Goal: Task Accomplishment & Management: Manage account settings

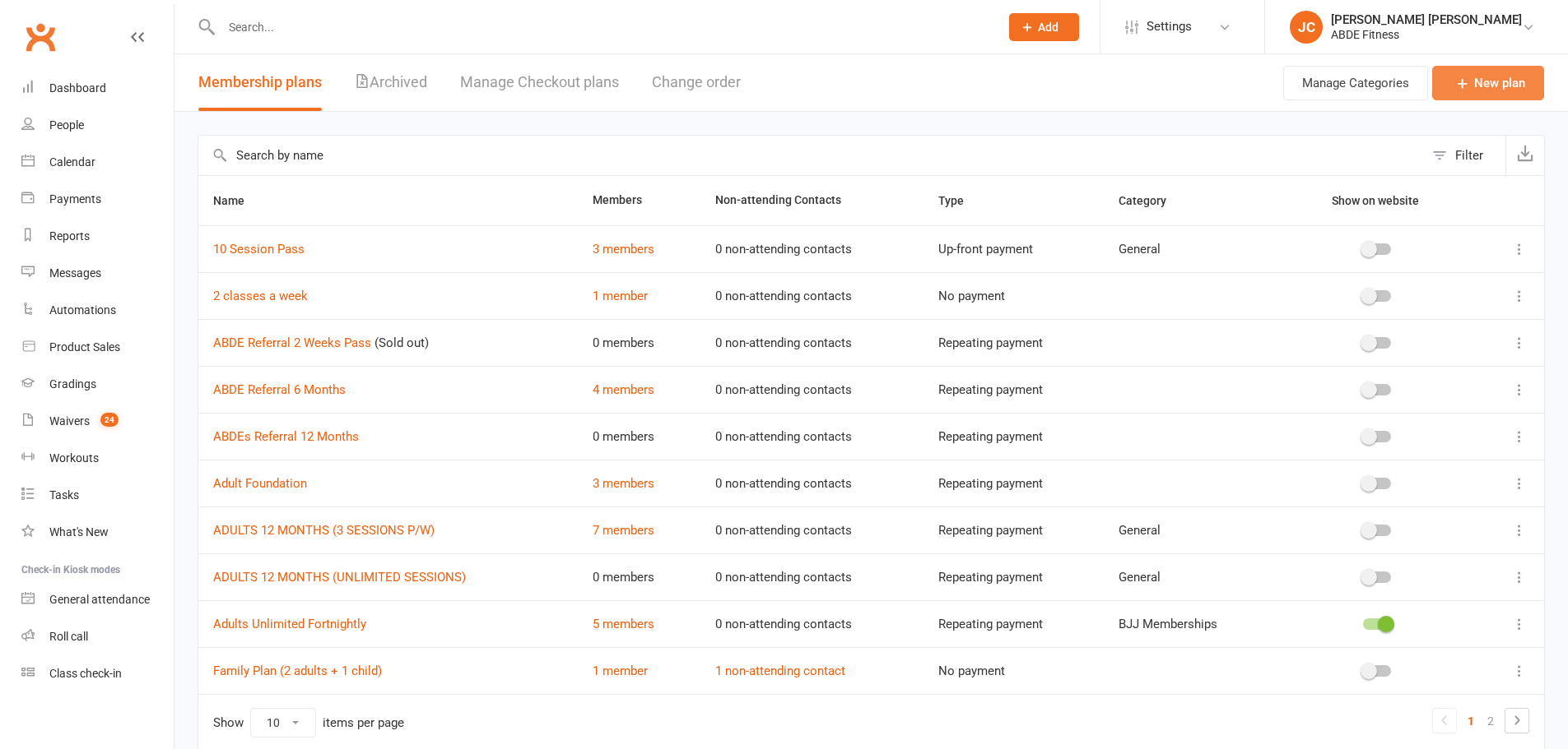
click at [1489, 98] on link "New plan" at bounding box center [1487, 83] width 112 height 34
click at [316, 348] on link "ABDE Referral 2 Weeks Pass" at bounding box center [292, 343] width 158 height 15
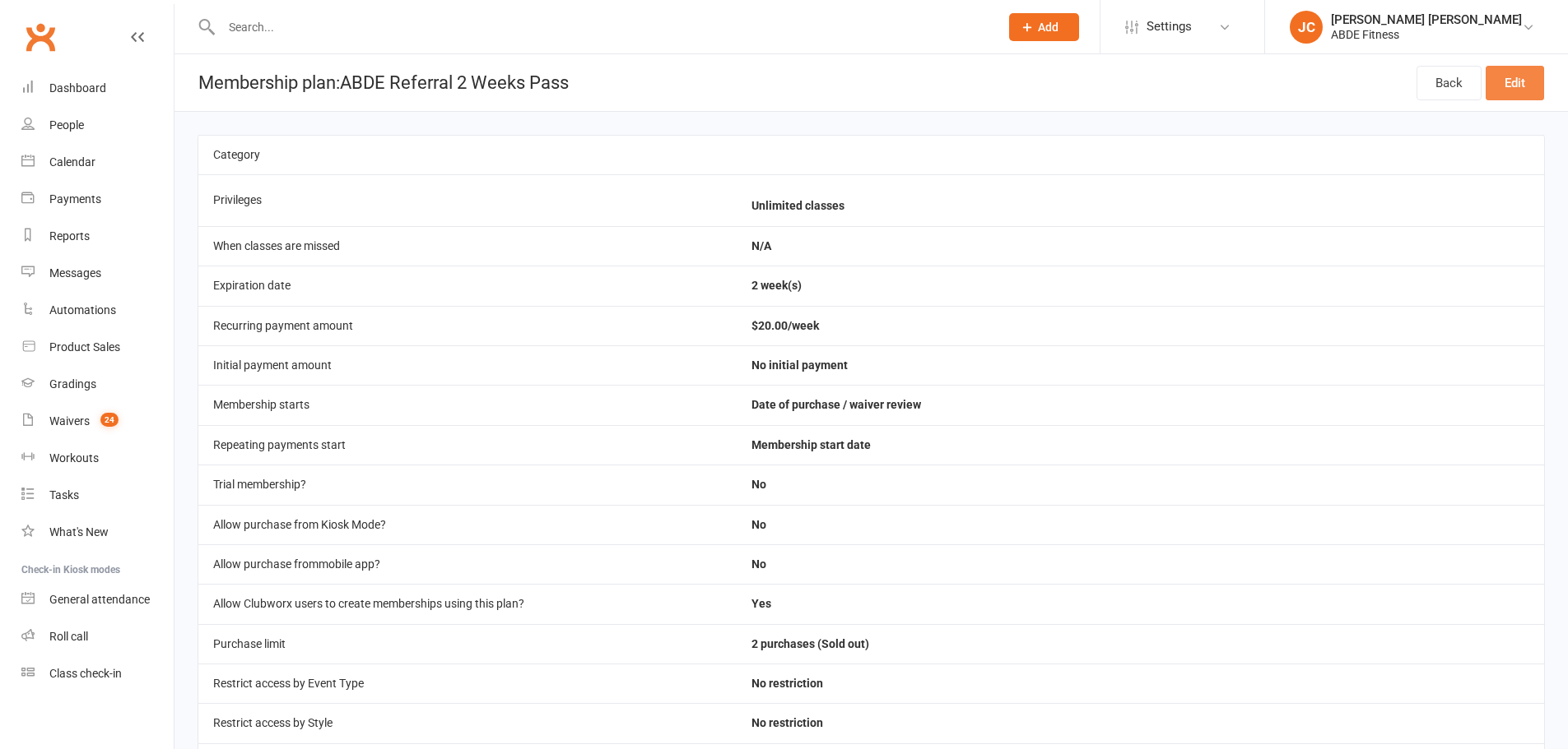
click at [1524, 87] on link "Edit" at bounding box center [1514, 83] width 58 height 34
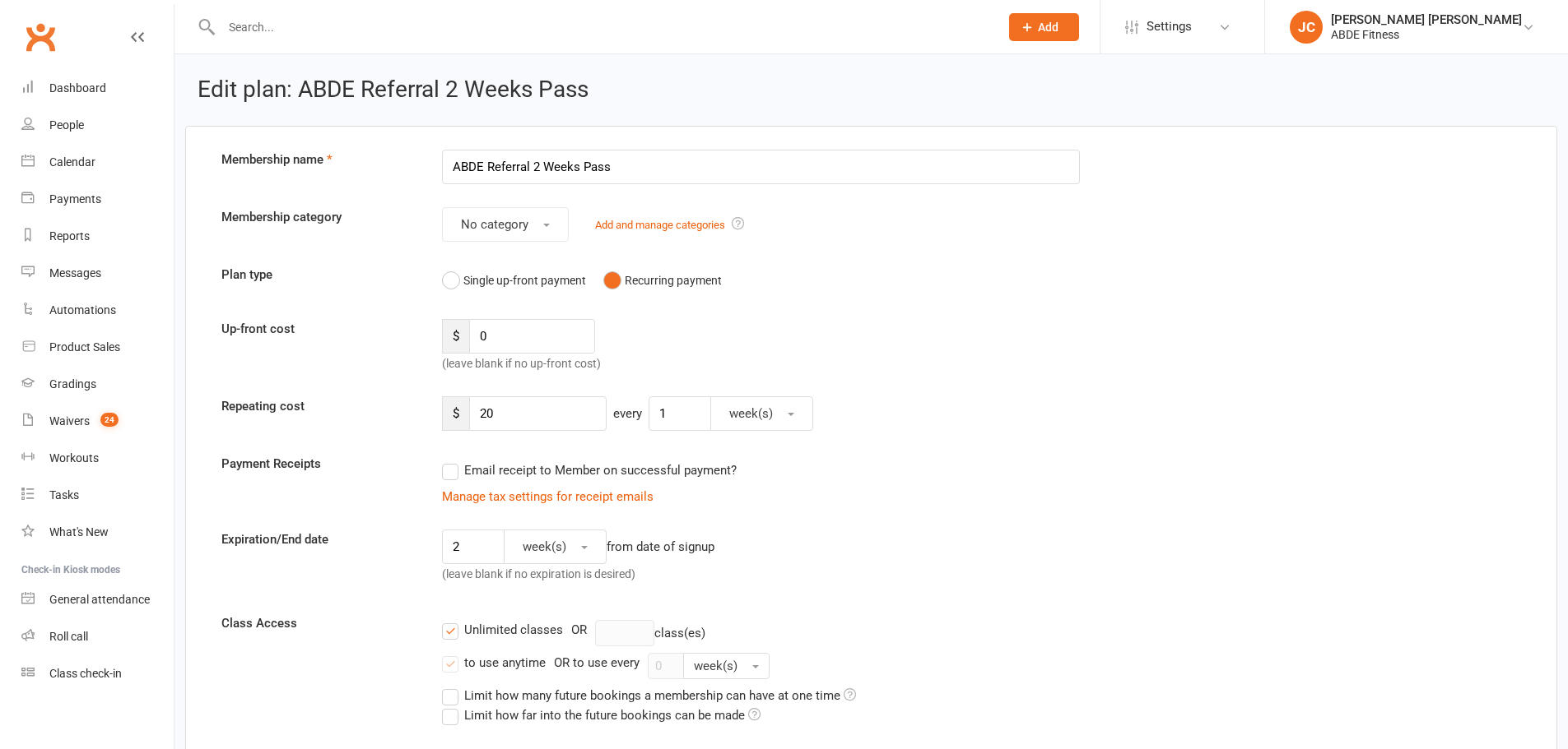
click at [1064, 328] on div "Up-front cost $ 0 (leave blank if no up-front cost)" at bounding box center [870, 346] width 1324 height 54
drag, startPoint x: 536, startPoint y: 343, endPoint x: 396, endPoint y: 320, distance: 141.9
click at [396, 320] on div "Up-front cost $ 0 (leave blank if no up-front cost)" at bounding box center [870, 346] width 1324 height 54
type input "50"
click at [994, 228] on div "No category Add and manage categories" at bounding box center [761, 224] width 662 height 34
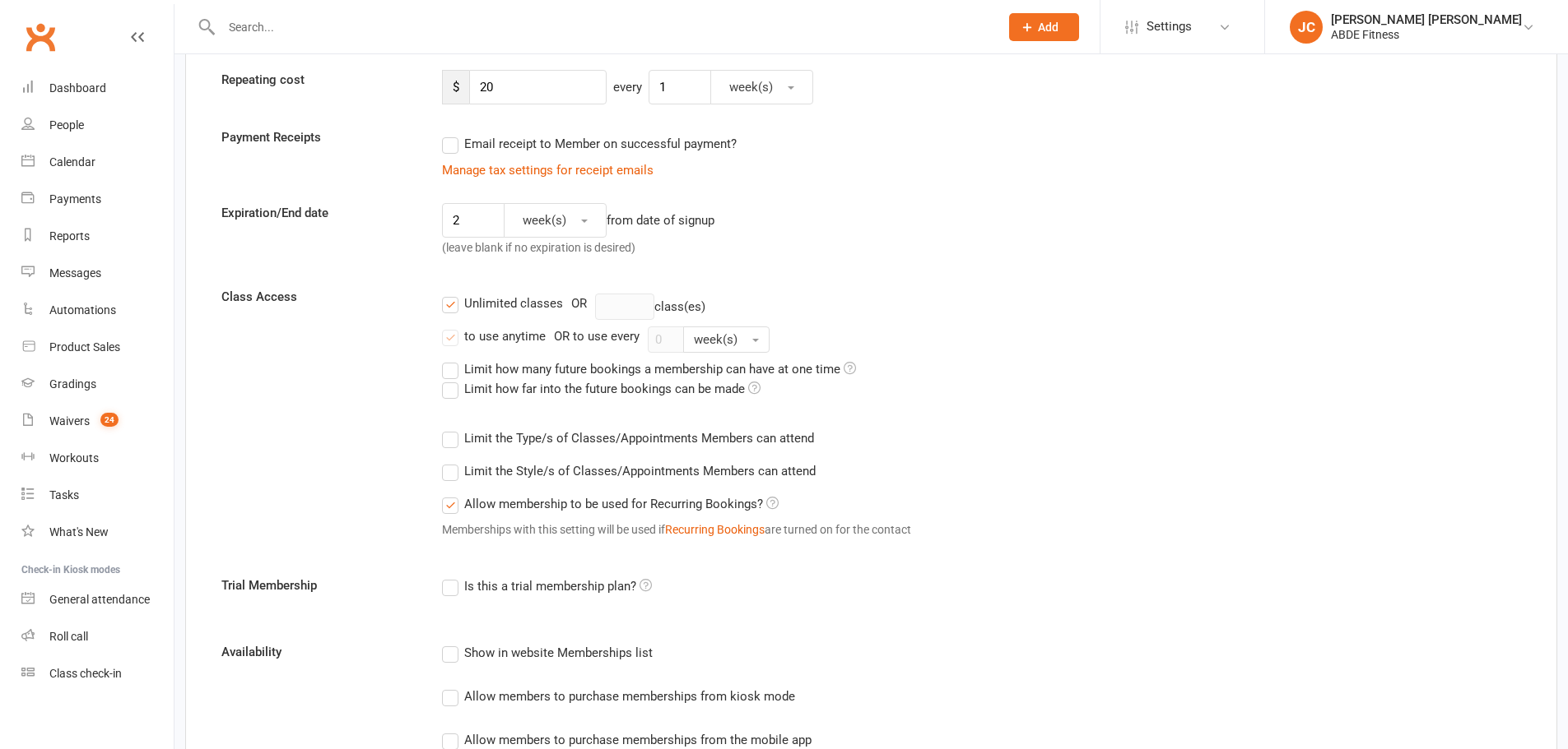
scroll to position [329, 0]
click at [482, 221] on input "2" at bounding box center [473, 218] width 63 height 34
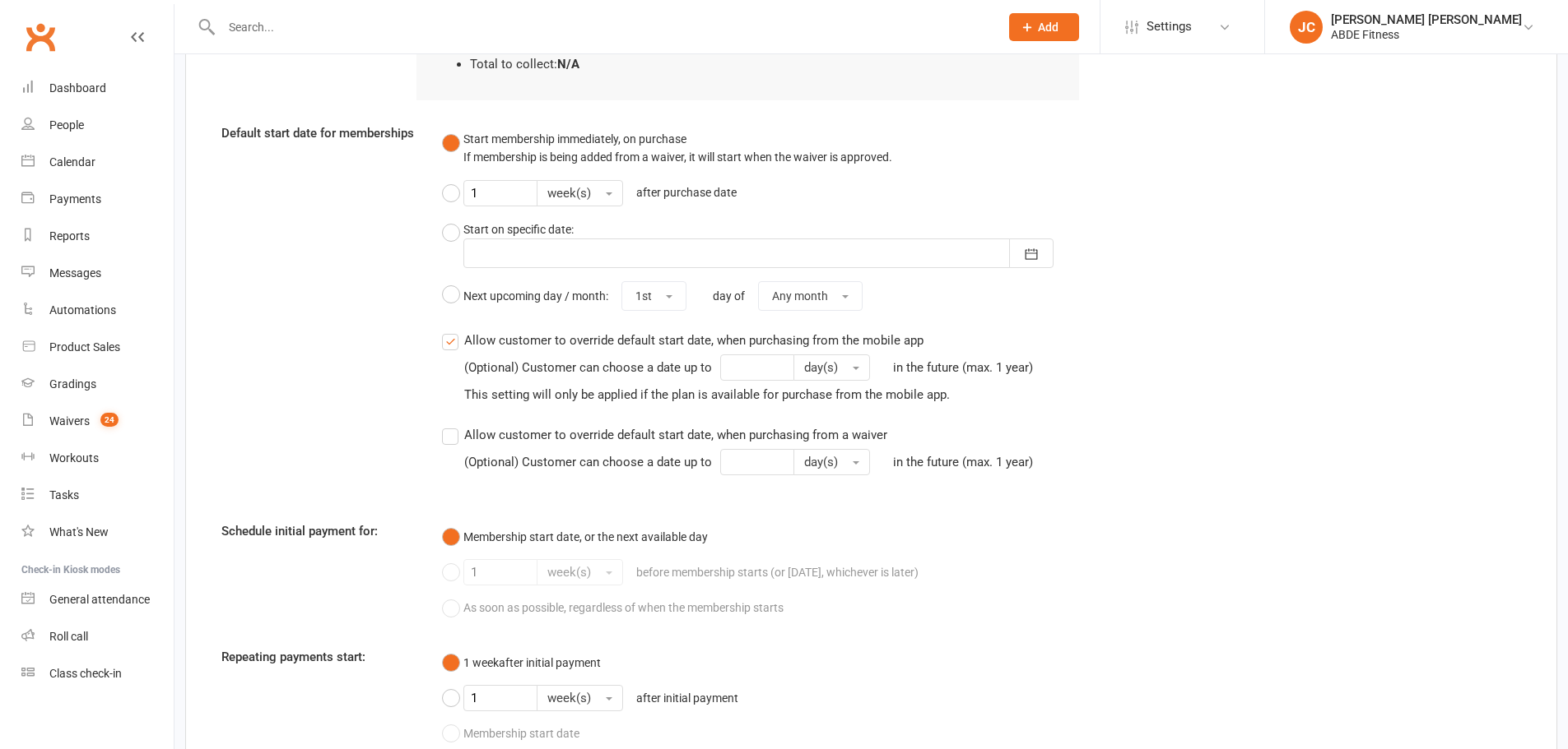
scroll to position [1399, 0]
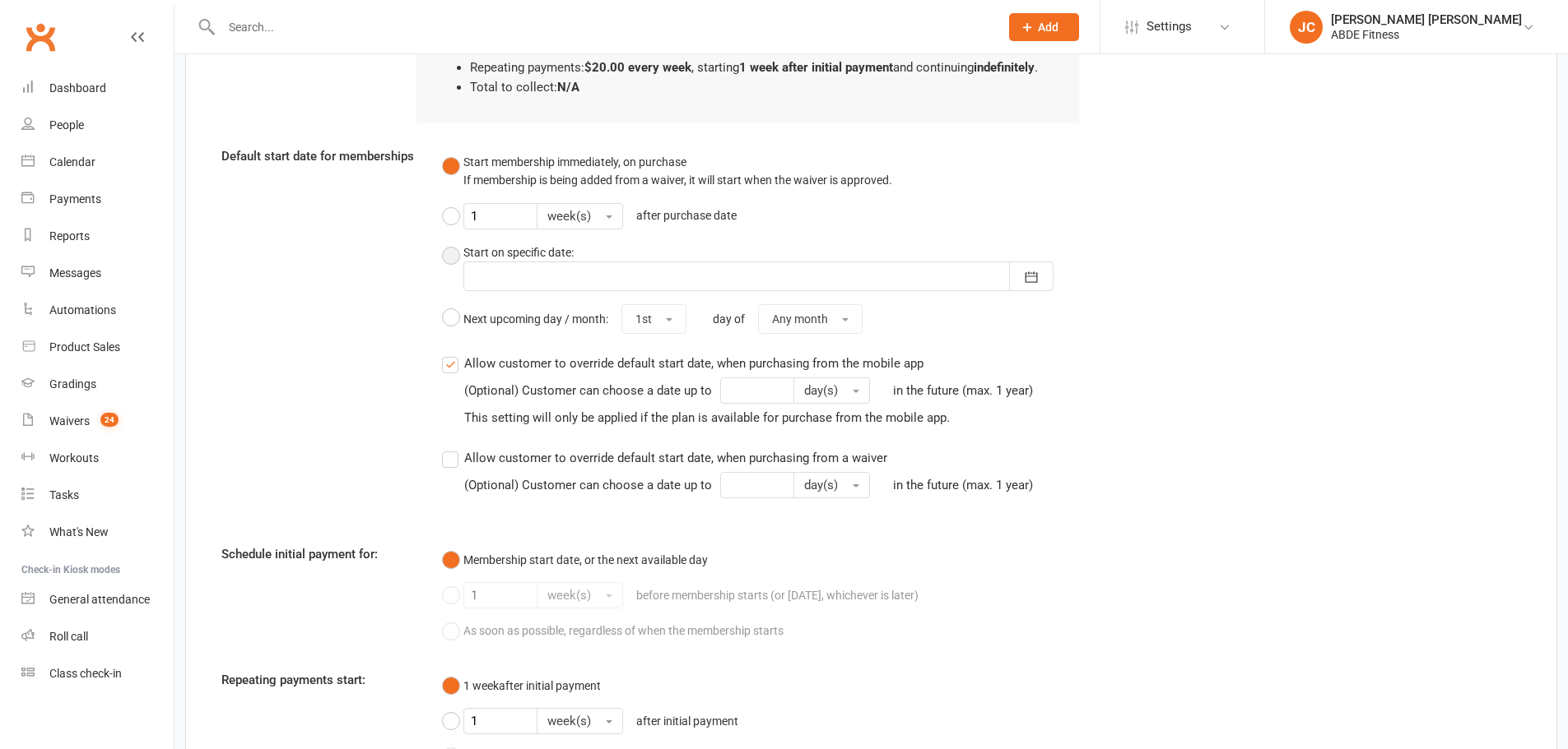
click at [455, 255] on button "Start on specific date: September 2025 Sun Mon Tue Wed Thu Fri Sat 36 31 01 02 …" at bounding box center [761, 266] width 638 height 62
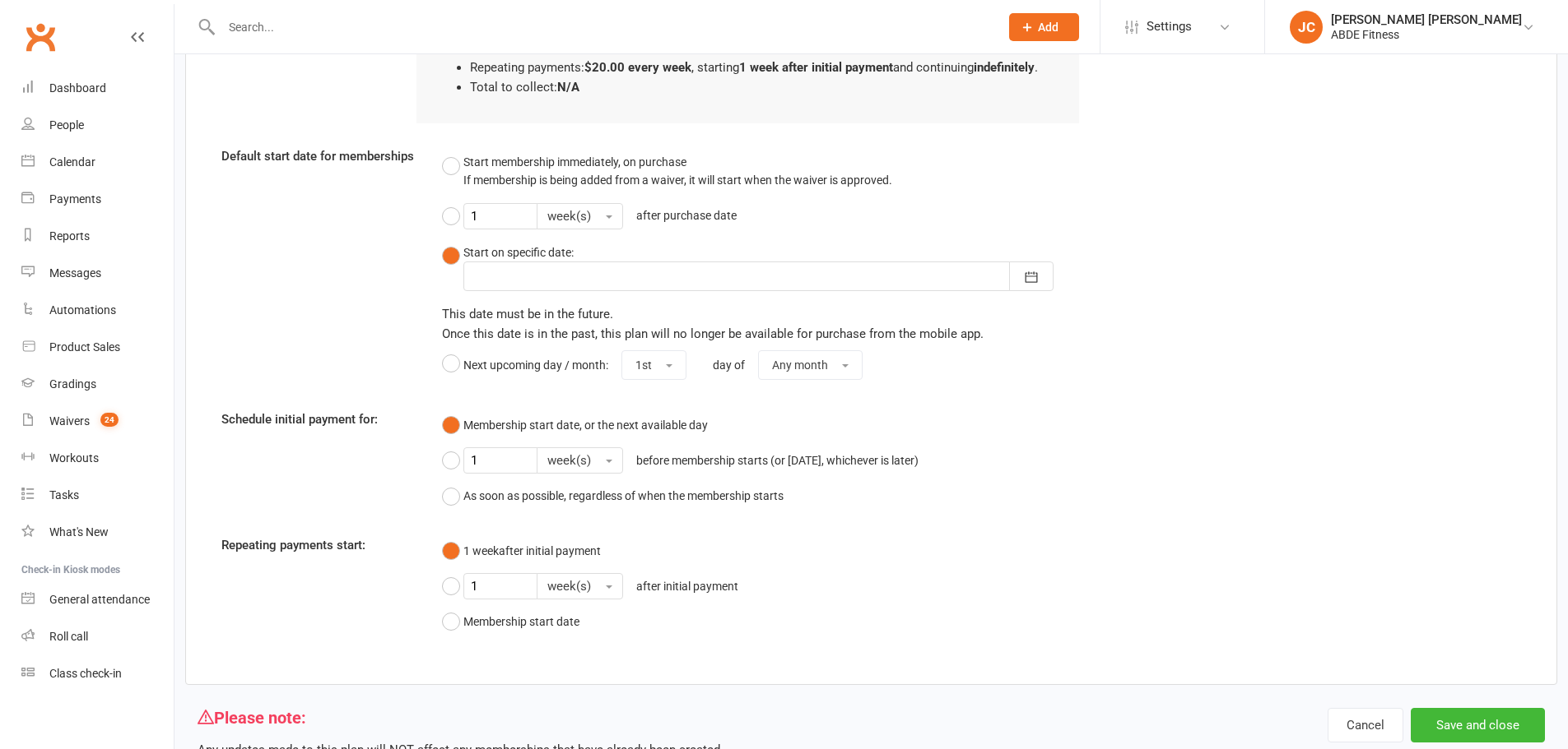
click at [528, 272] on div at bounding box center [758, 276] width 590 height 30
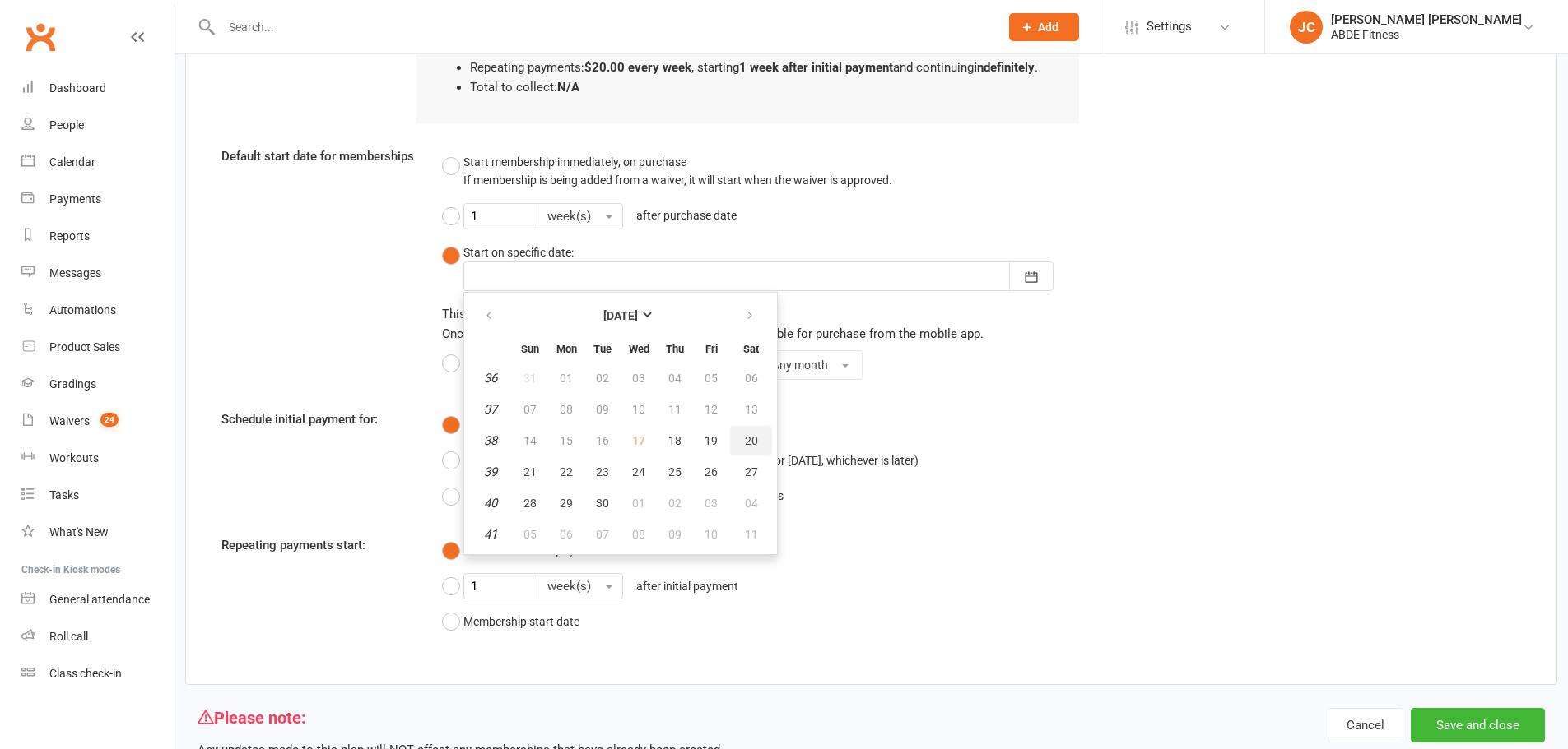
click at [756, 438] on span "20" at bounding box center [751, 441] width 13 height 13
type input "20 Sep 2025"
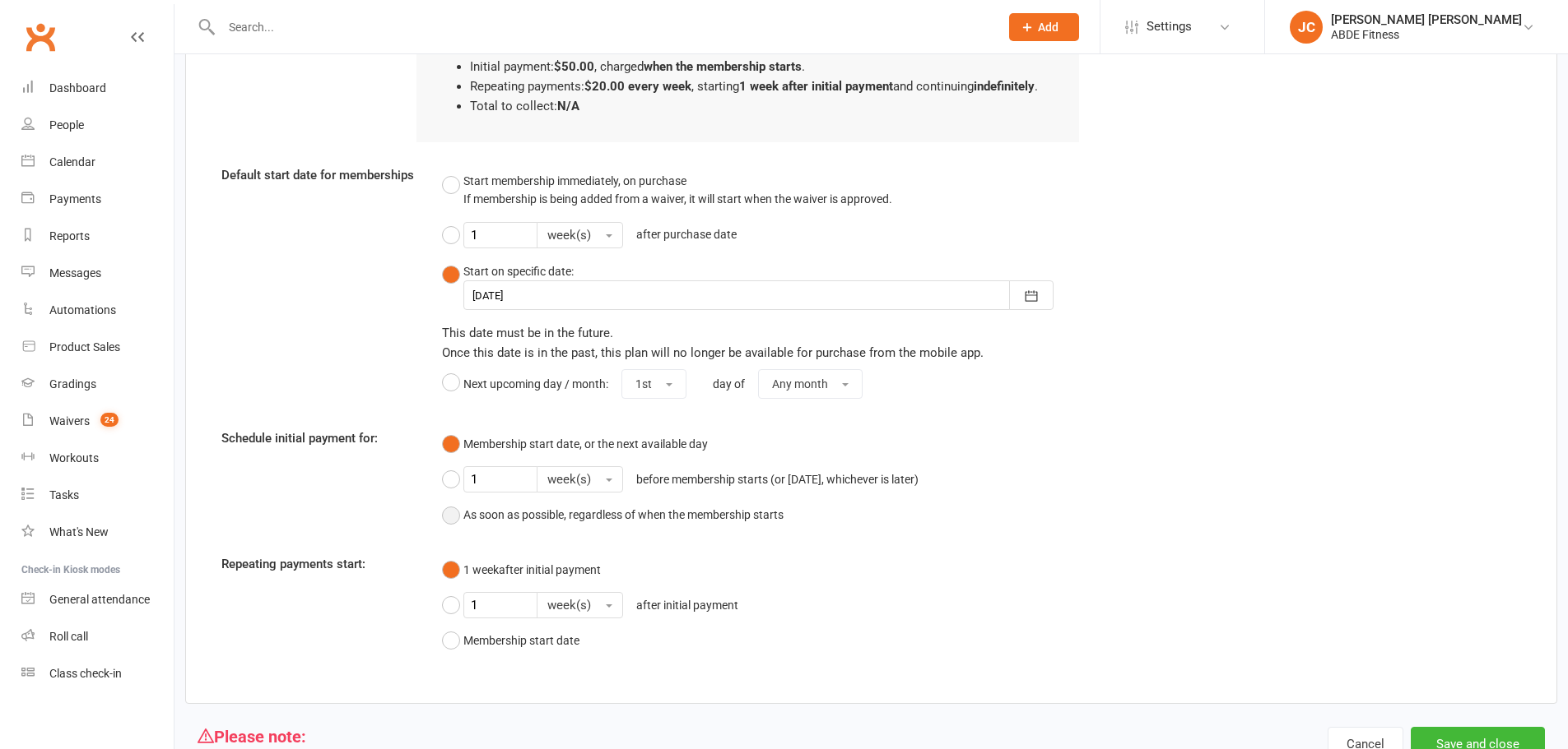
click at [452, 495] on div "Membership start date, or the next available day 1 week(s) before membership st…" at bounding box center [761, 480] width 638 height 103
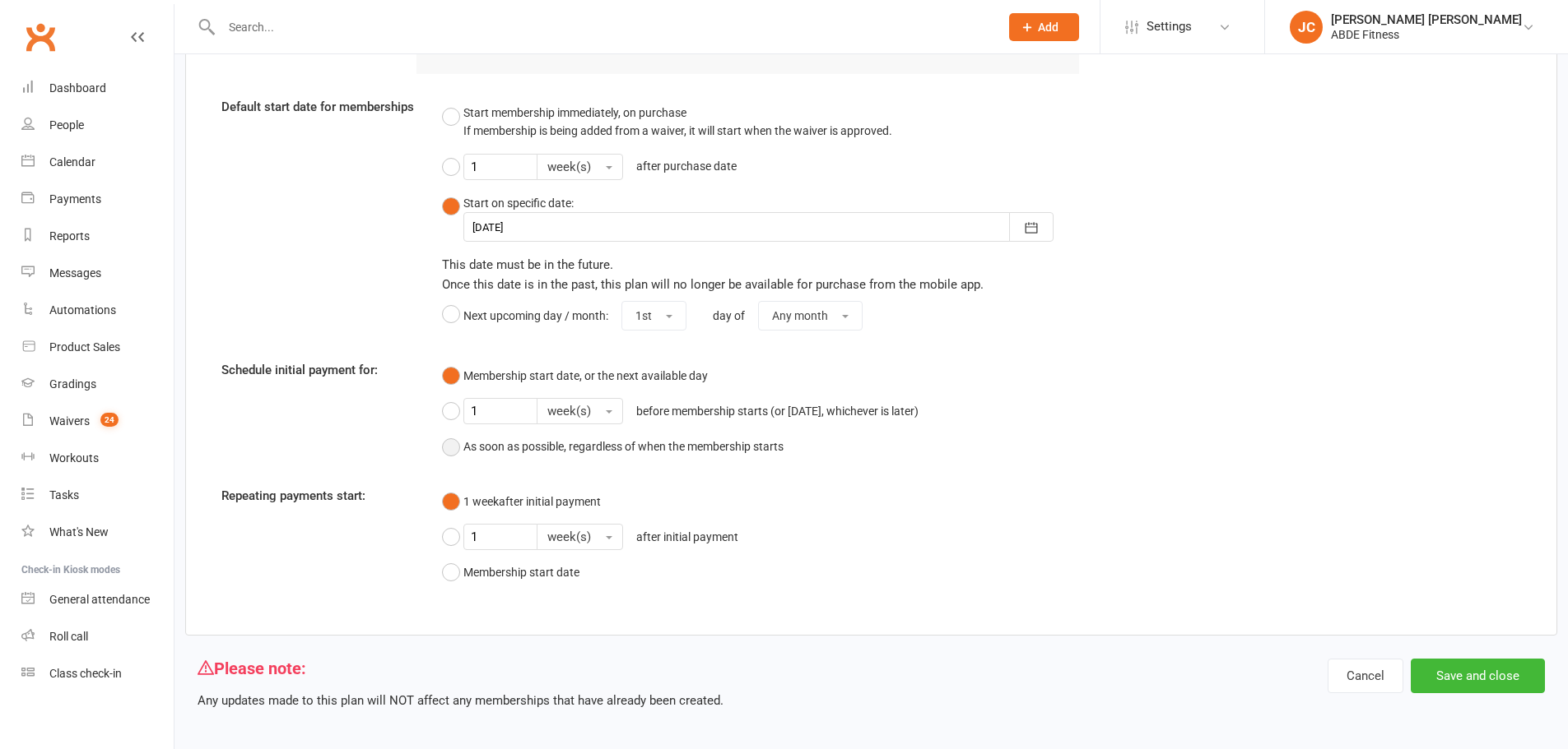
scroll to position [1455, 0]
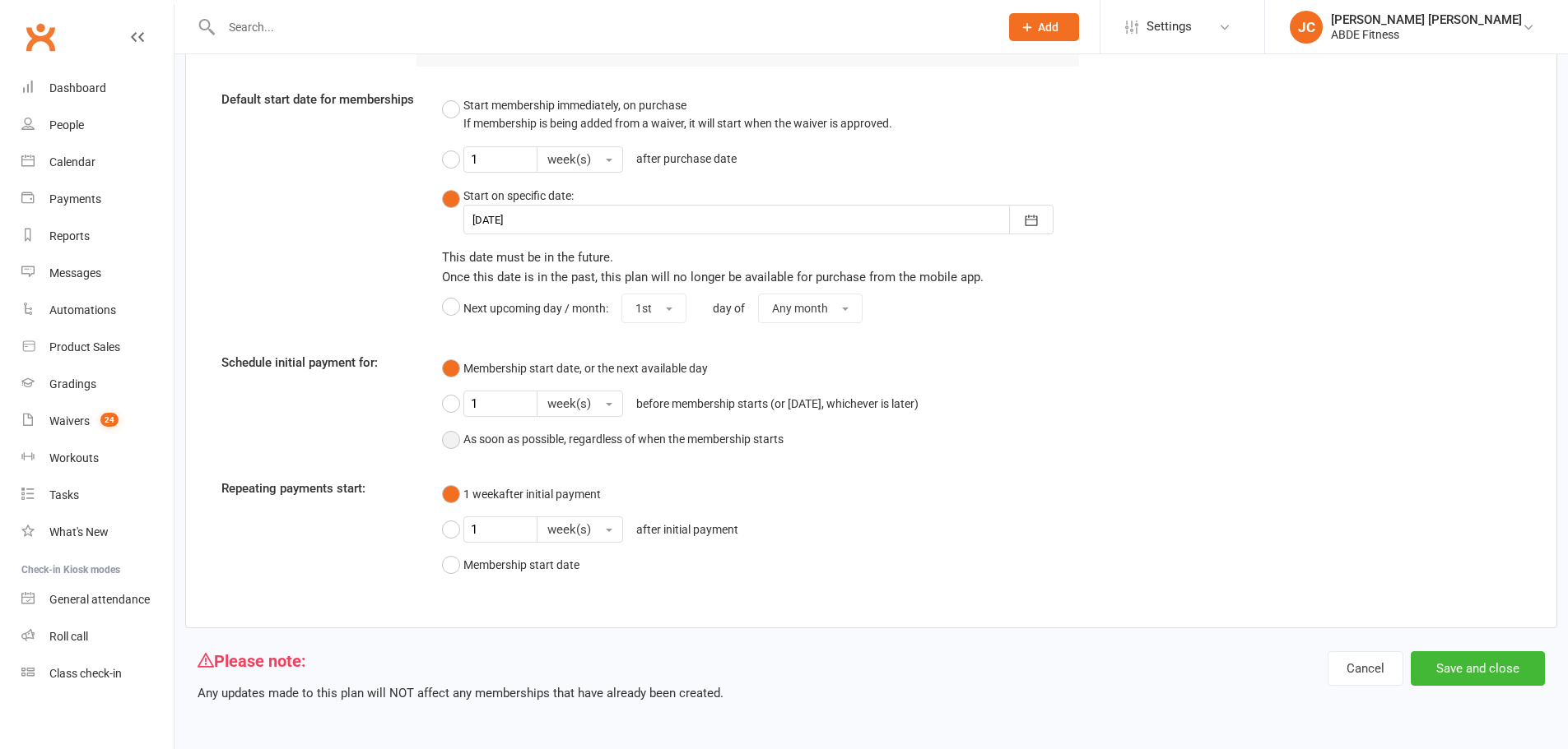
click at [449, 445] on button "As soon as possible, regardless of when the membership starts" at bounding box center [613, 439] width 342 height 31
click at [456, 499] on div "1 week after initial payment 1 week(s) after initial payment Membership start d…" at bounding box center [761, 531] width 638 height 103
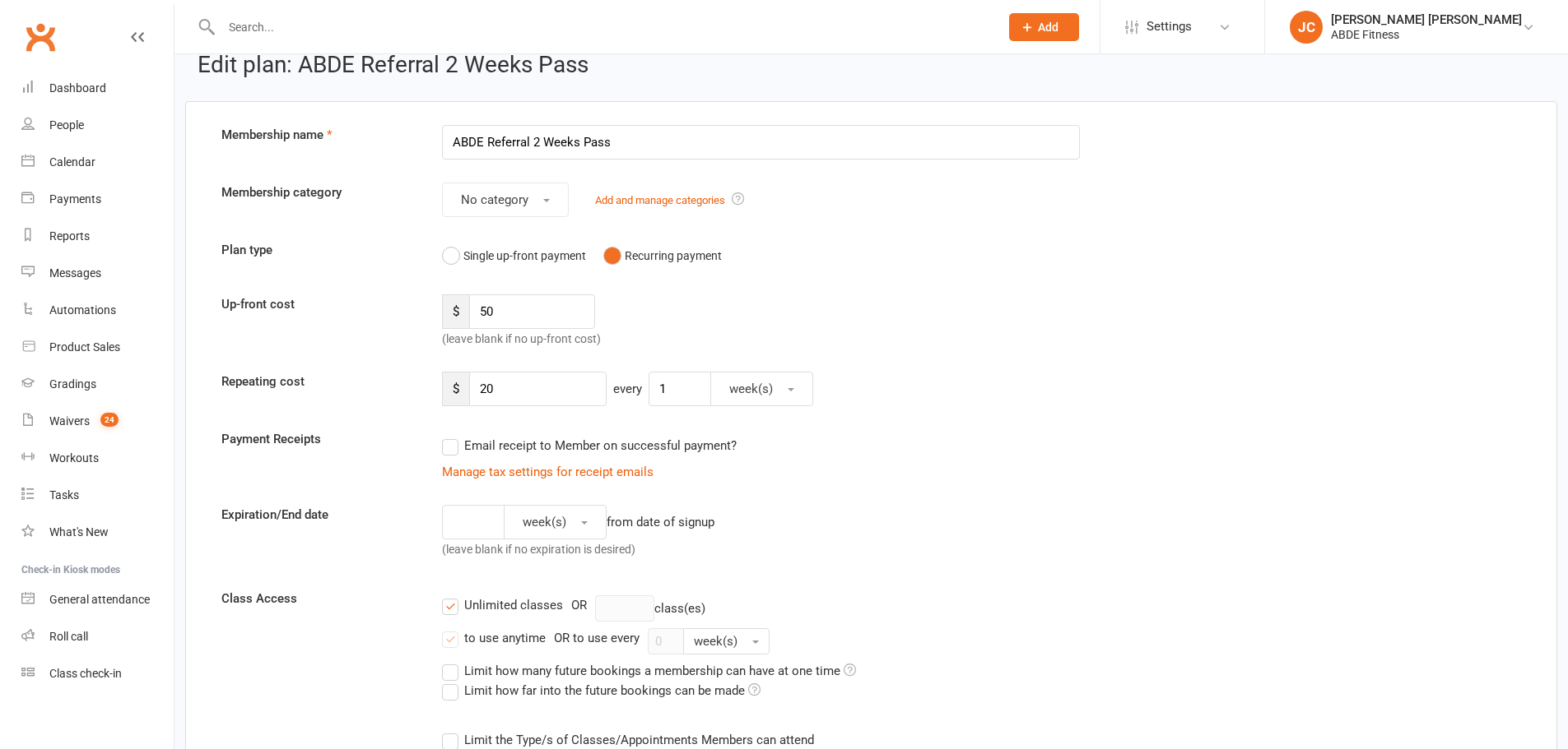
scroll to position [0, 0]
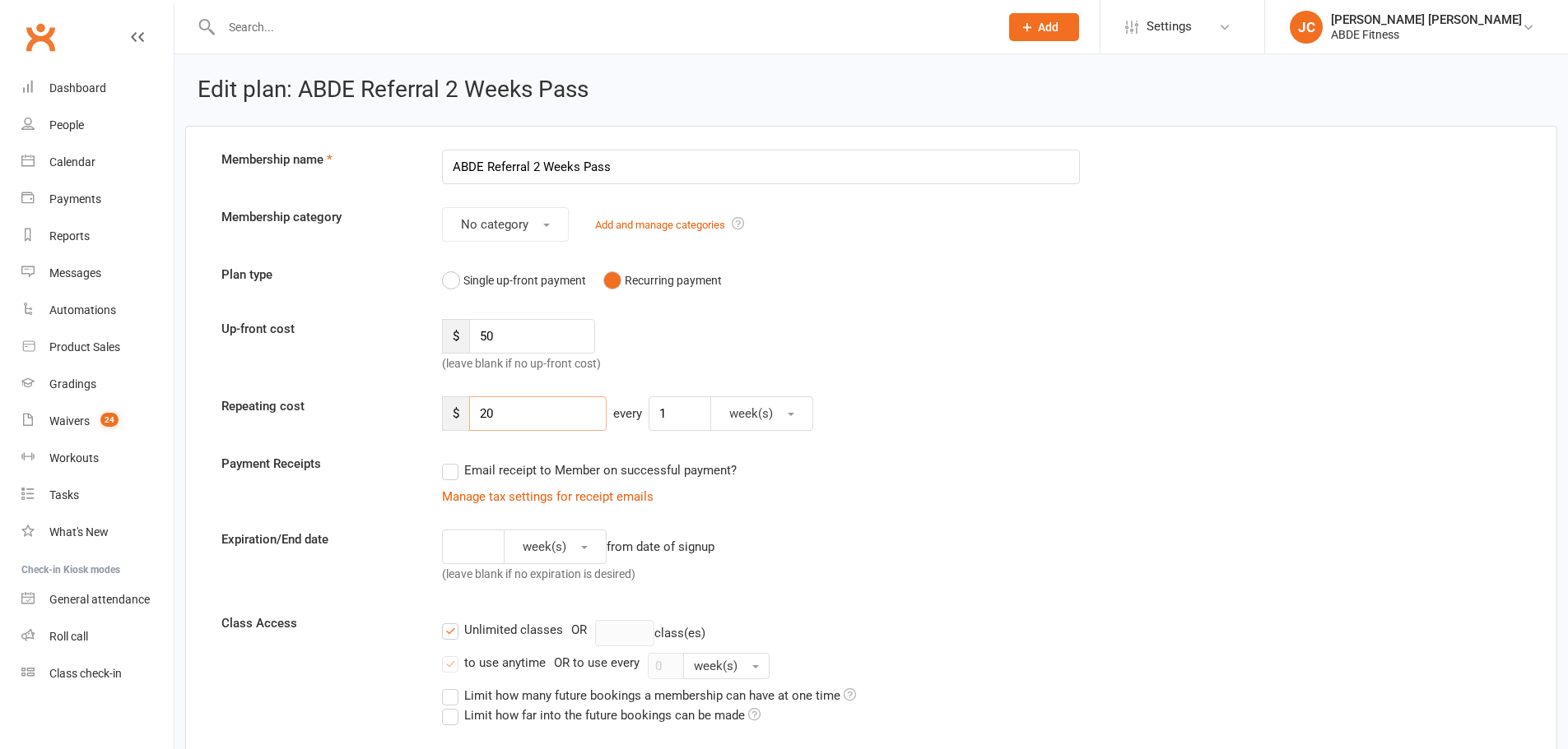
drag, startPoint x: 511, startPoint y: 411, endPoint x: 459, endPoint y: 405, distance: 52.3
click at [459, 405] on div "$ 20" at bounding box center [524, 414] width 164 height 34
type input "50"
click at [1192, 20] on span "Settings" at bounding box center [1168, 27] width 45 height 37
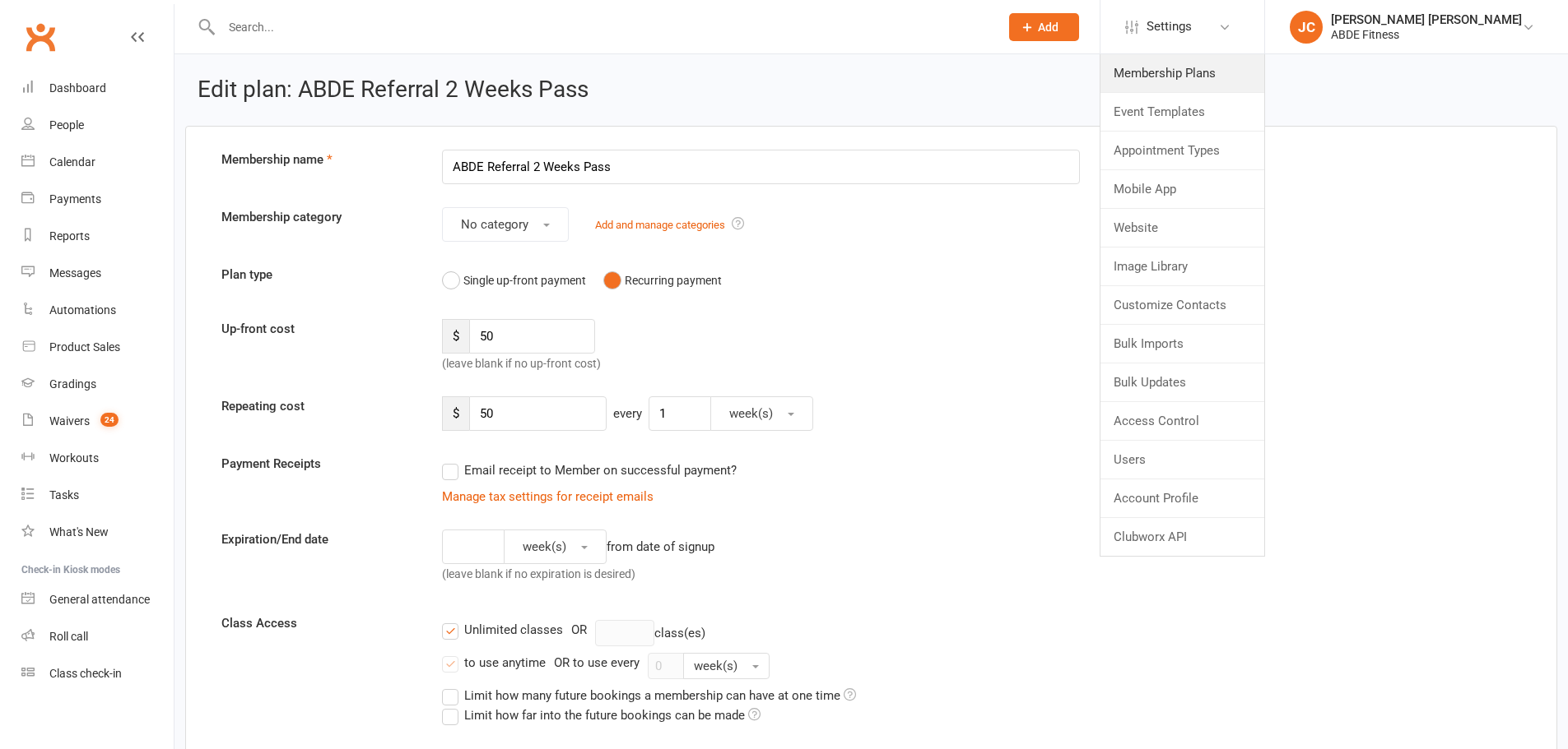
click at [1224, 72] on link "Membership Plans" at bounding box center [1182, 73] width 164 height 38
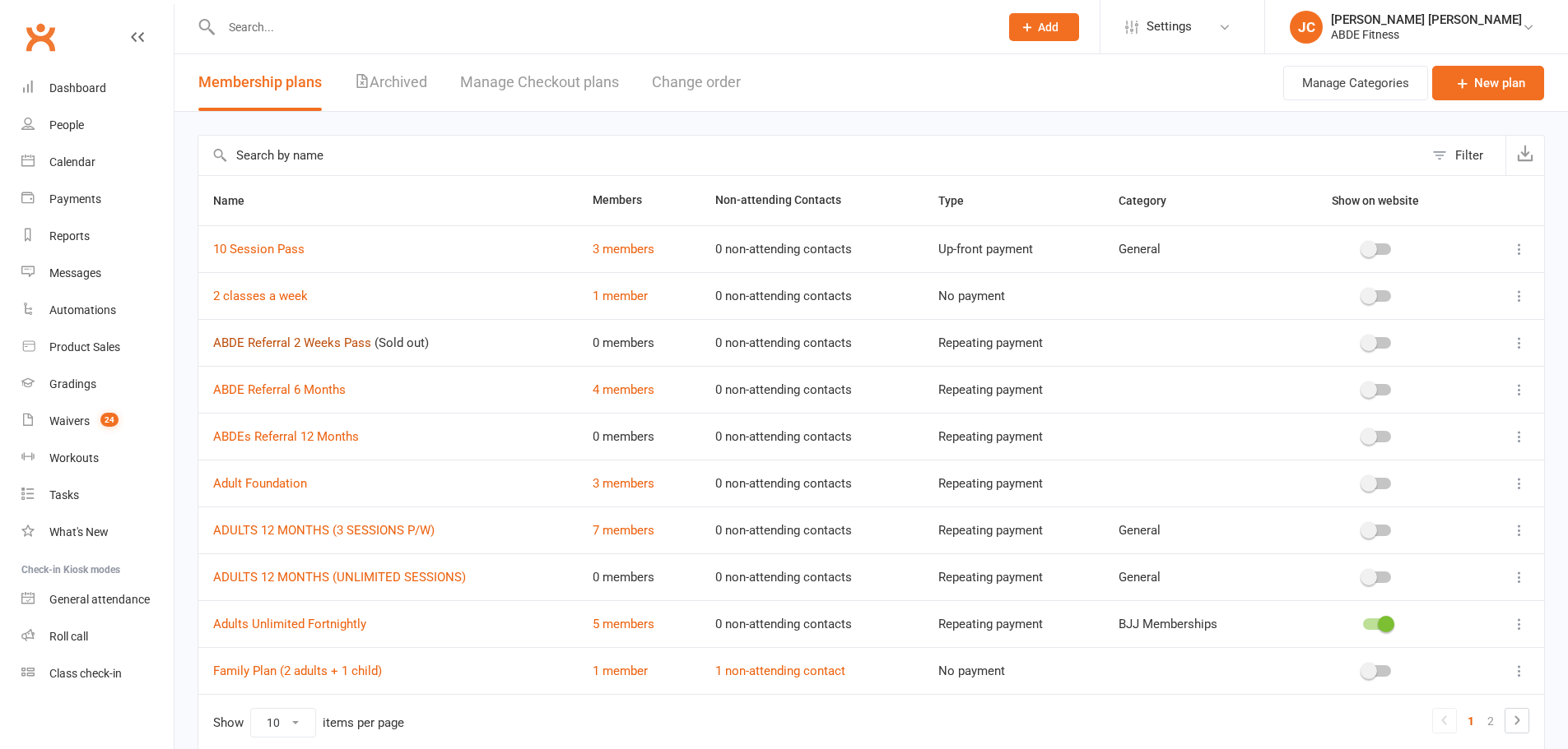
click at [321, 339] on link "ABDE Referral 2 Weeks Pass" at bounding box center [292, 343] width 158 height 15
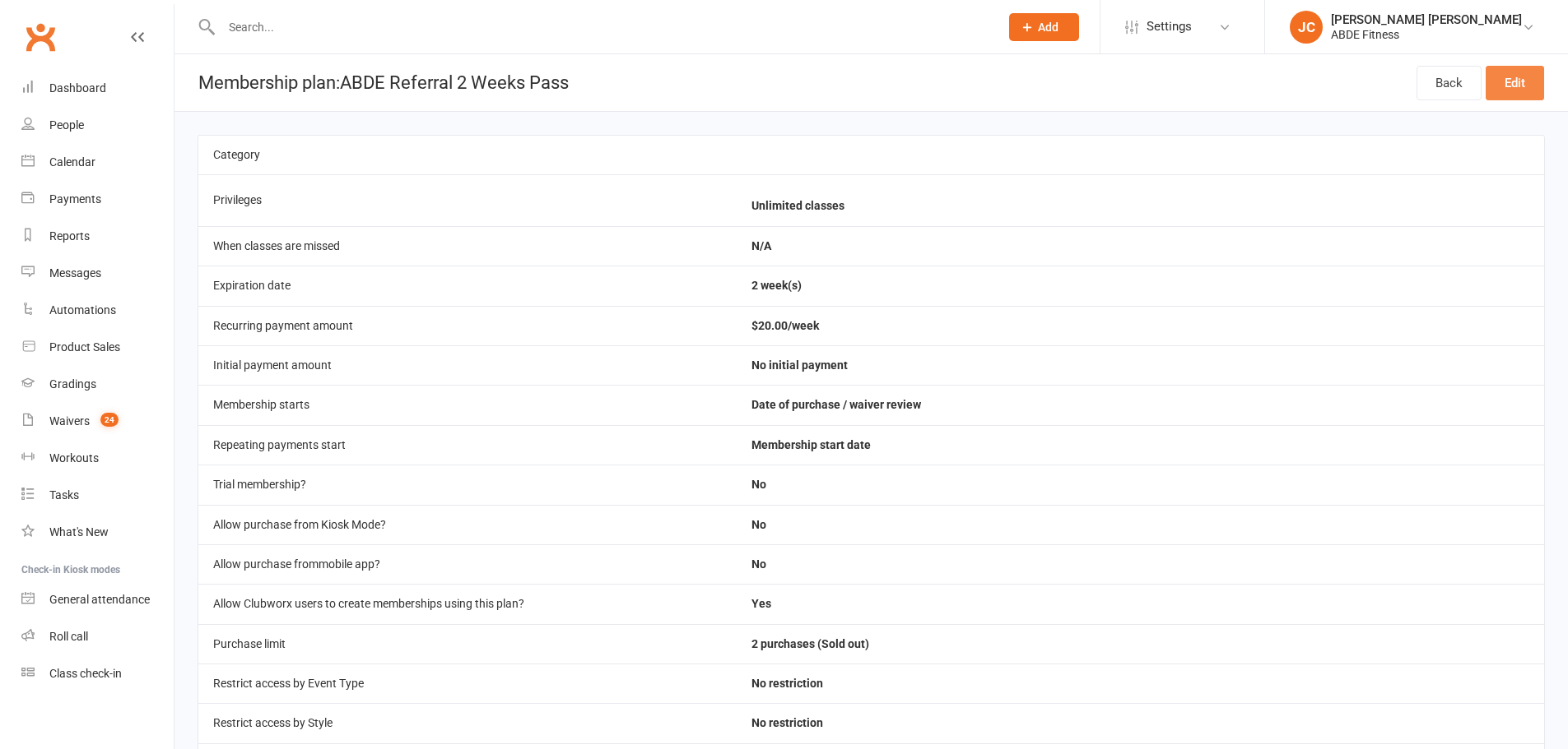
click at [1502, 79] on link "Edit" at bounding box center [1514, 83] width 58 height 34
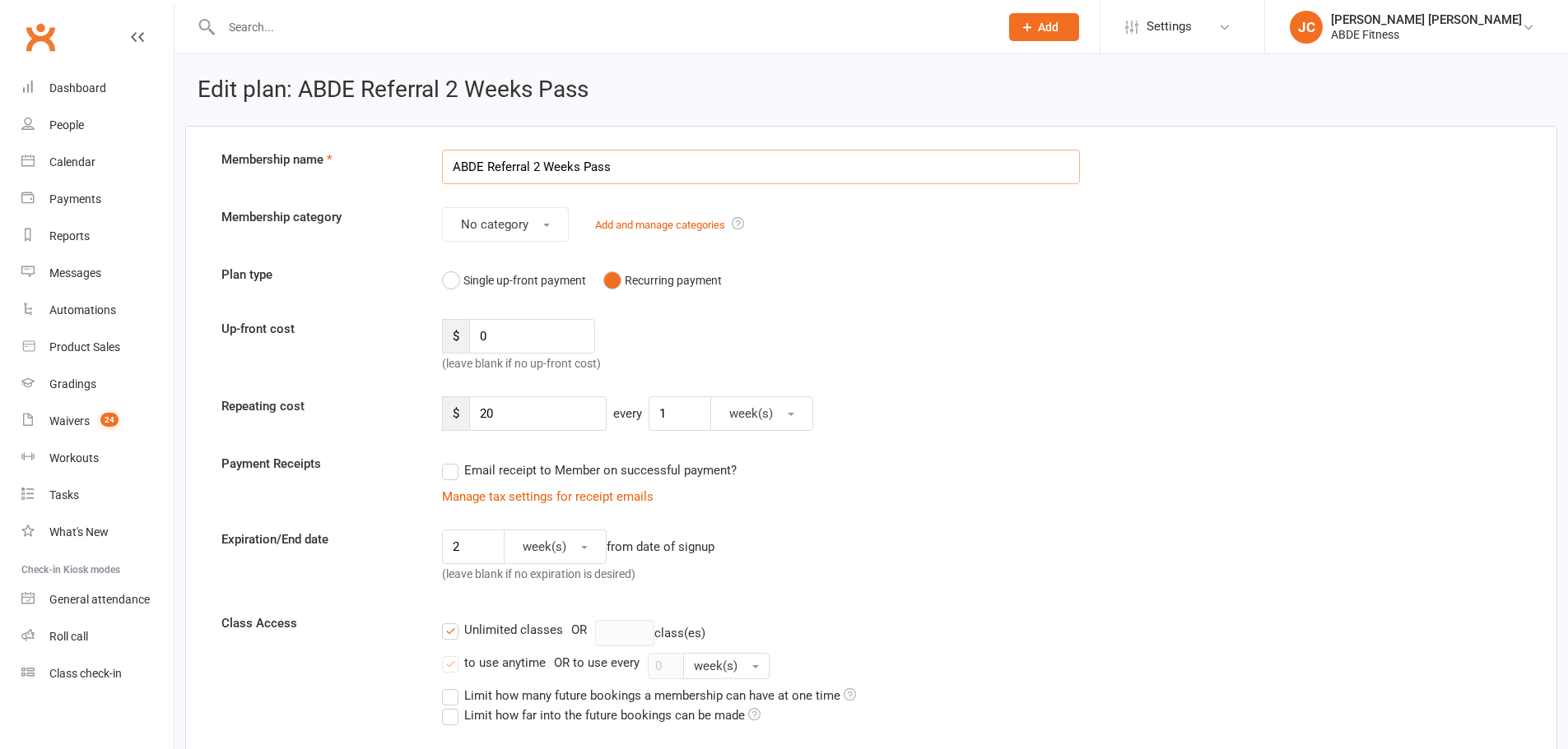
drag, startPoint x: 680, startPoint y: 170, endPoint x: 313, endPoint y: 145, distance: 367.9
paste input "Be Brave Project (weekly payments)"
type input "Be Brave Project (weekly payments)"
drag, startPoint x: 525, startPoint y: 333, endPoint x: 387, endPoint y: 322, distance: 138.4
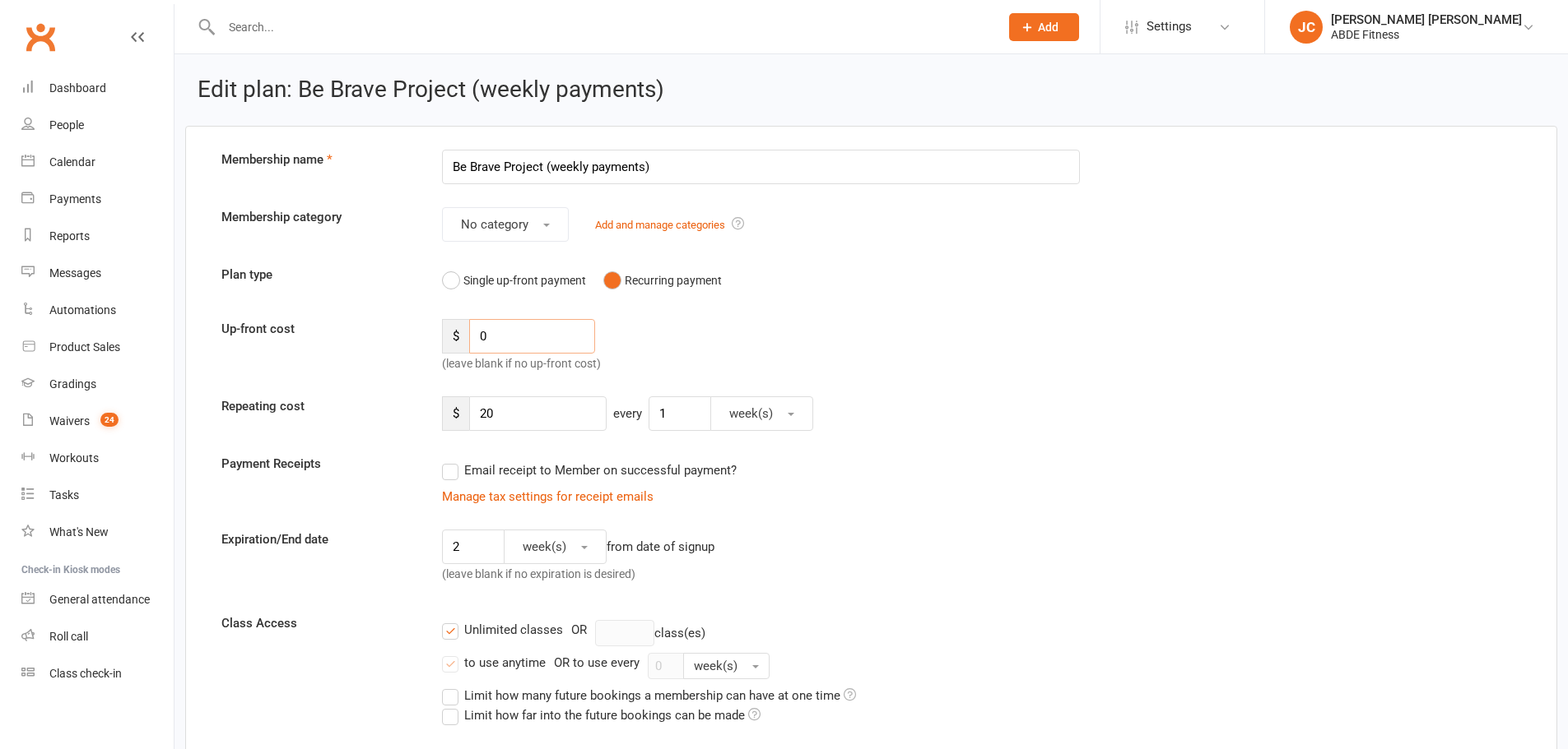
click at [387, 322] on div "Up-front cost $ 0 (leave blank if no up-front cost)" at bounding box center [870, 346] width 1324 height 54
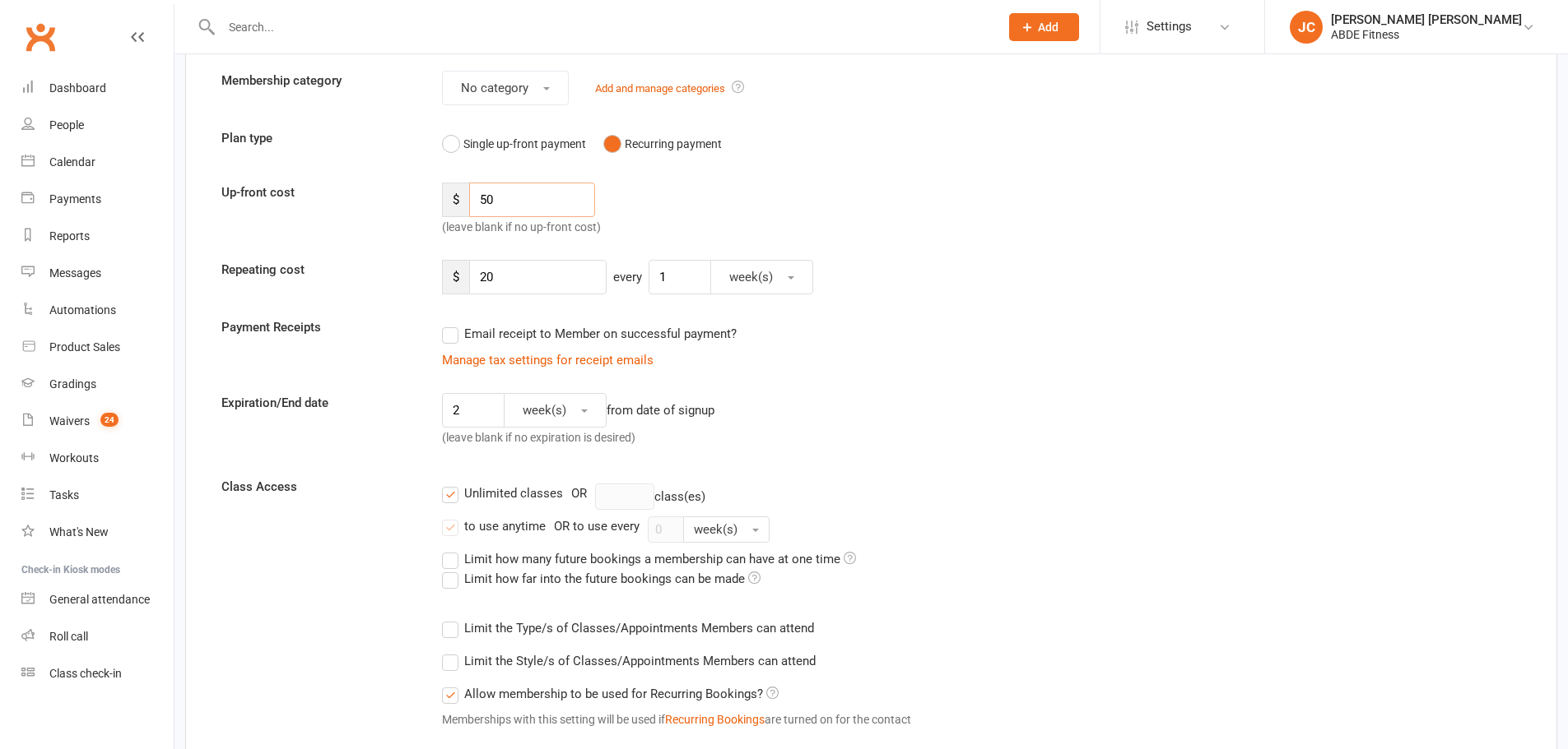
scroll to position [219, 0]
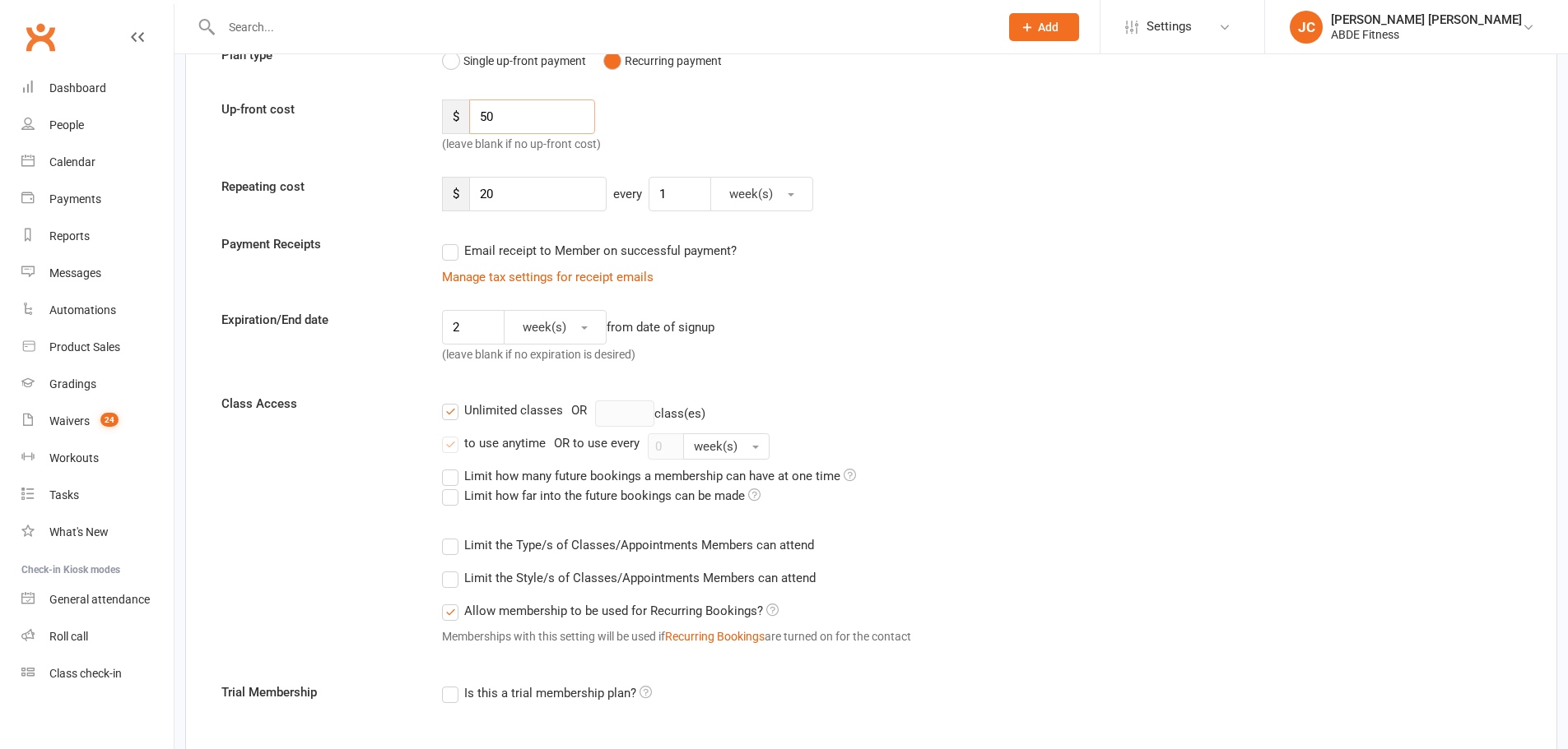
type input "50"
drag, startPoint x: 525, startPoint y: 197, endPoint x: 397, endPoint y: 177, distance: 129.6
type input "50"
drag, startPoint x: 391, startPoint y: 323, endPoint x: 349, endPoint y: 320, distance: 42.1
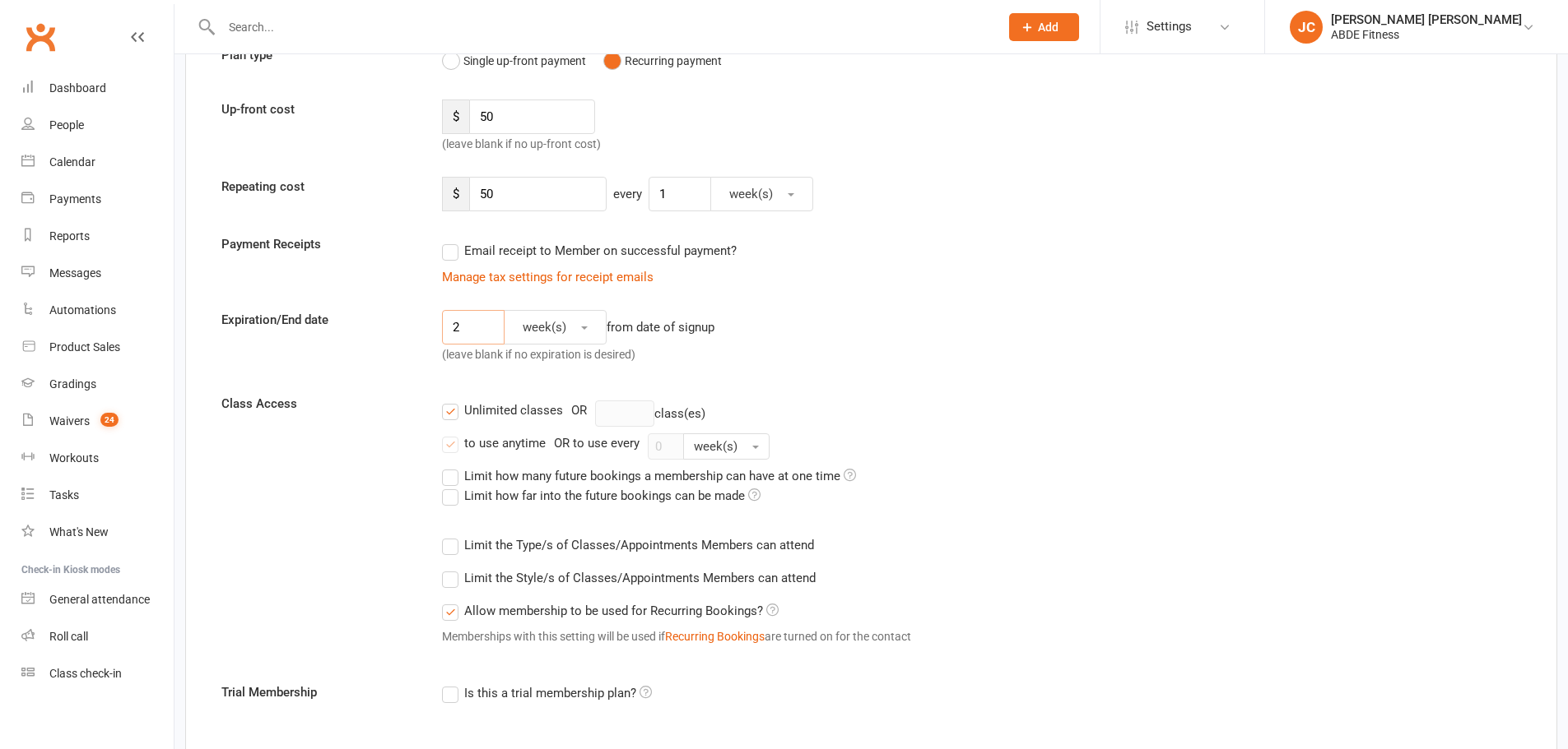
click at [349, 320] on div "Expiration/End date 2 week(s) from date of signup (leave blank if no expiration…" at bounding box center [870, 341] width 1324 height 61
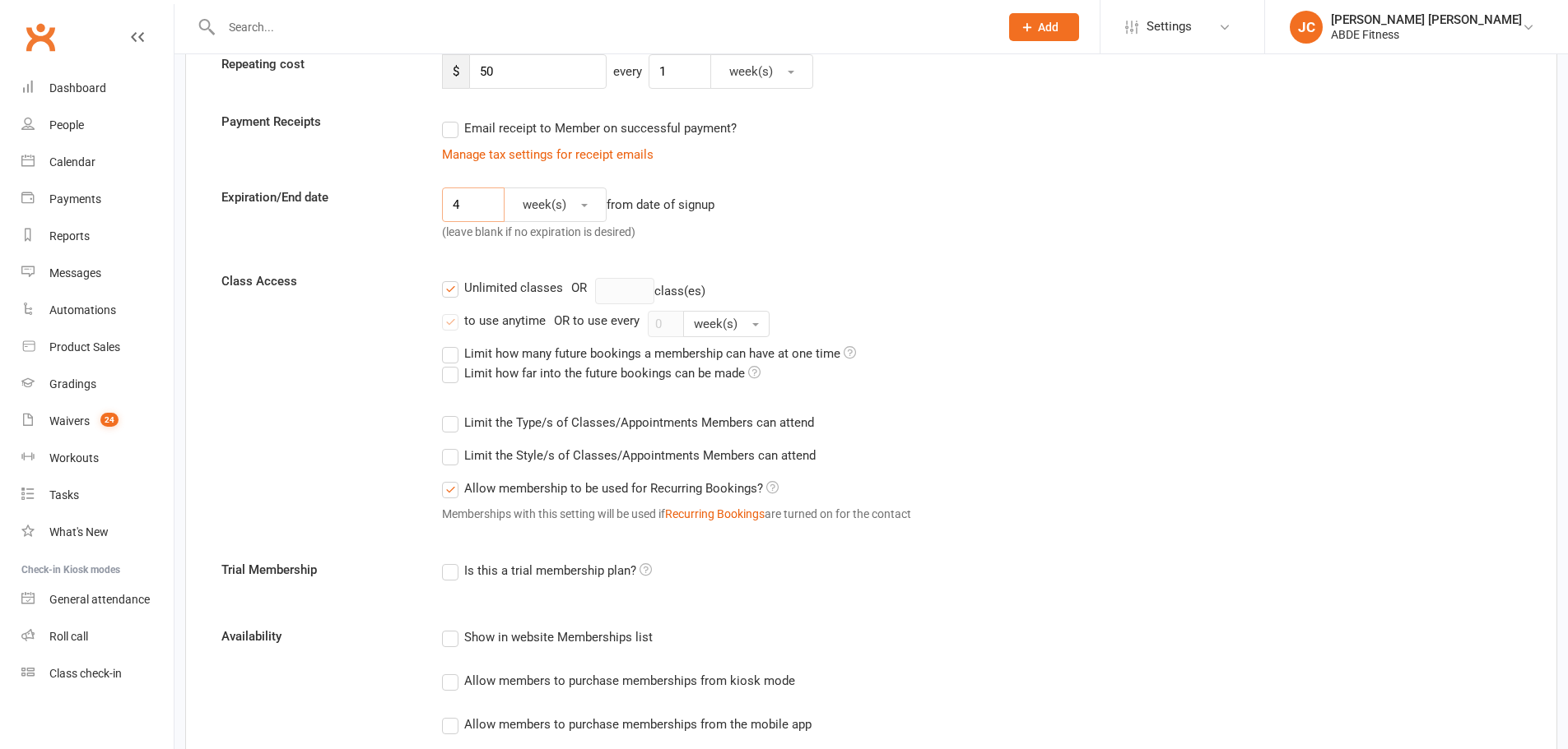
scroll to position [411, 0]
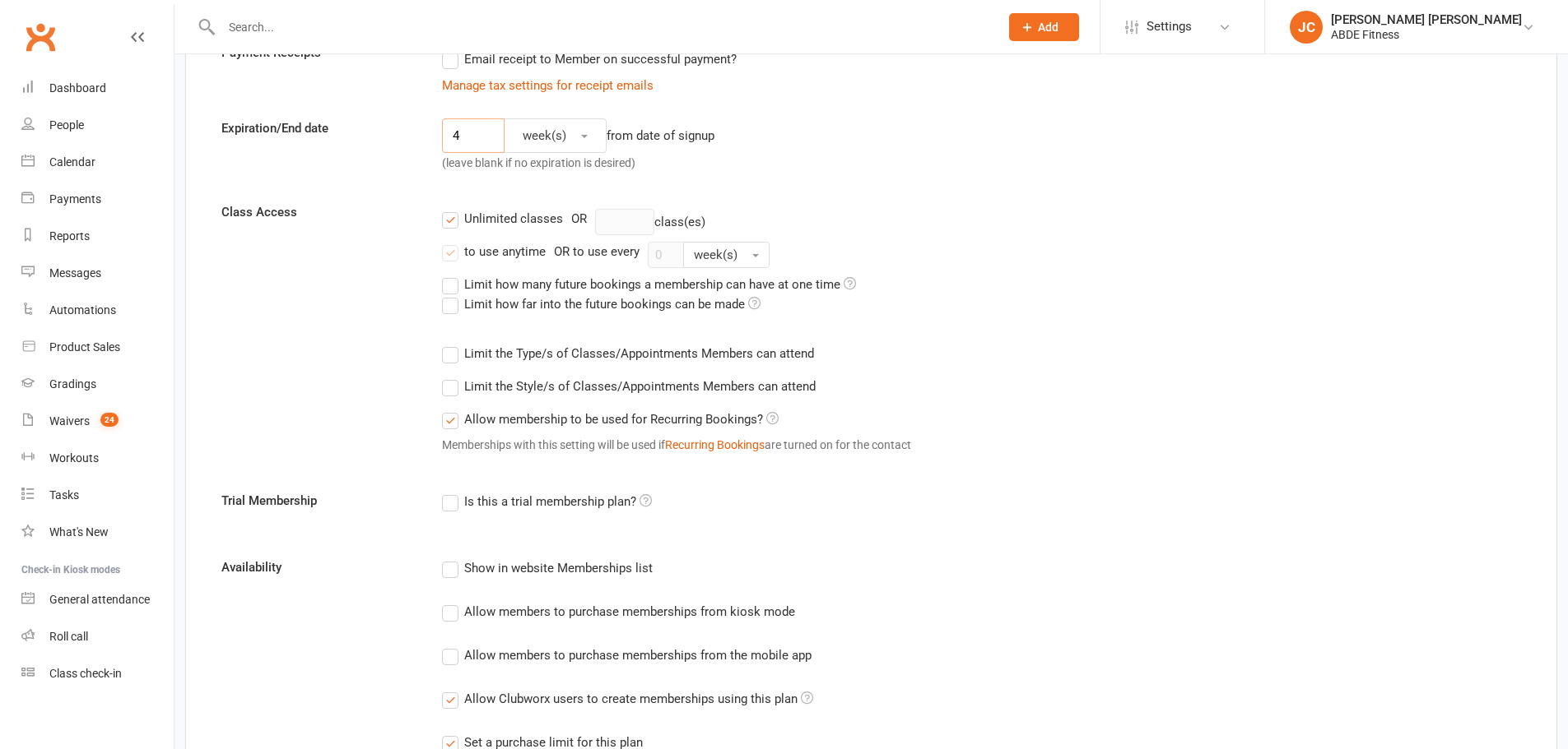
type input "4"
click at [448, 223] on label "Unlimited classes" at bounding box center [502, 218] width 121 height 20
click at [448, 209] on input "Unlimited classes" at bounding box center [447, 209] width 10 height 0
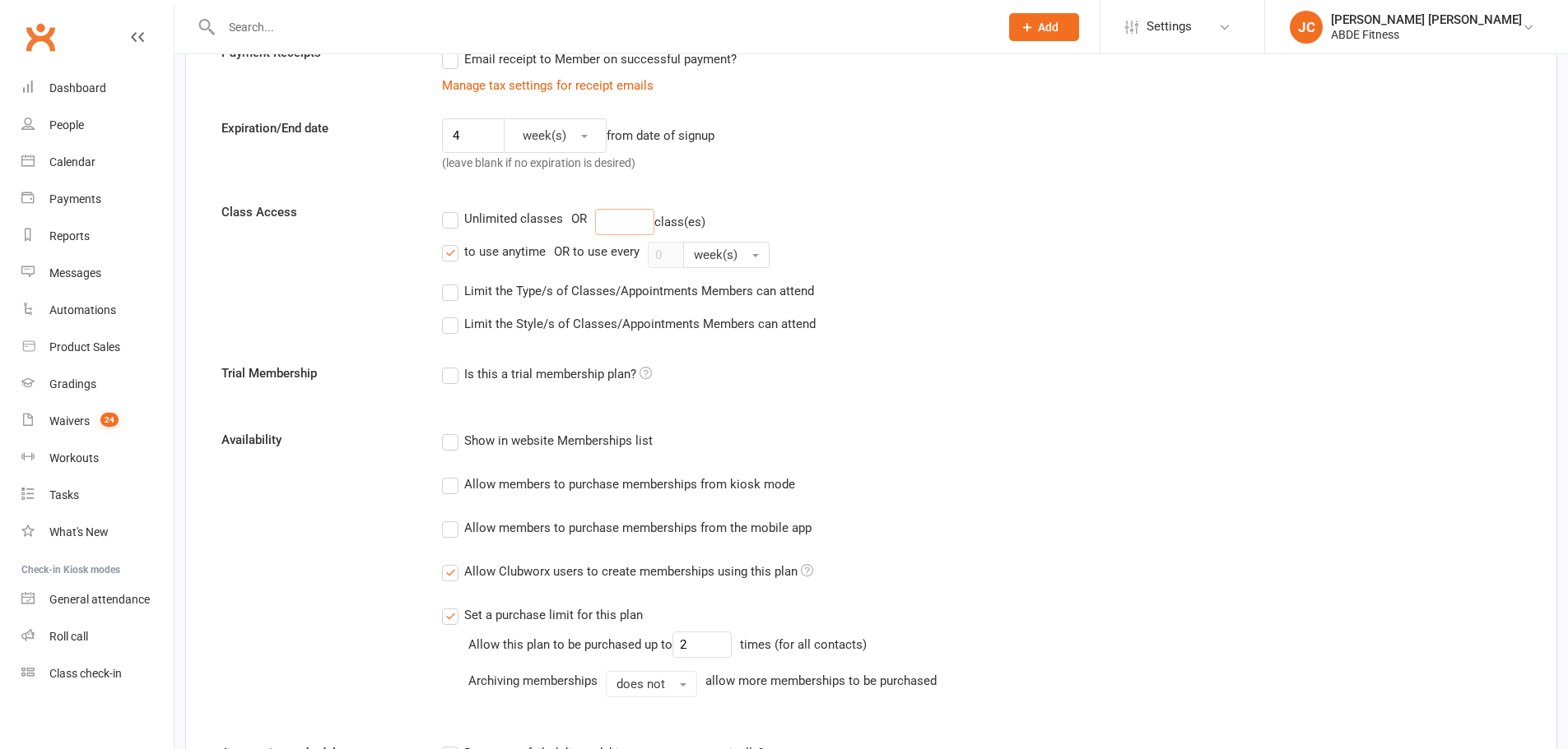
click at [639, 230] on input "number" at bounding box center [624, 222] width 59 height 27
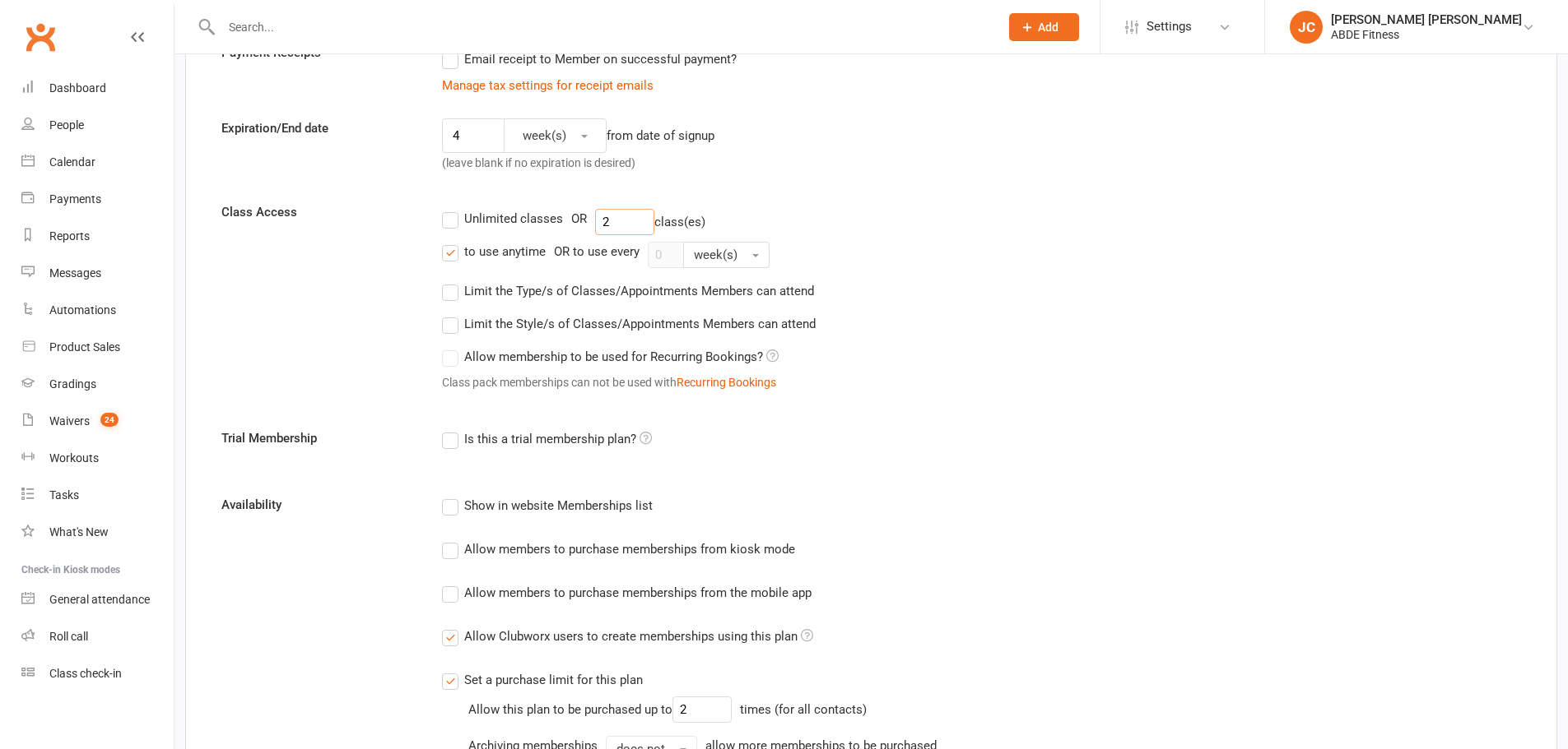
type input "2"
click at [447, 248] on label "to use anytime" at bounding box center [493, 251] width 104 height 20
click at [447, 241] on input "to use anytime" at bounding box center [447, 241] width 10 height 0
drag, startPoint x: 667, startPoint y: 260, endPoint x: 599, endPoint y: 253, distance: 68.4
click at [599, 253] on div "to use anytime OR to use every 0 week(s)" at bounding box center [981, 255] width 1078 height 27
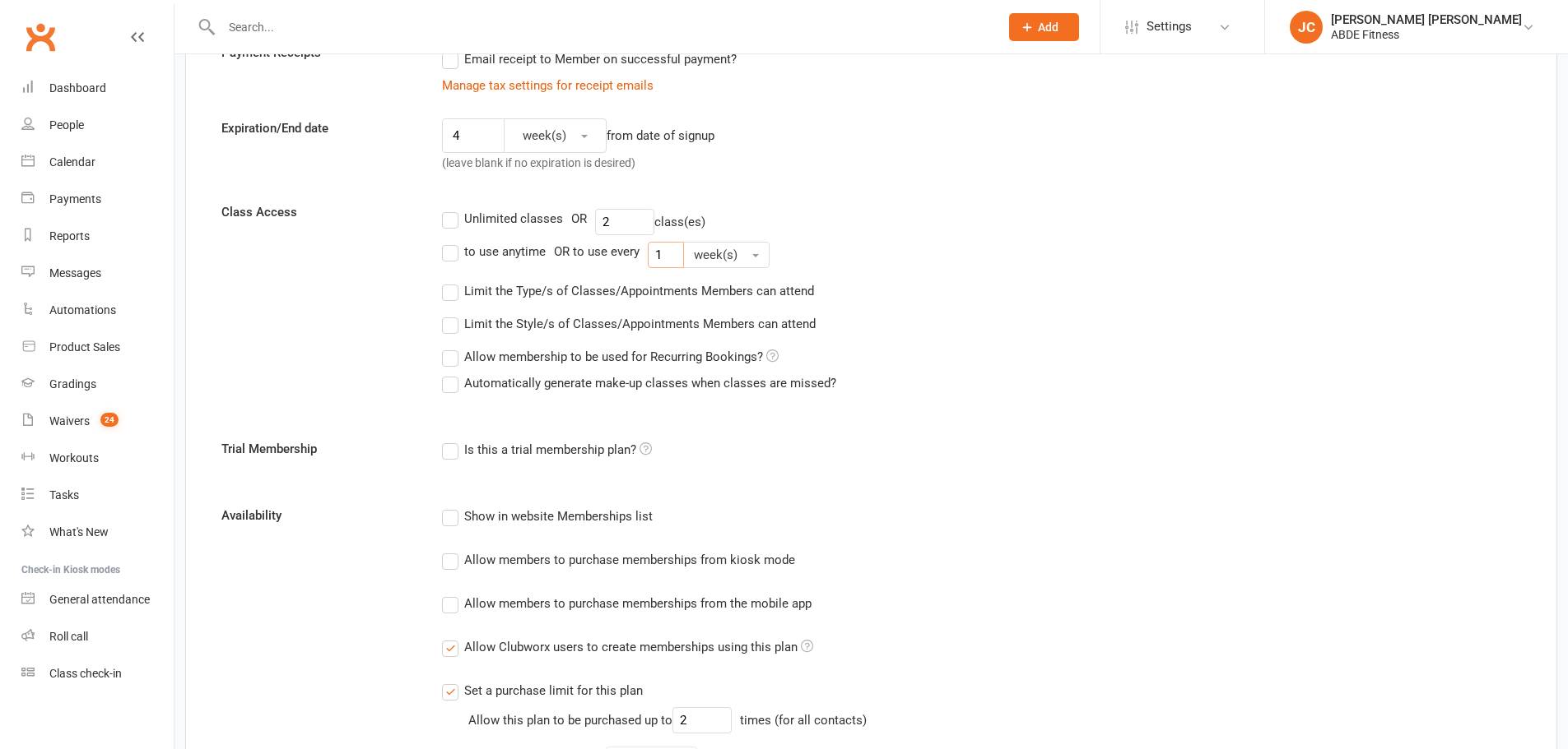
type input "1"
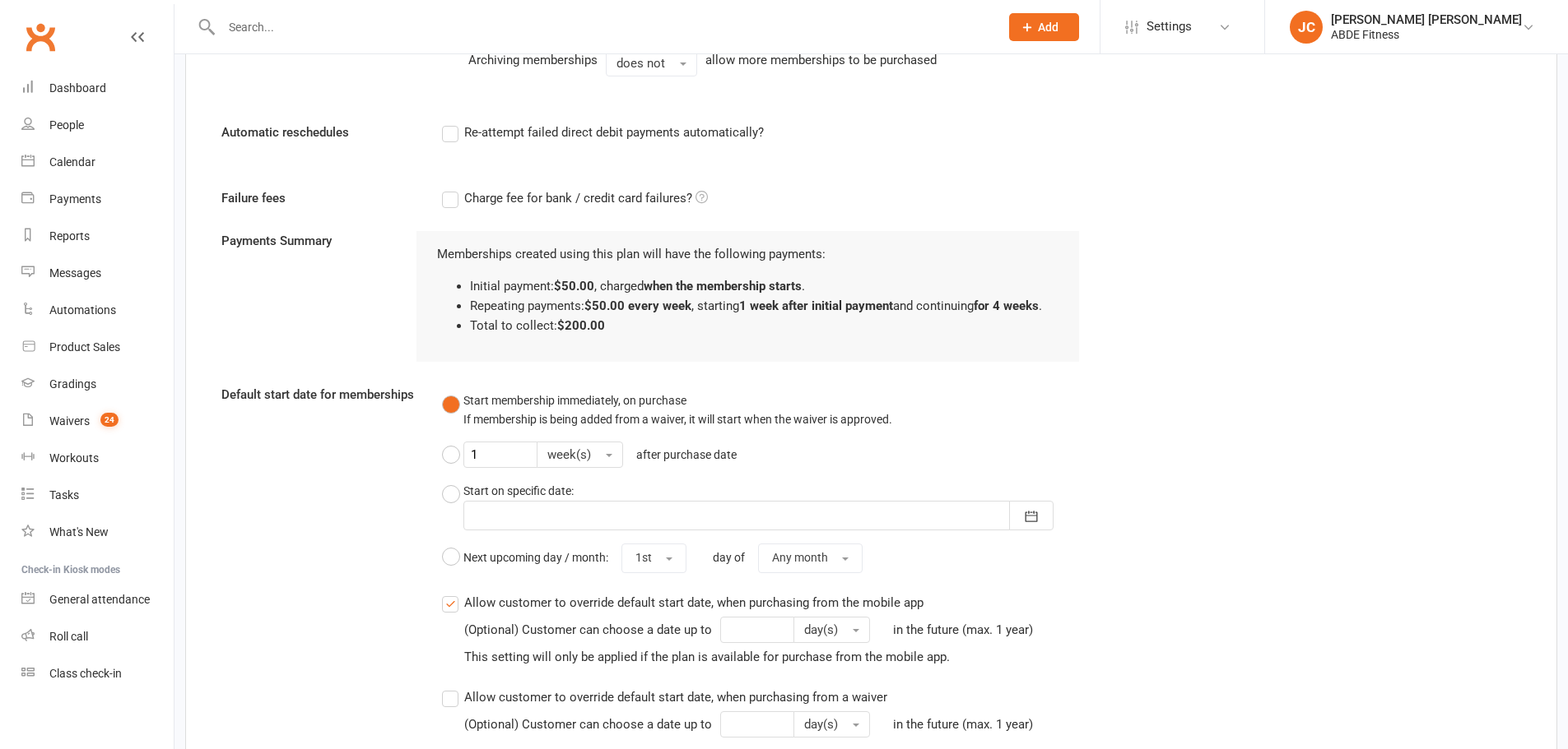
scroll to position [1179, 0]
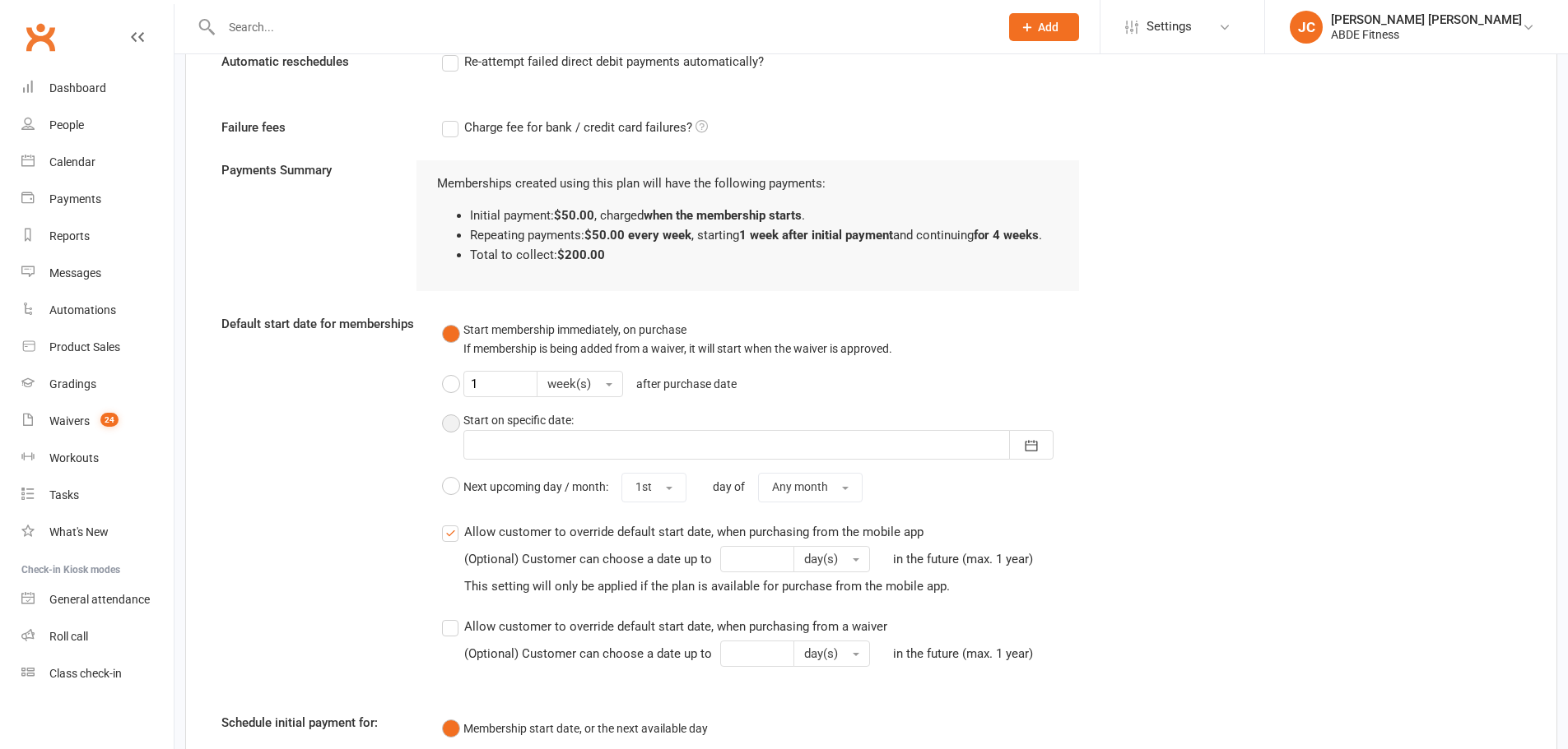
click at [505, 436] on div at bounding box center [758, 445] width 590 height 30
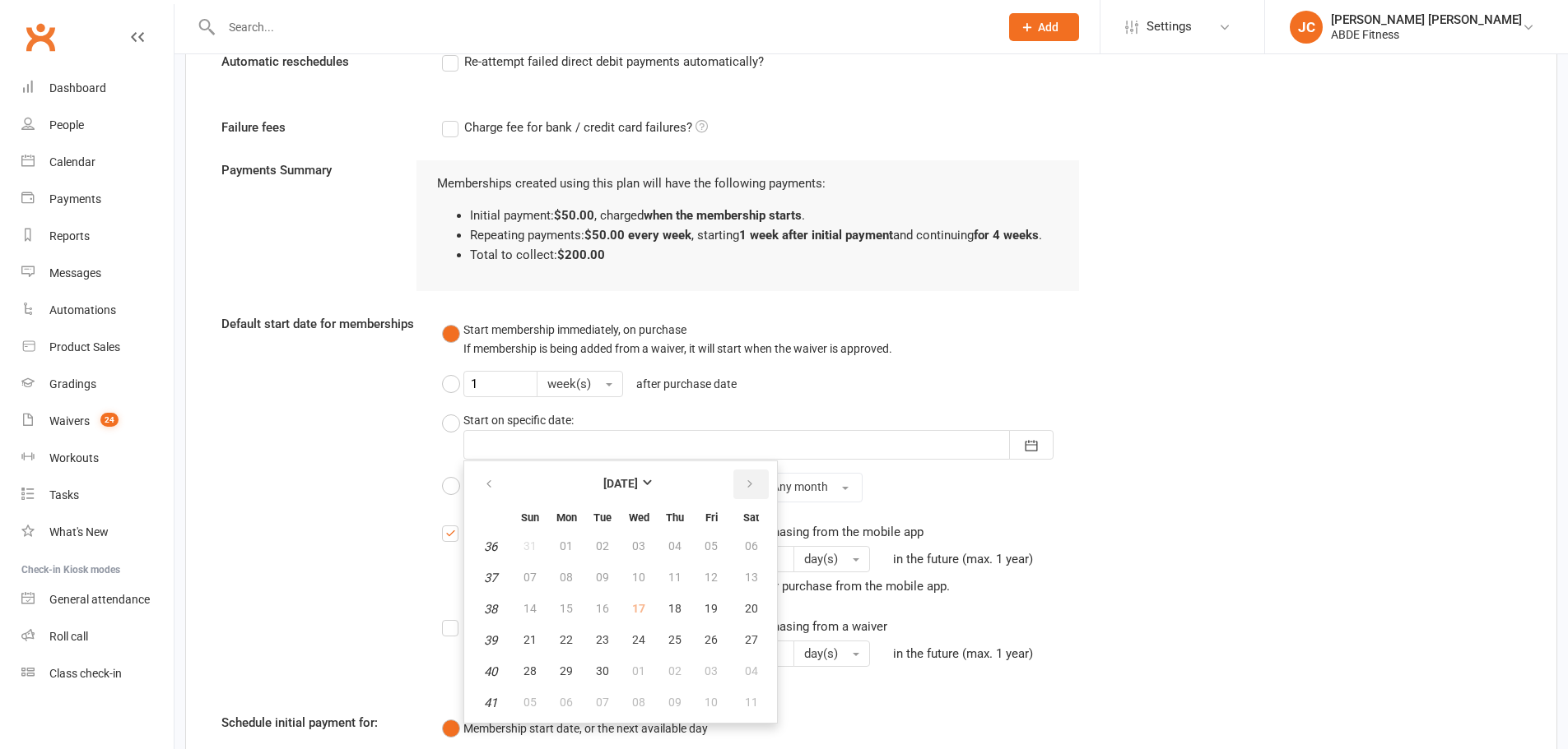
click at [752, 484] on icon "button" at bounding box center [749, 485] width 11 height 13
click at [571, 641] on button "20" at bounding box center [566, 640] width 34 height 30
type input "[DATE]"
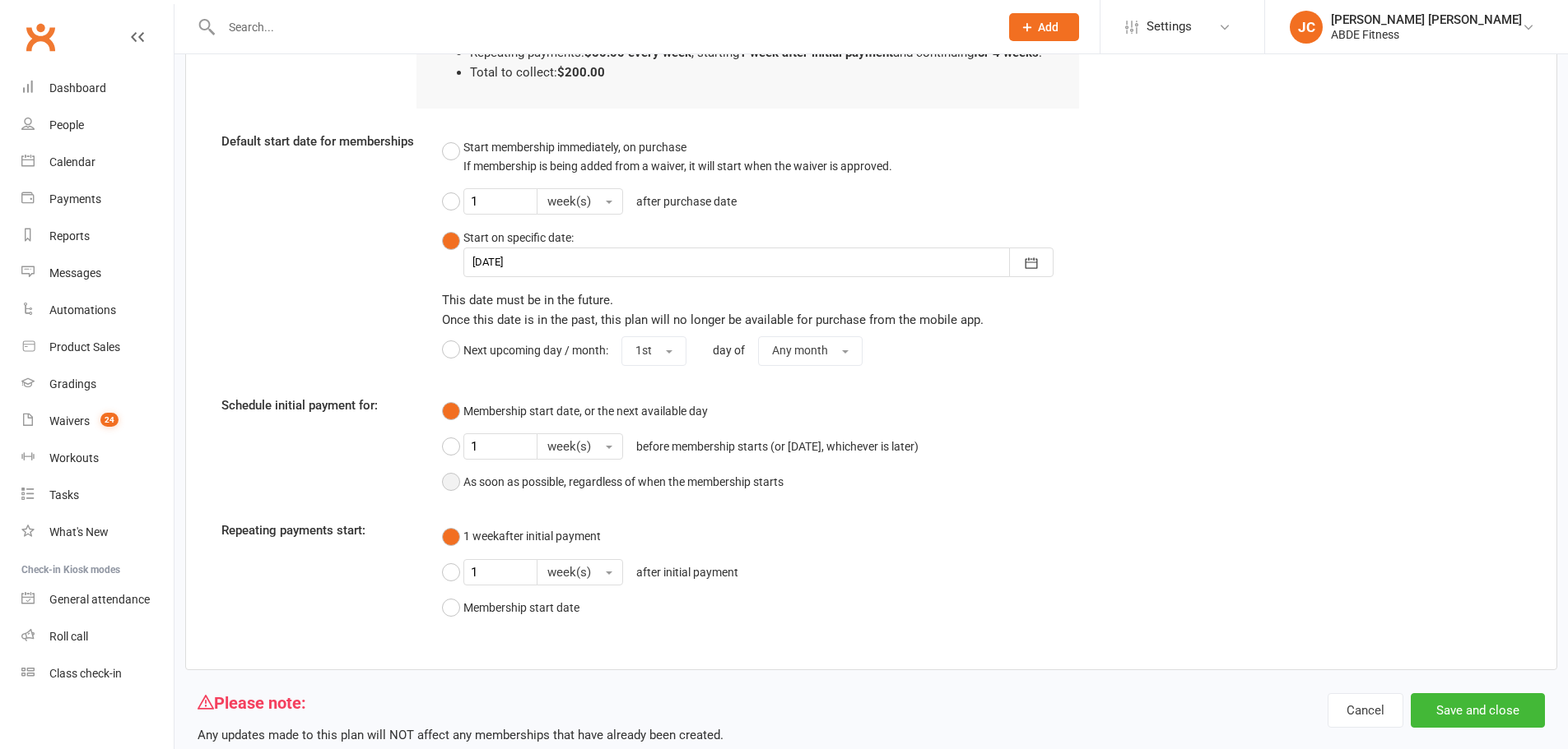
scroll to position [1349, 0]
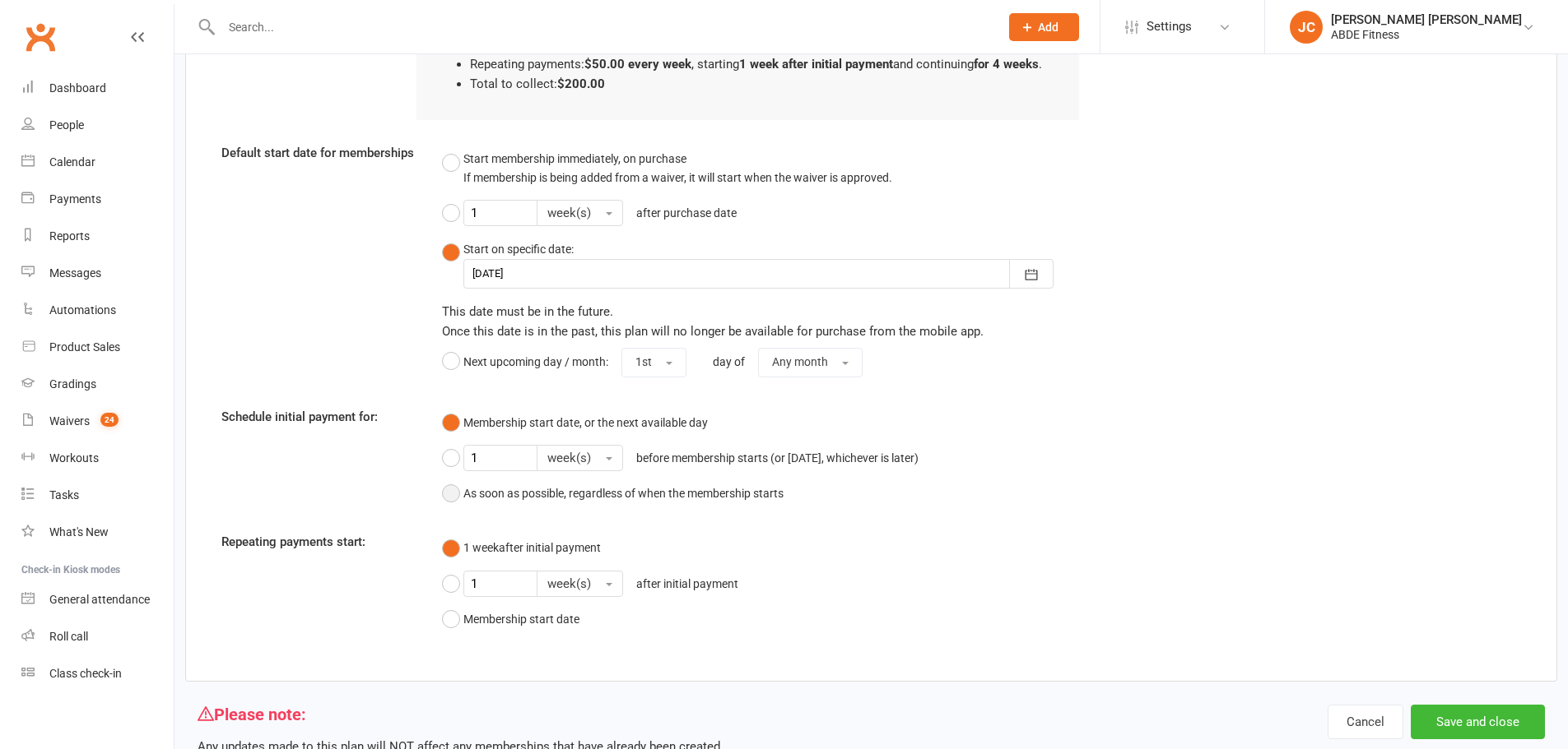
click at [449, 463] on div "Membership start date, or the next available day 1 week(s) before membership st…" at bounding box center [761, 459] width 638 height 103
click at [451, 492] on button "As soon as possible, regardless of when the membership starts" at bounding box center [613, 494] width 342 height 31
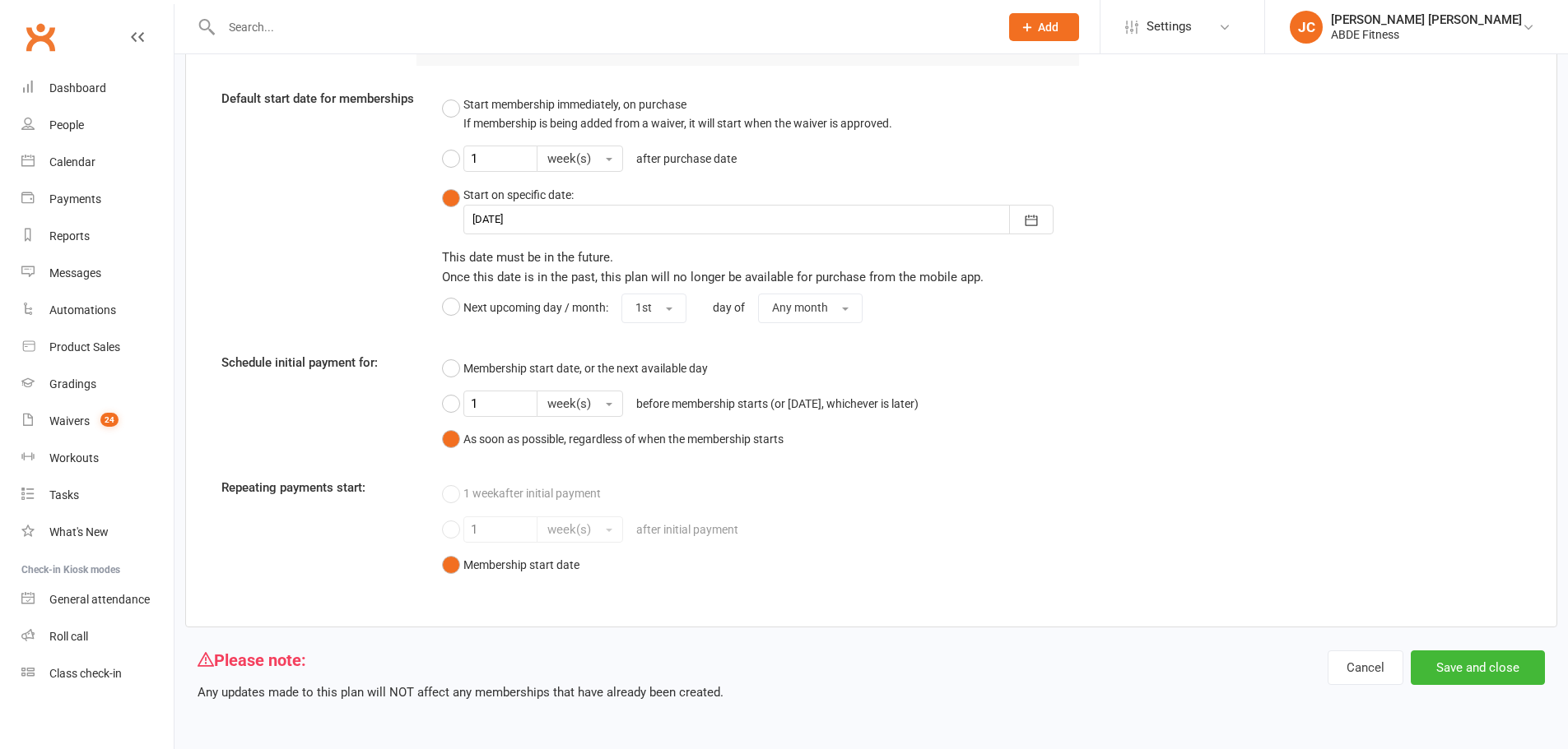
scroll to position [1425, 0]
click at [1488, 662] on button "Save and close" at bounding box center [1477, 668] width 135 height 34
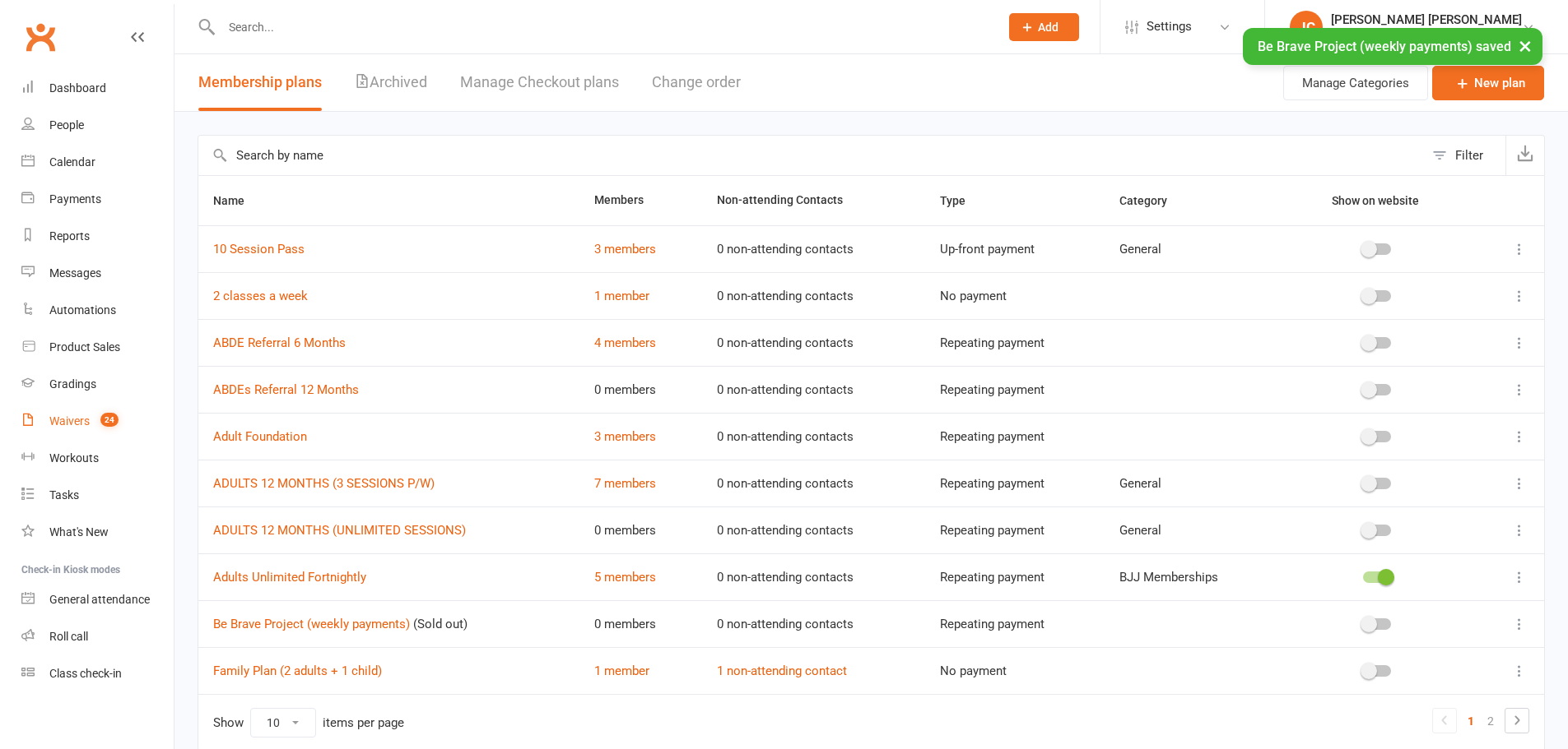
click at [68, 417] on div "Waivers" at bounding box center [70, 422] width 40 height 13
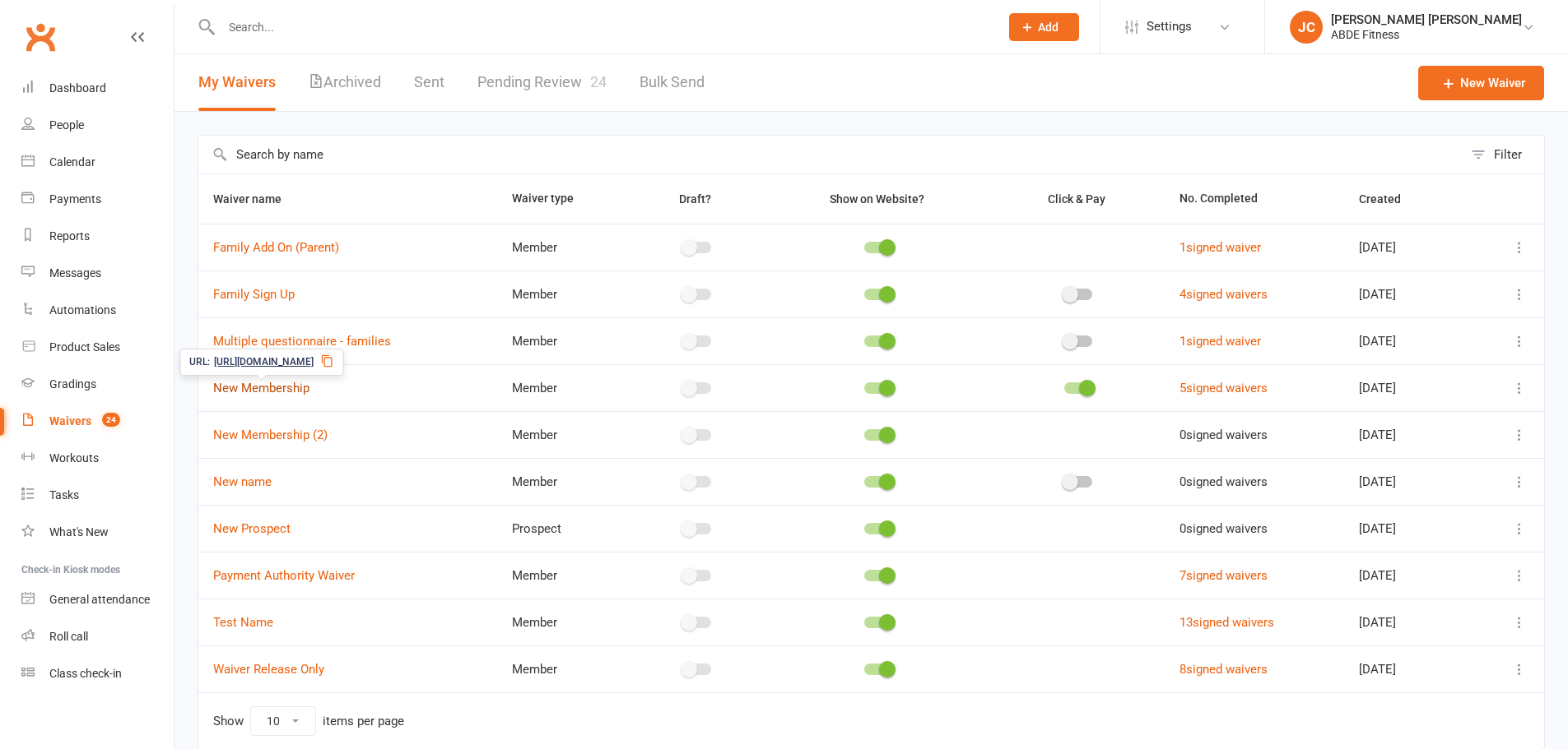
click at [296, 385] on link "New Membership" at bounding box center [261, 388] width 96 height 15
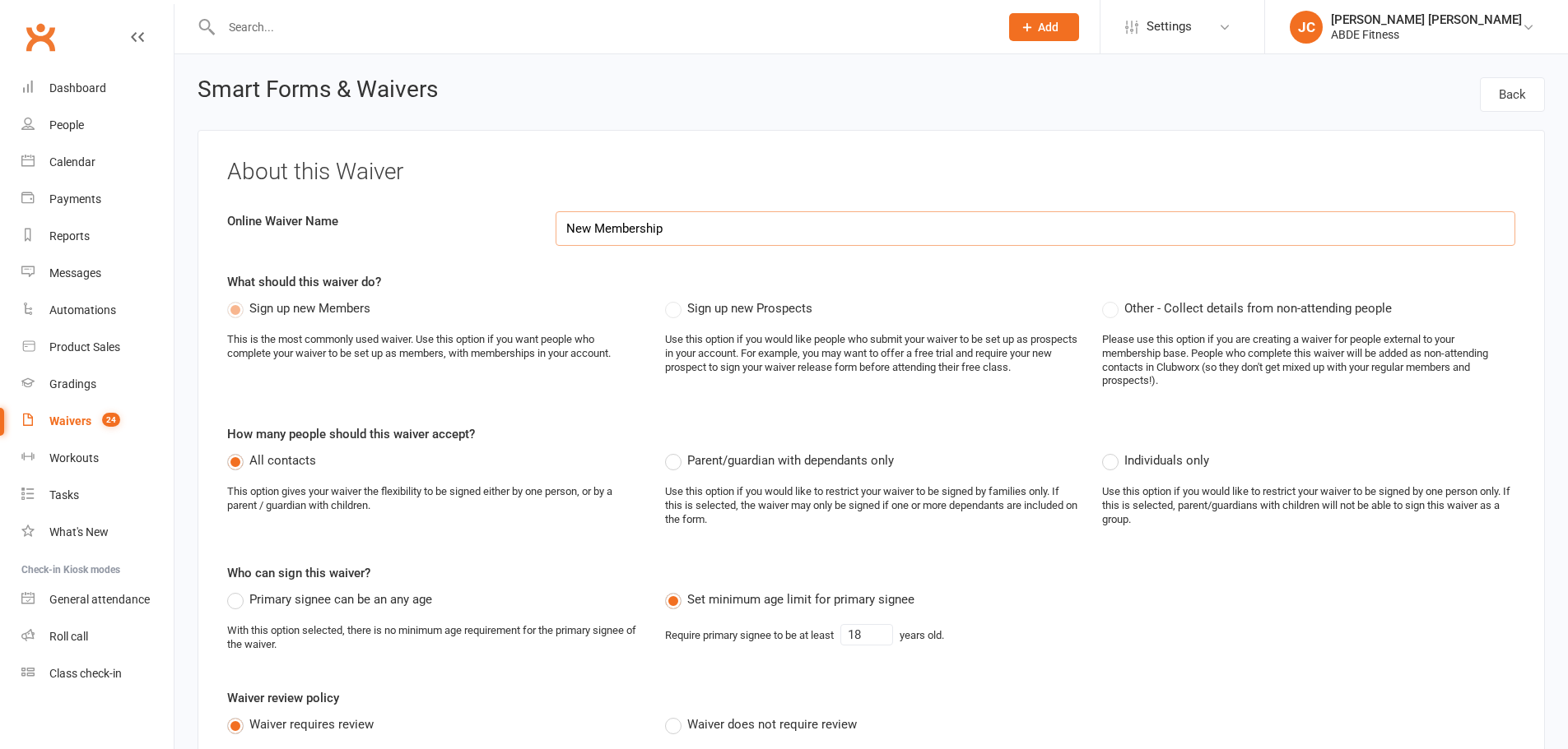
select select "applies_to_dependant_signees"
select select "do_not_copy_answers"
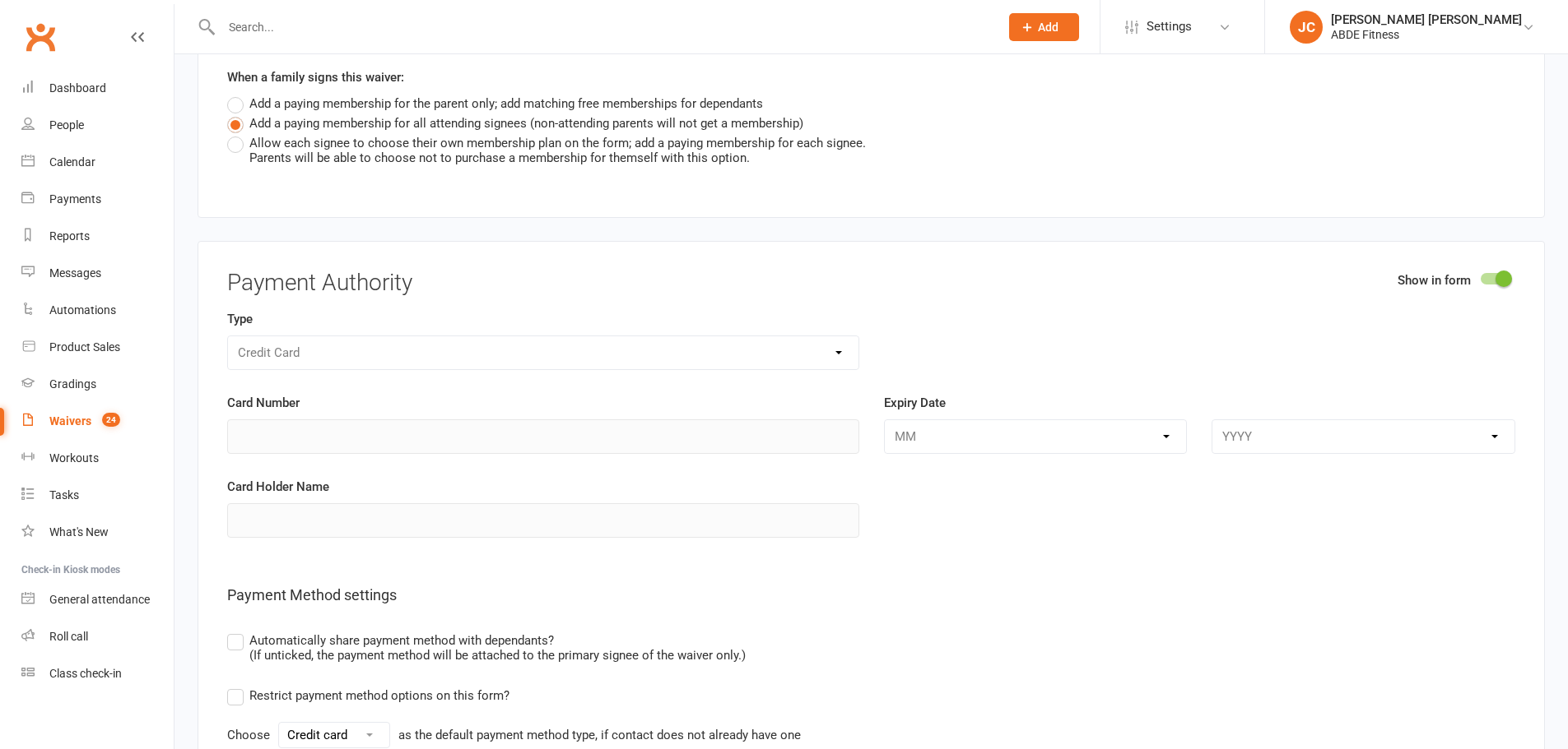
scroll to position [4654, 0]
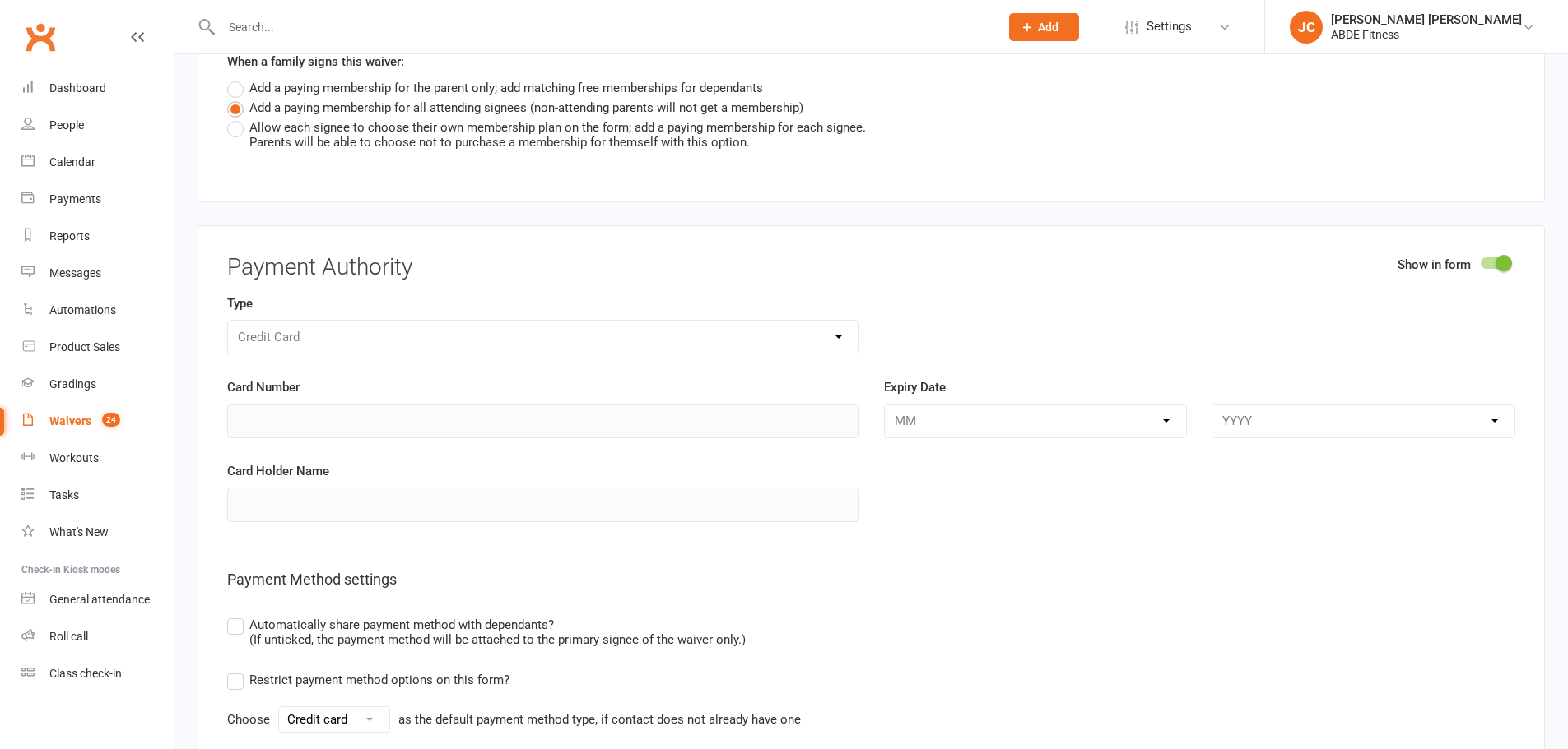
click at [1494, 258] on div at bounding box center [1494, 263] width 28 height 11
click at [1480, 260] on input "checkbox" at bounding box center [1480, 260] width 0 height 0
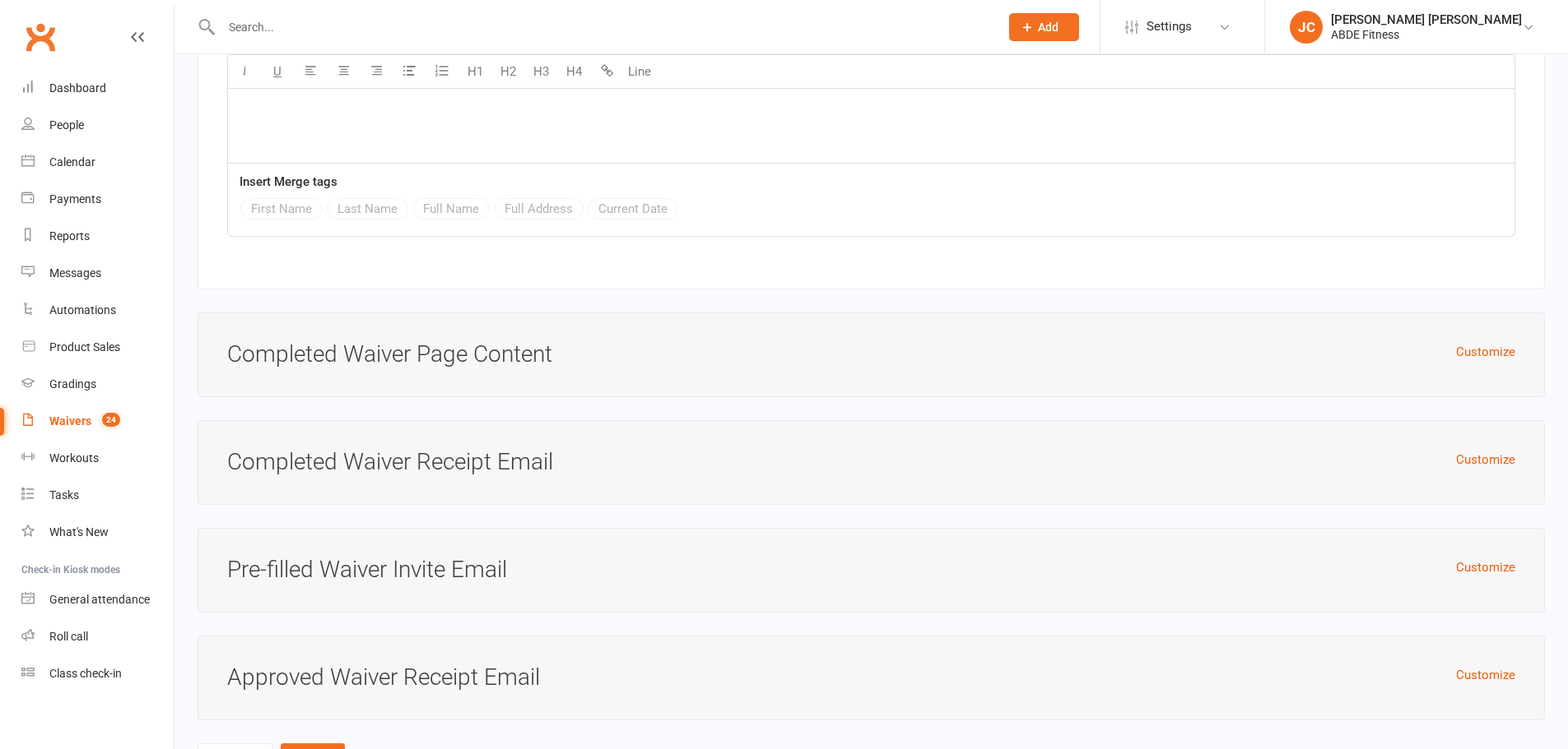
scroll to position [5598, 0]
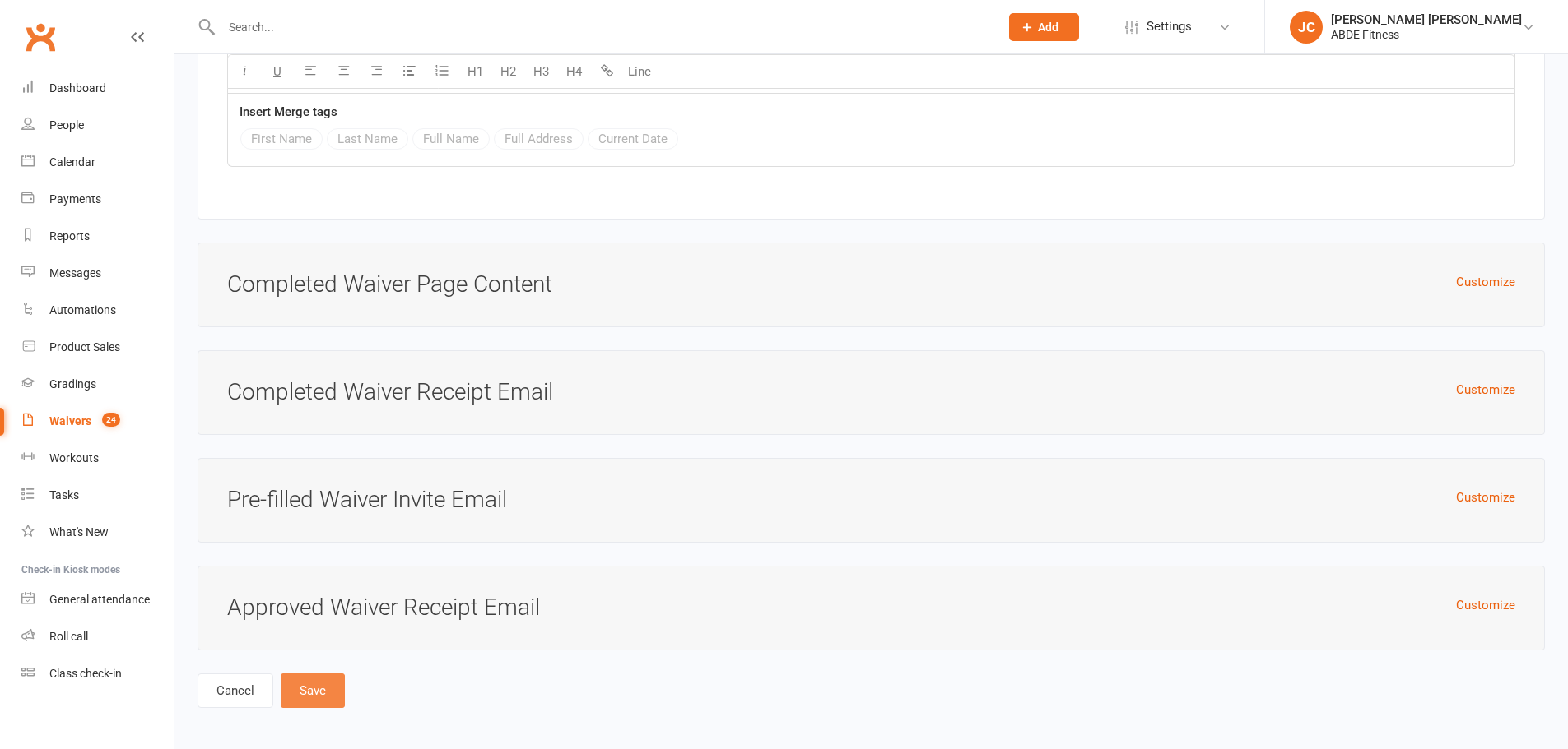
click at [310, 677] on button "Save" at bounding box center [312, 691] width 64 height 34
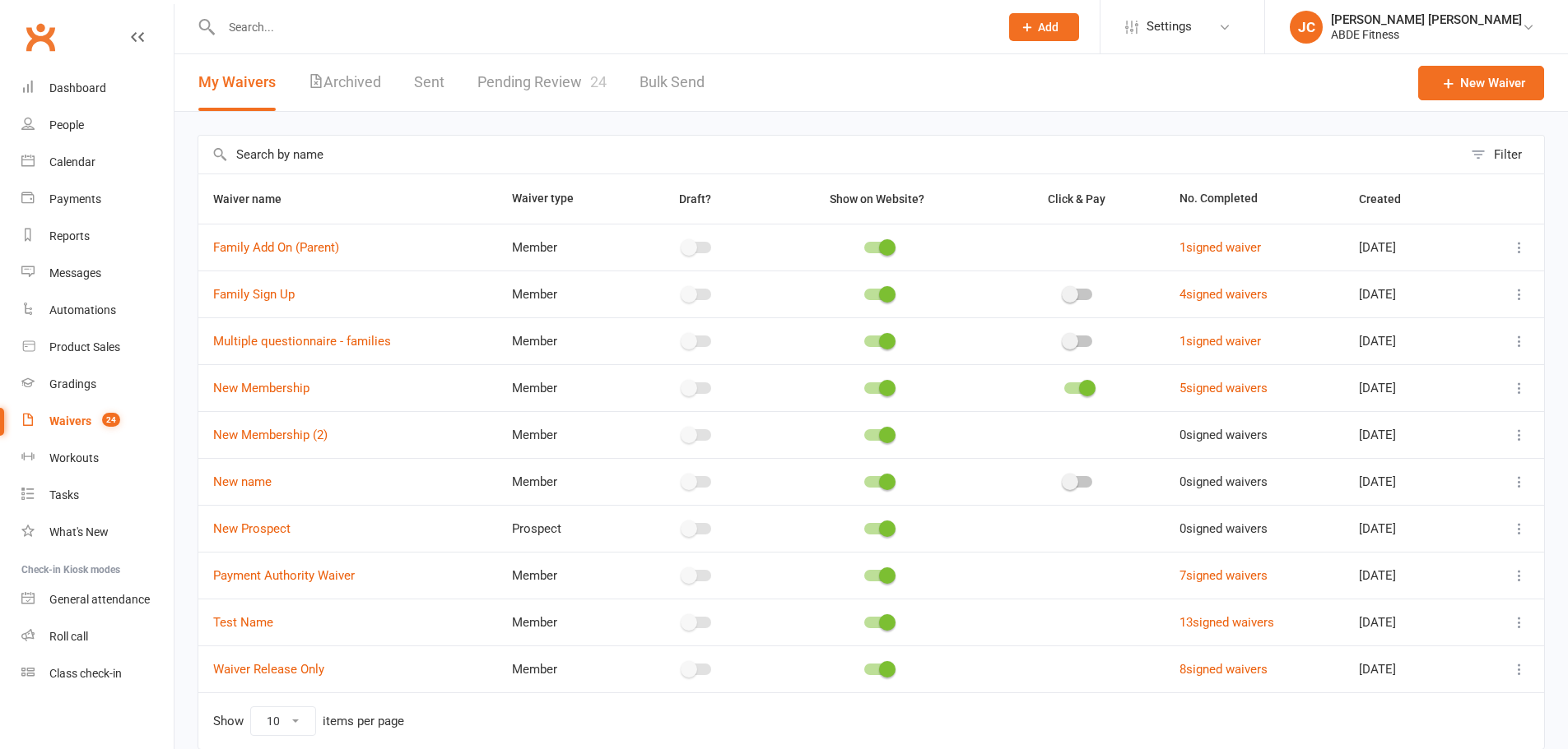
click at [1524, 383] on icon at bounding box center [1518, 387] width 16 height 16
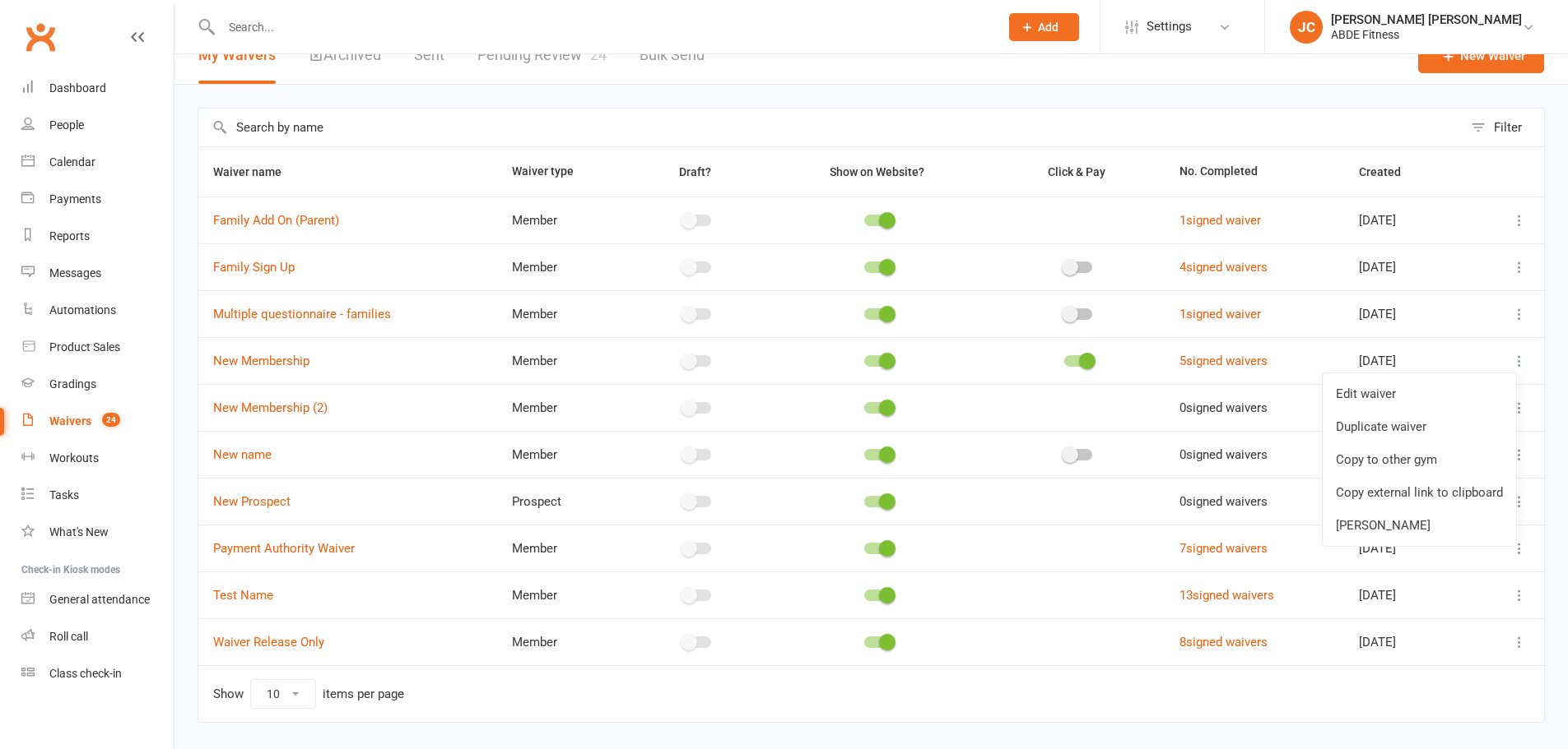
click at [1401, 492] on link "Copy external link to clipboard" at bounding box center [1419, 492] width 194 height 32
click at [1192, 25] on span "Settings" at bounding box center [1168, 27] width 45 height 37
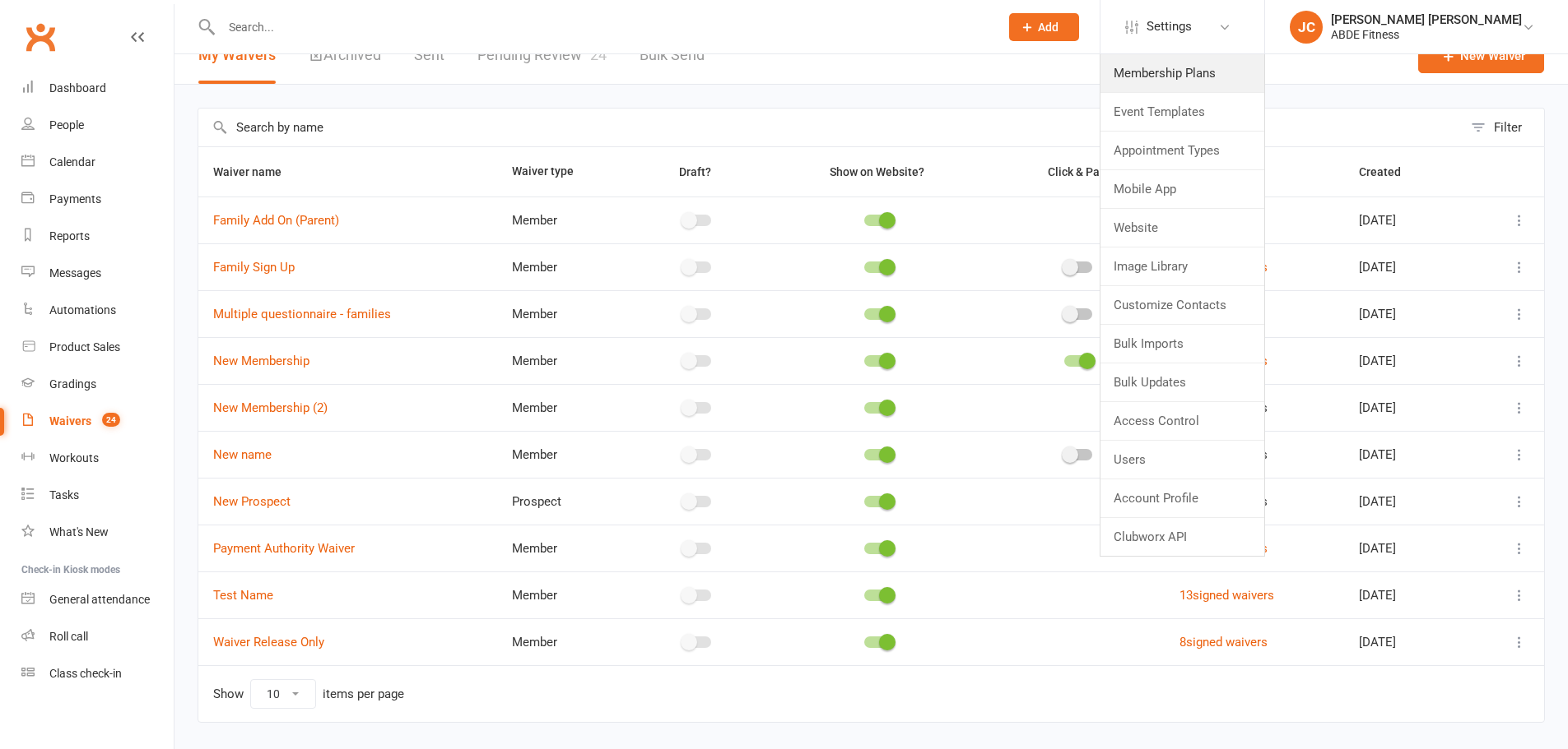
click at [1220, 64] on link "Membership Plans" at bounding box center [1182, 73] width 164 height 38
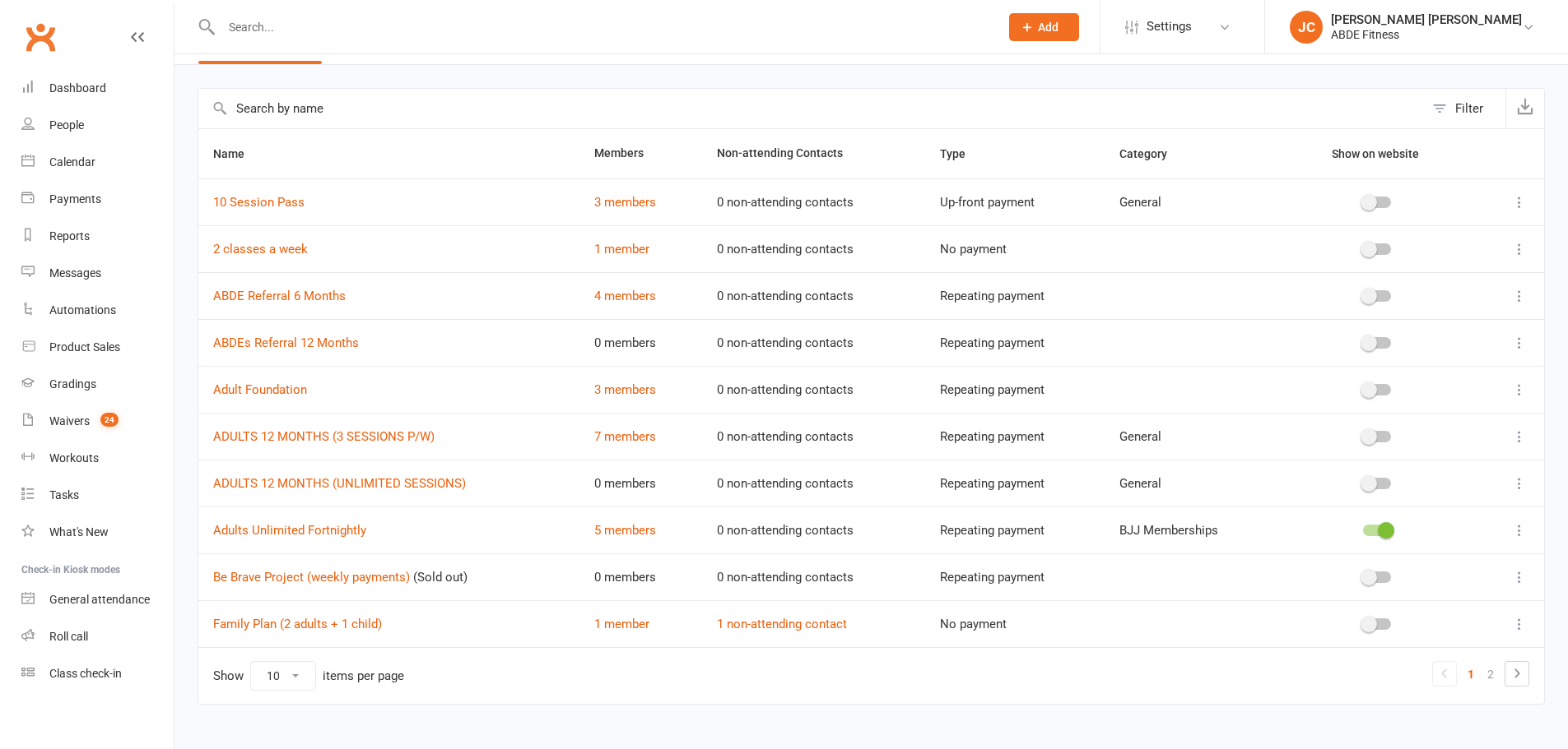
scroll to position [73, 0]
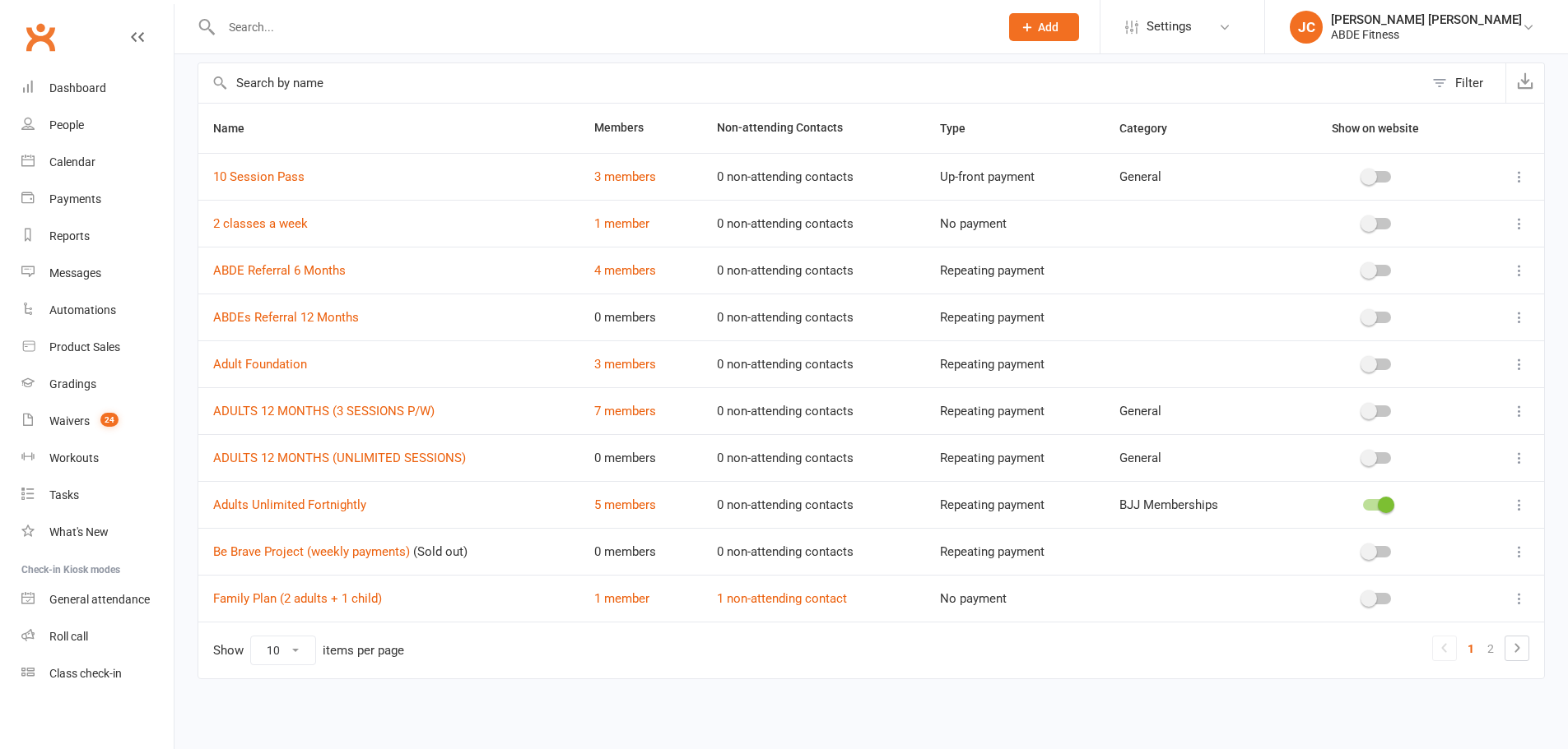
click at [409, 80] on input "text" at bounding box center [811, 82] width 1225 height 39
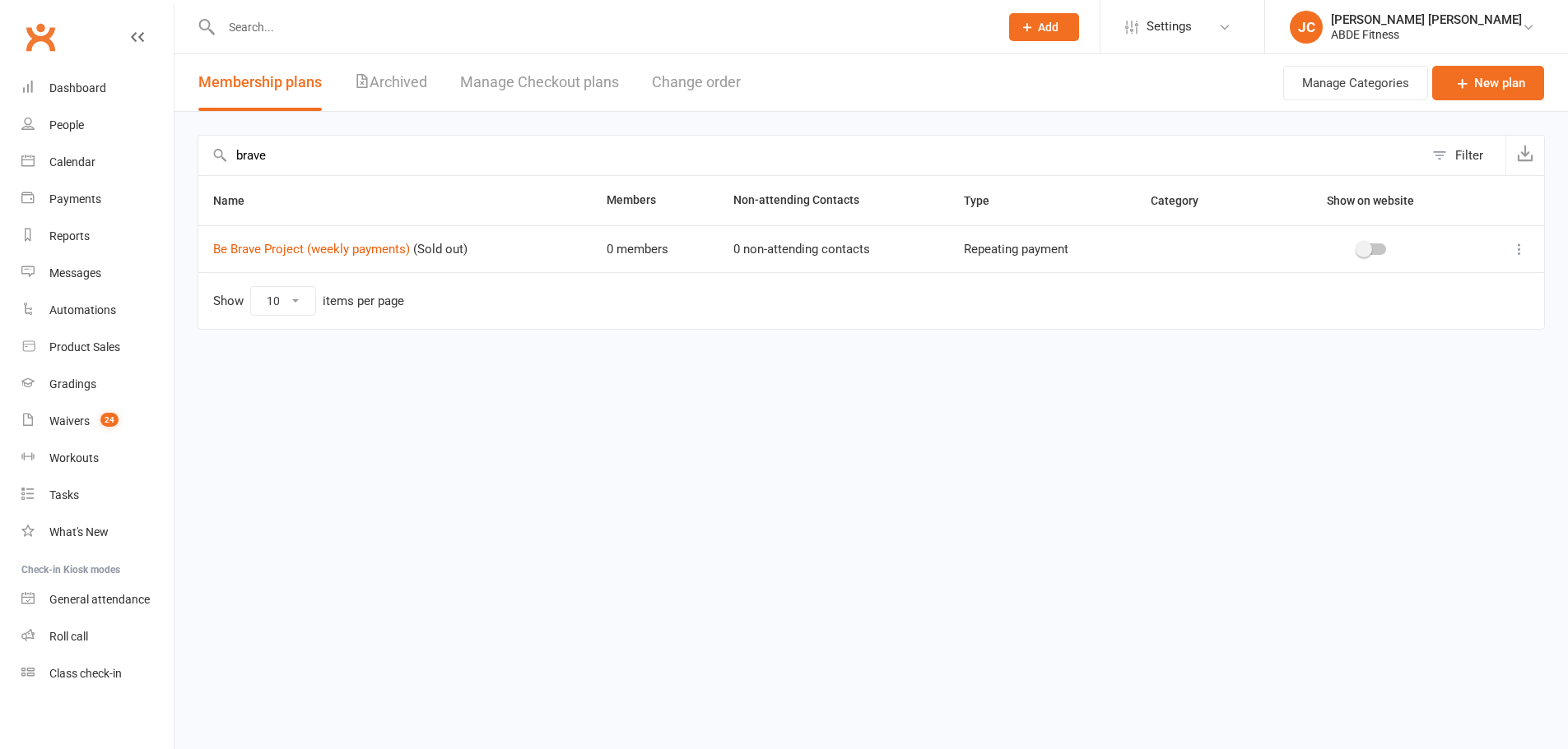
scroll to position [0, 0]
type input "brave"
click at [377, 252] on link "Be Brave Project (weekly payments)" at bounding box center [311, 249] width 197 height 15
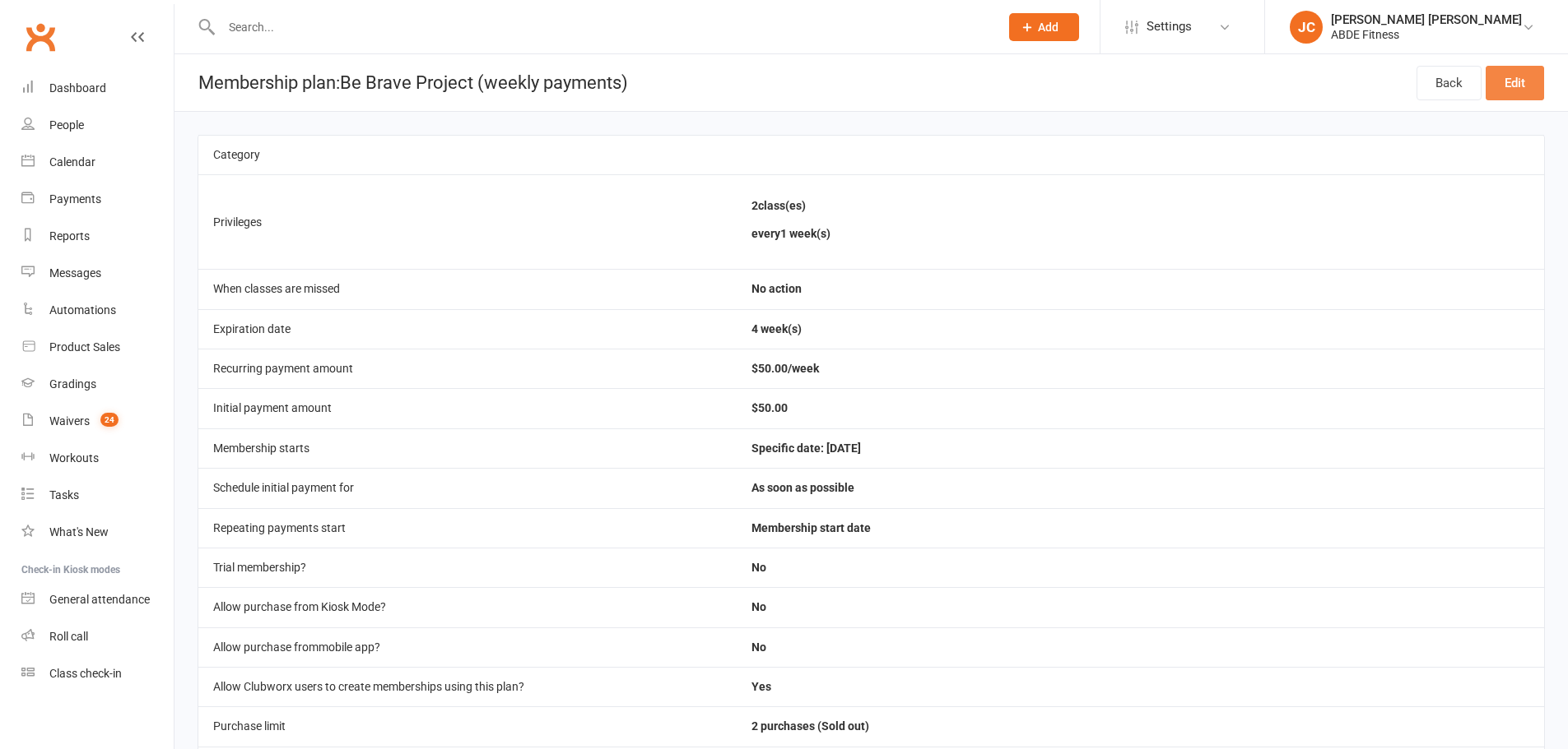
click at [1499, 81] on link "Edit" at bounding box center [1514, 83] width 58 height 34
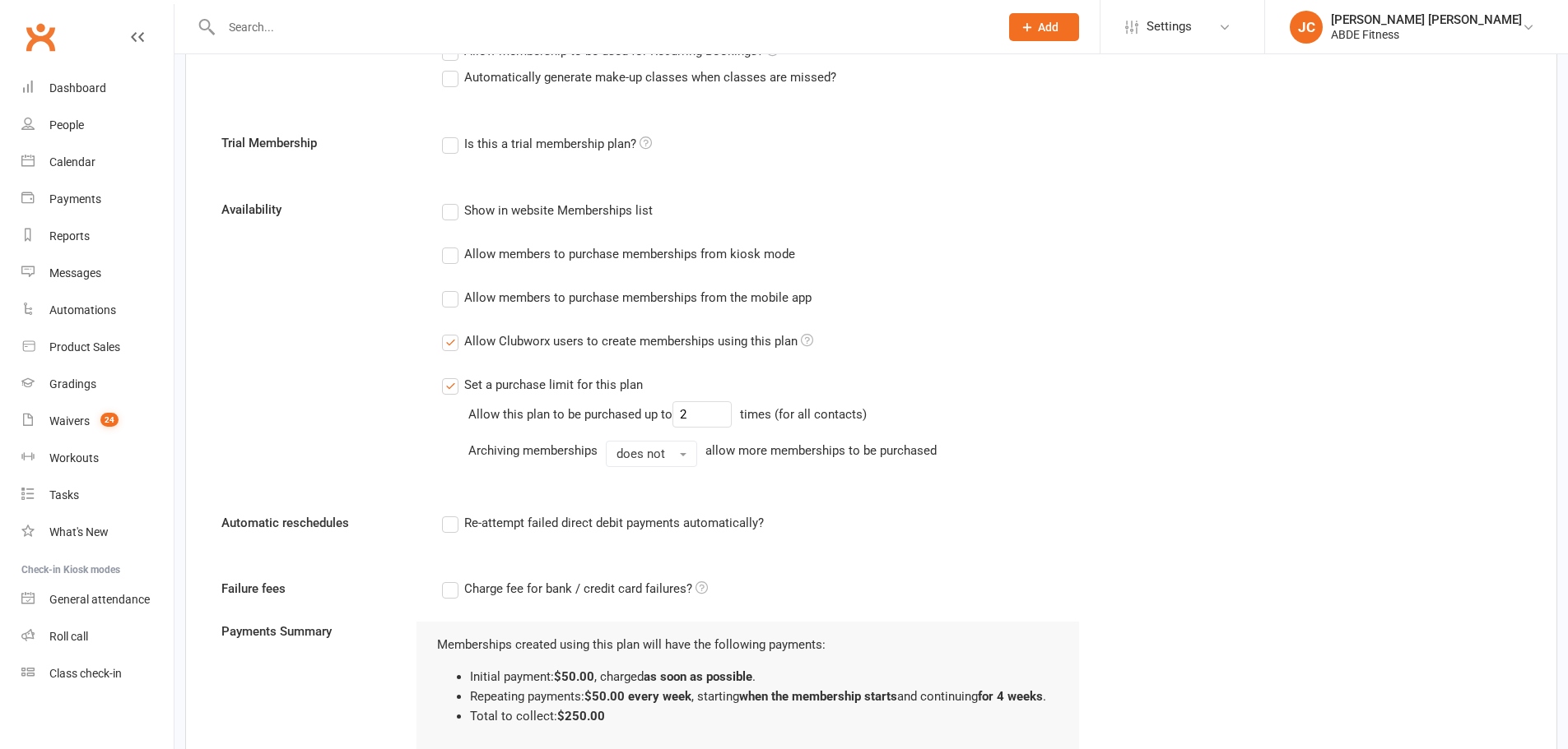
scroll to position [767, 0]
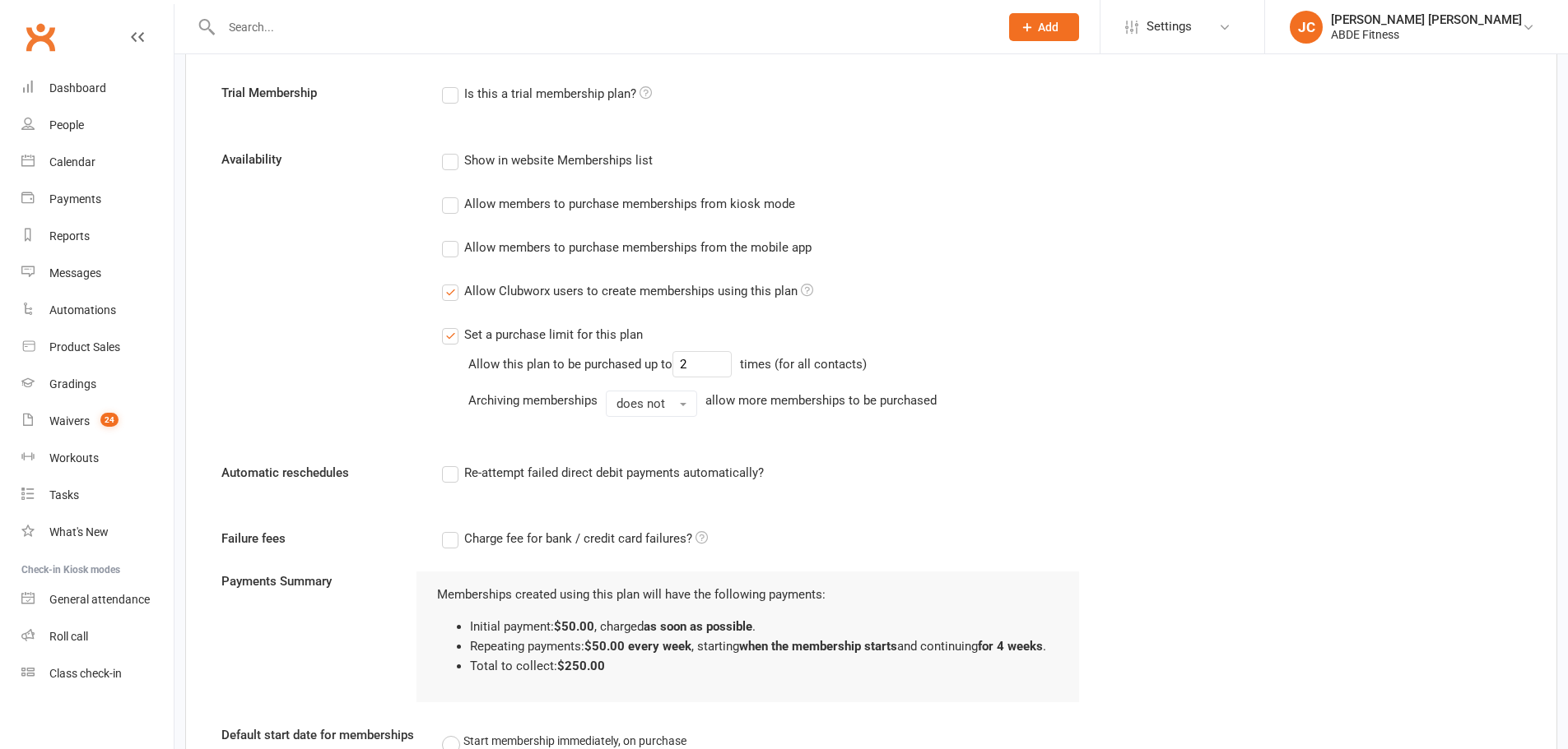
click at [446, 333] on label "Set a purchase limit for this plan" at bounding box center [542, 335] width 200 height 20
click at [446, 325] on input "Set a purchase limit for this plan" at bounding box center [447, 325] width 10 height 0
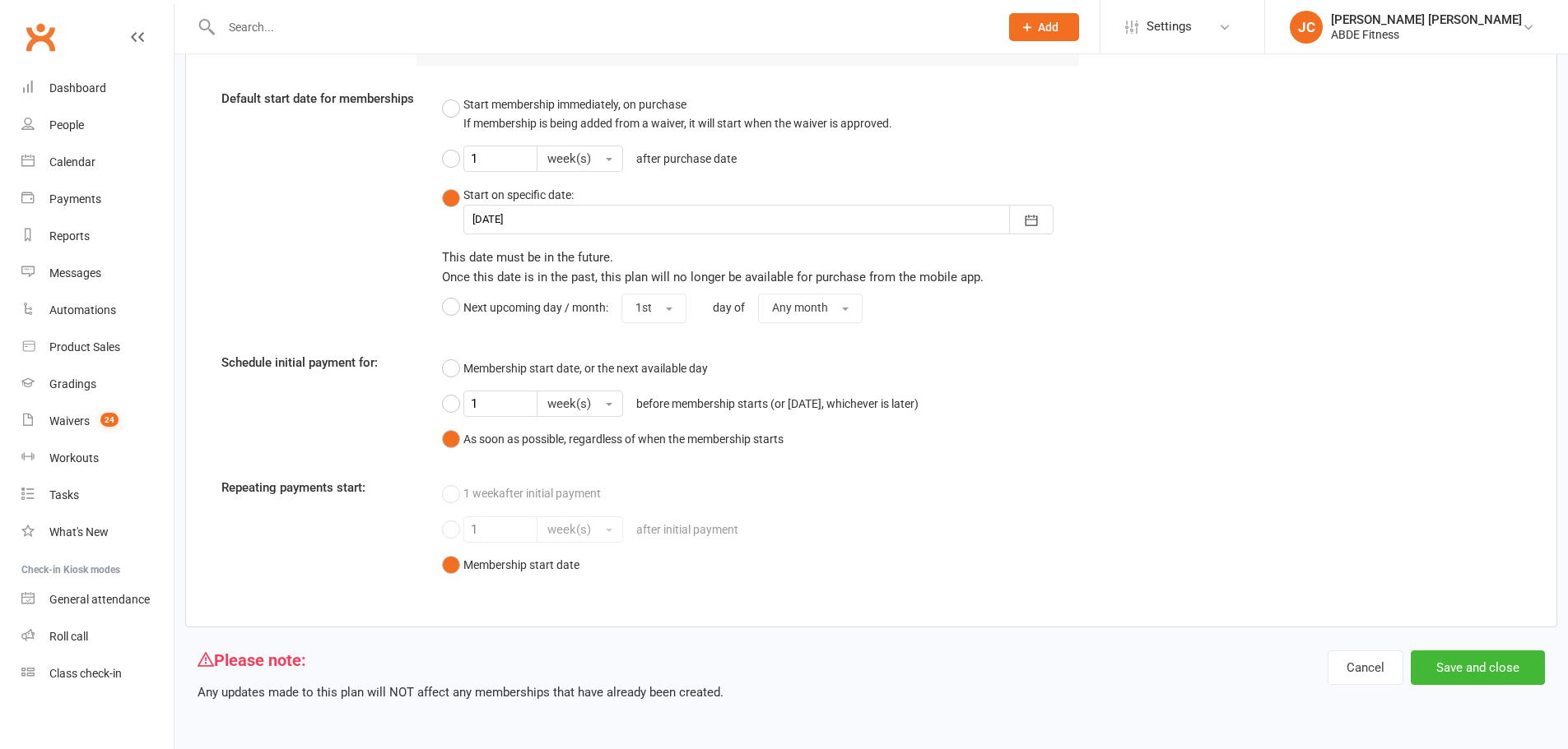
scroll to position [1352, 0]
click at [1451, 655] on button "Save and close" at bounding box center [1477, 668] width 135 height 34
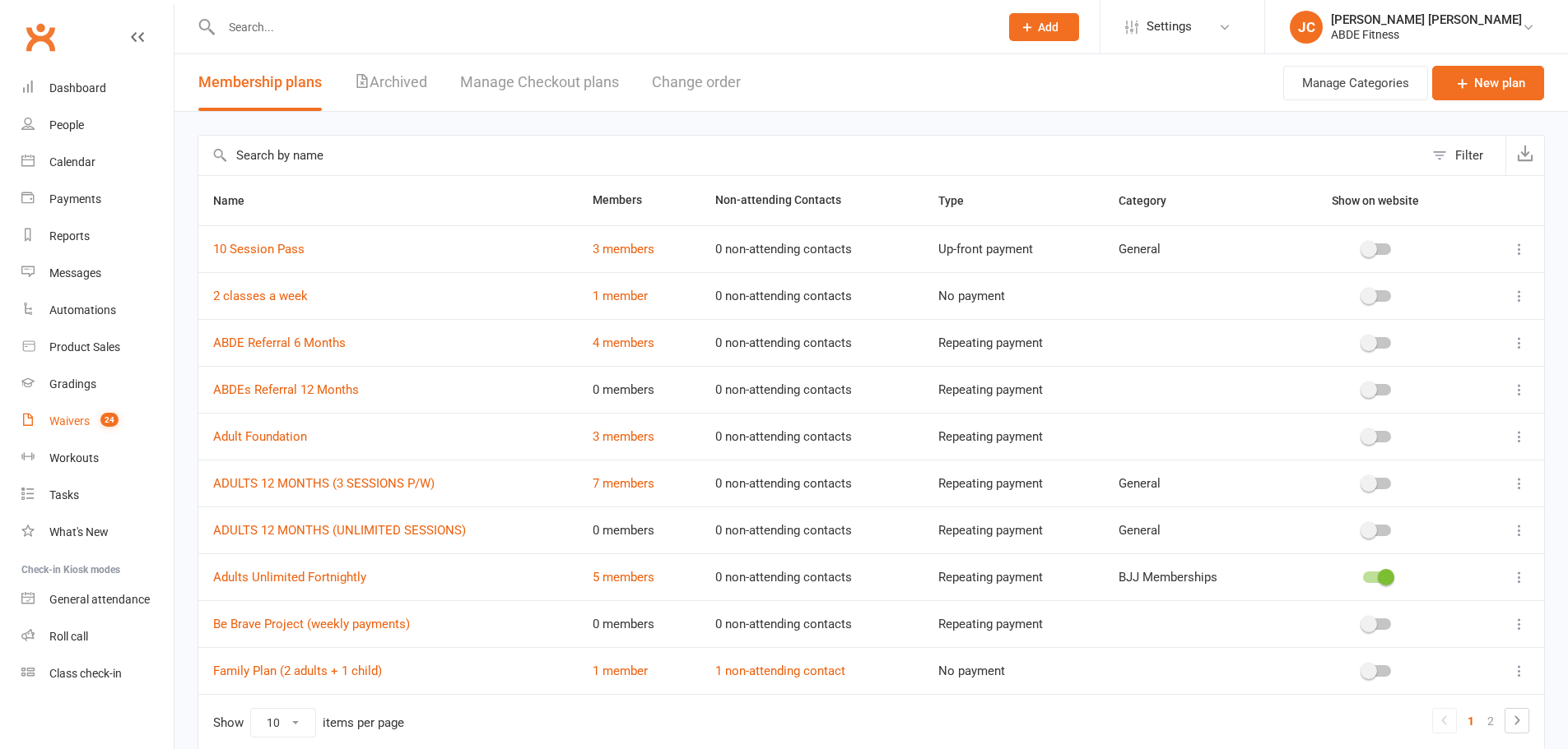
click at [73, 424] on div "Waivers" at bounding box center [70, 422] width 40 height 13
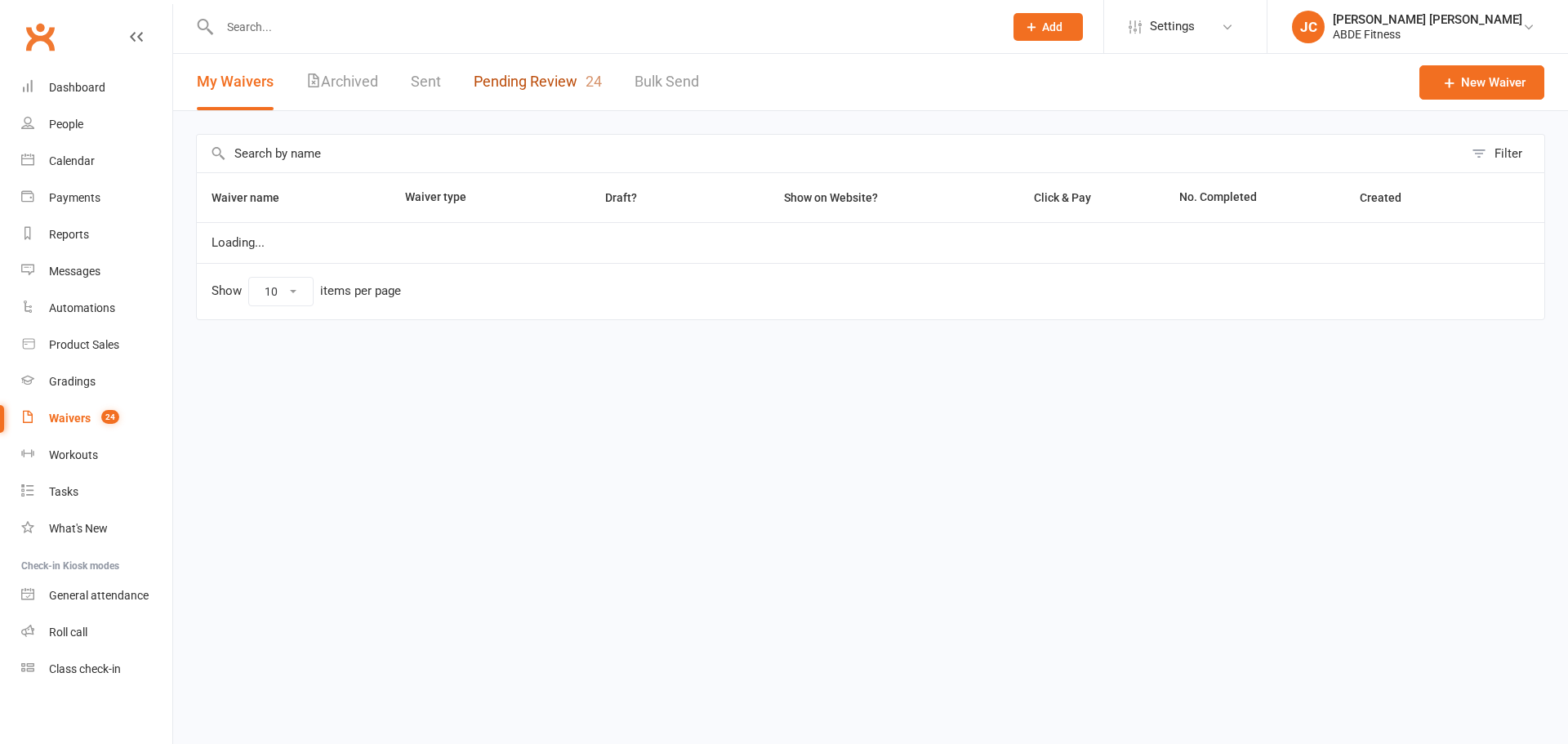
click at [518, 78] on link "Pending Review 24" at bounding box center [537, 82] width 128 height 56
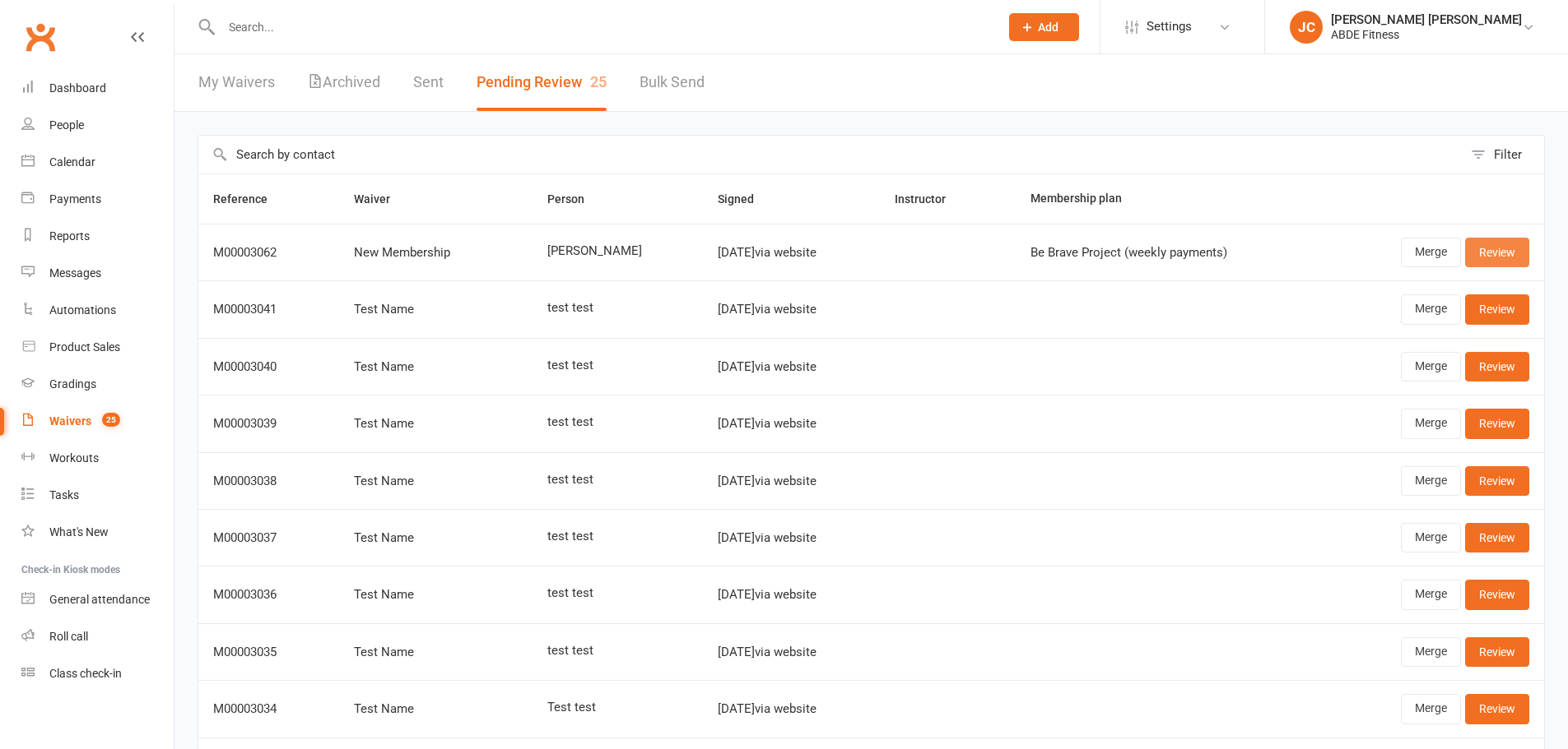
click at [1497, 252] on link "Review" at bounding box center [1496, 252] width 64 height 30
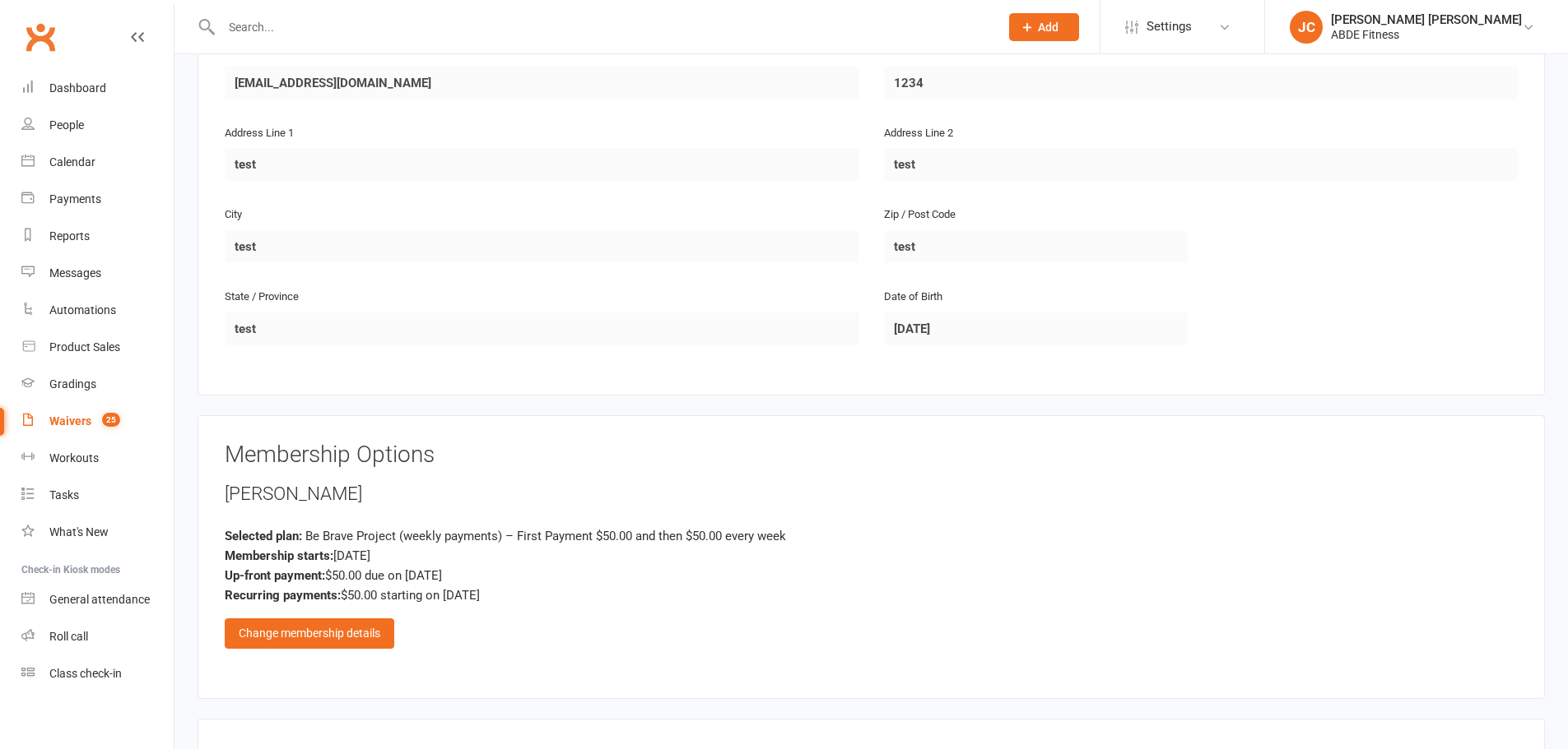
scroll to position [774, 0]
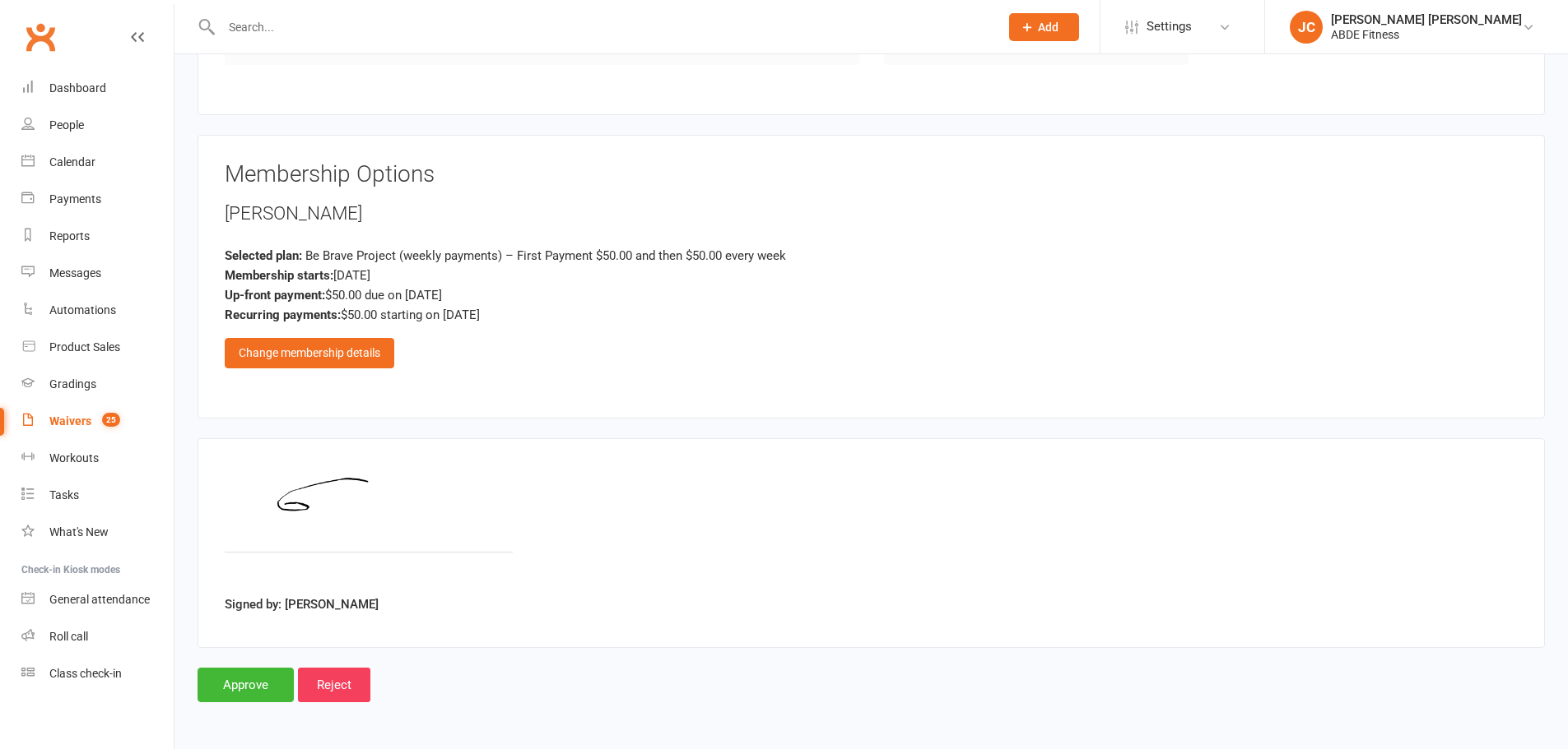
click at [360, 357] on div "Change membership details" at bounding box center [309, 352] width 170 height 30
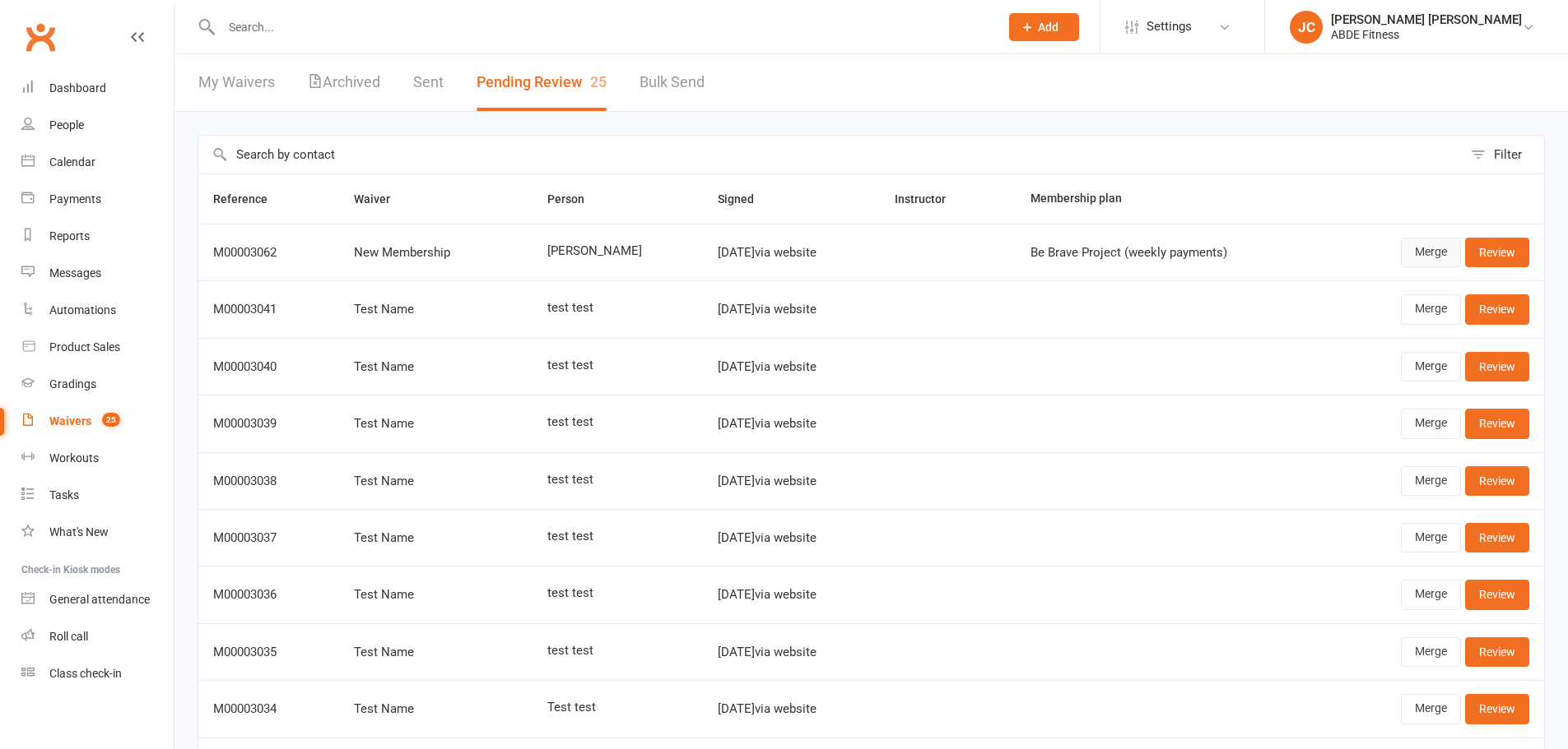
click at [1431, 261] on link "Merge" at bounding box center [1431, 252] width 60 height 30
click at [1498, 248] on link "Review" at bounding box center [1496, 252] width 64 height 30
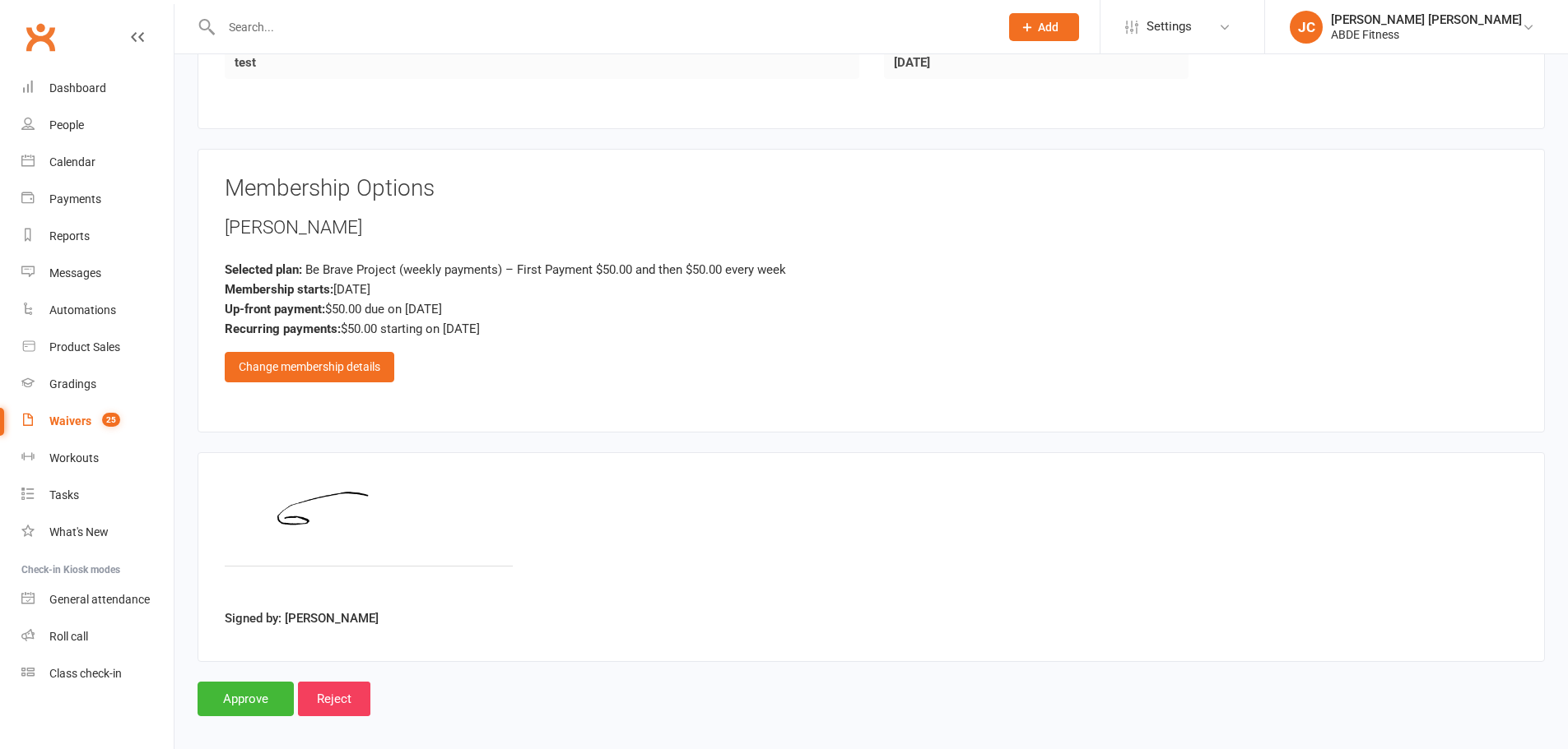
scroll to position [774, 0]
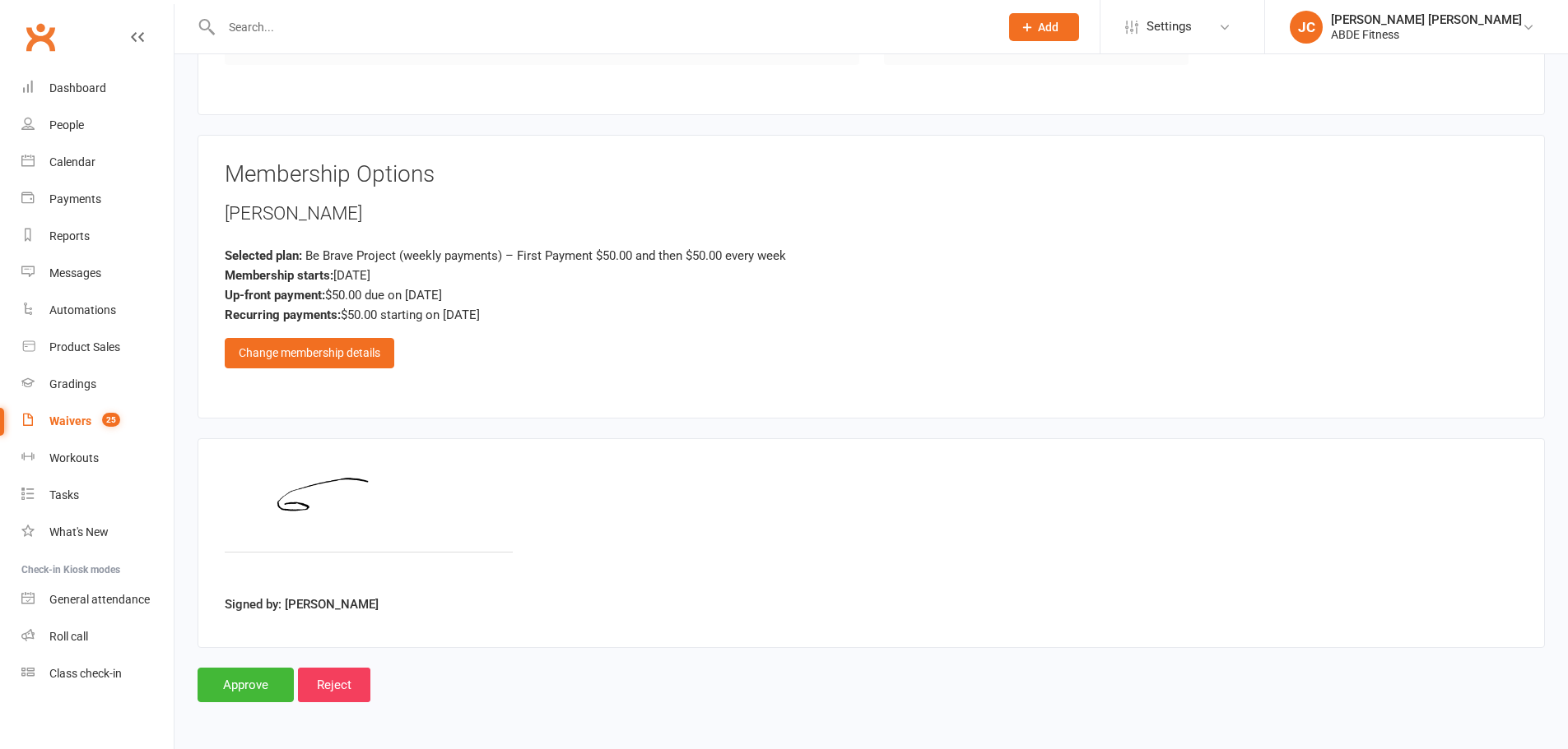
click at [362, 357] on div "Change membership details" at bounding box center [309, 352] width 170 height 30
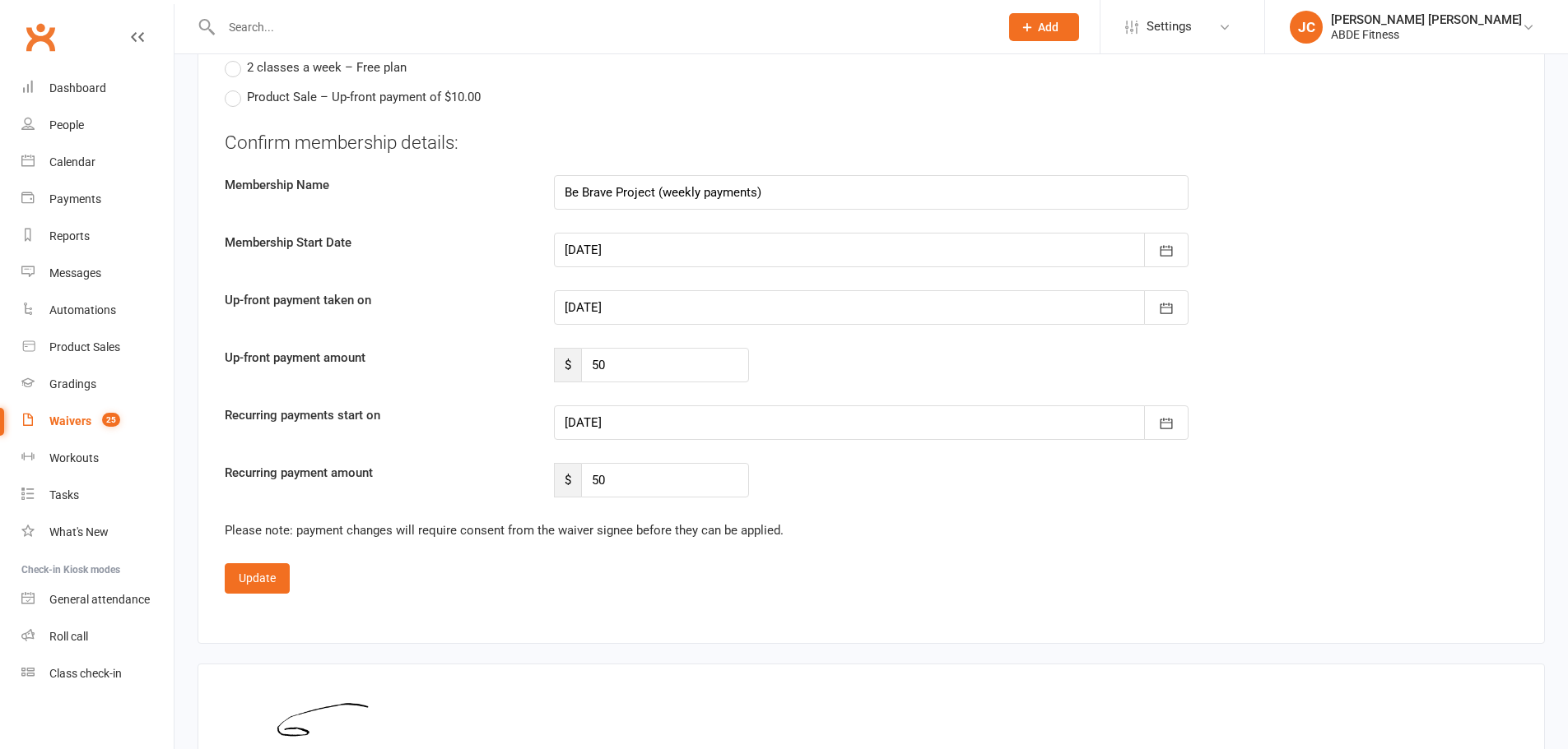
scroll to position [1405, 0]
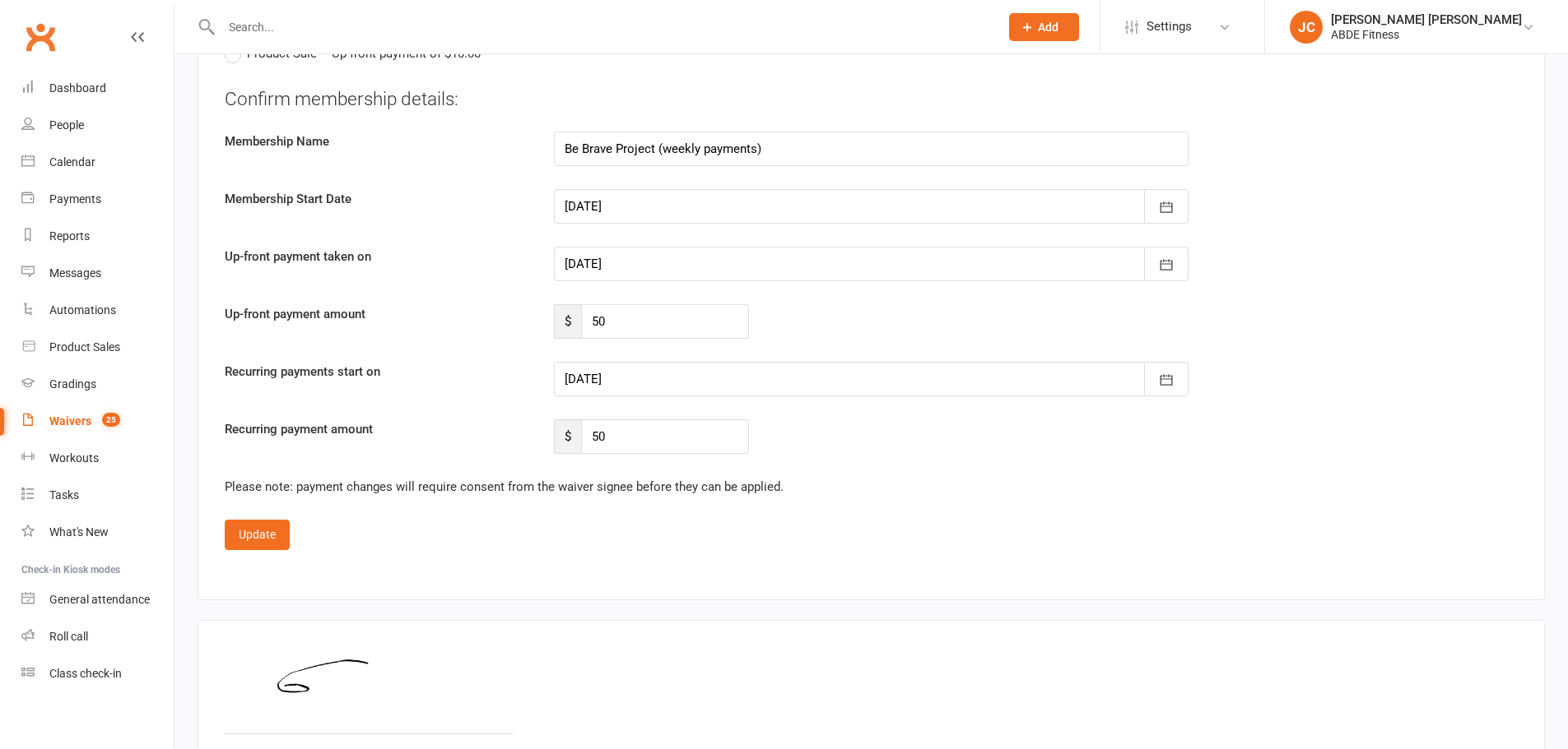
click at [917, 384] on div at bounding box center [870, 379] width 635 height 34
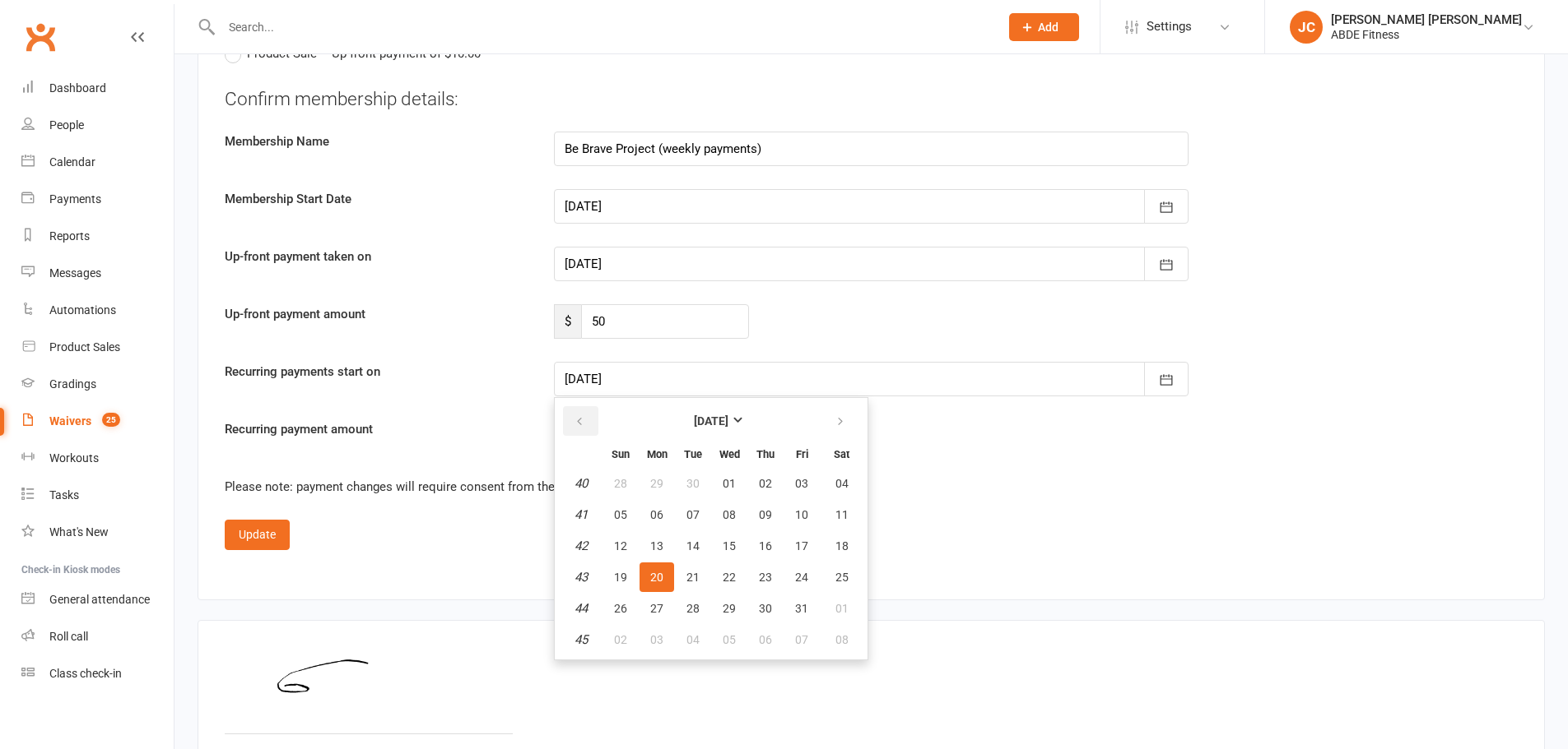
click at [583, 423] on icon "button" at bounding box center [579, 422] width 11 height 13
click at [735, 573] on span "24" at bounding box center [729, 577] width 13 height 13
type input "[DATE]"
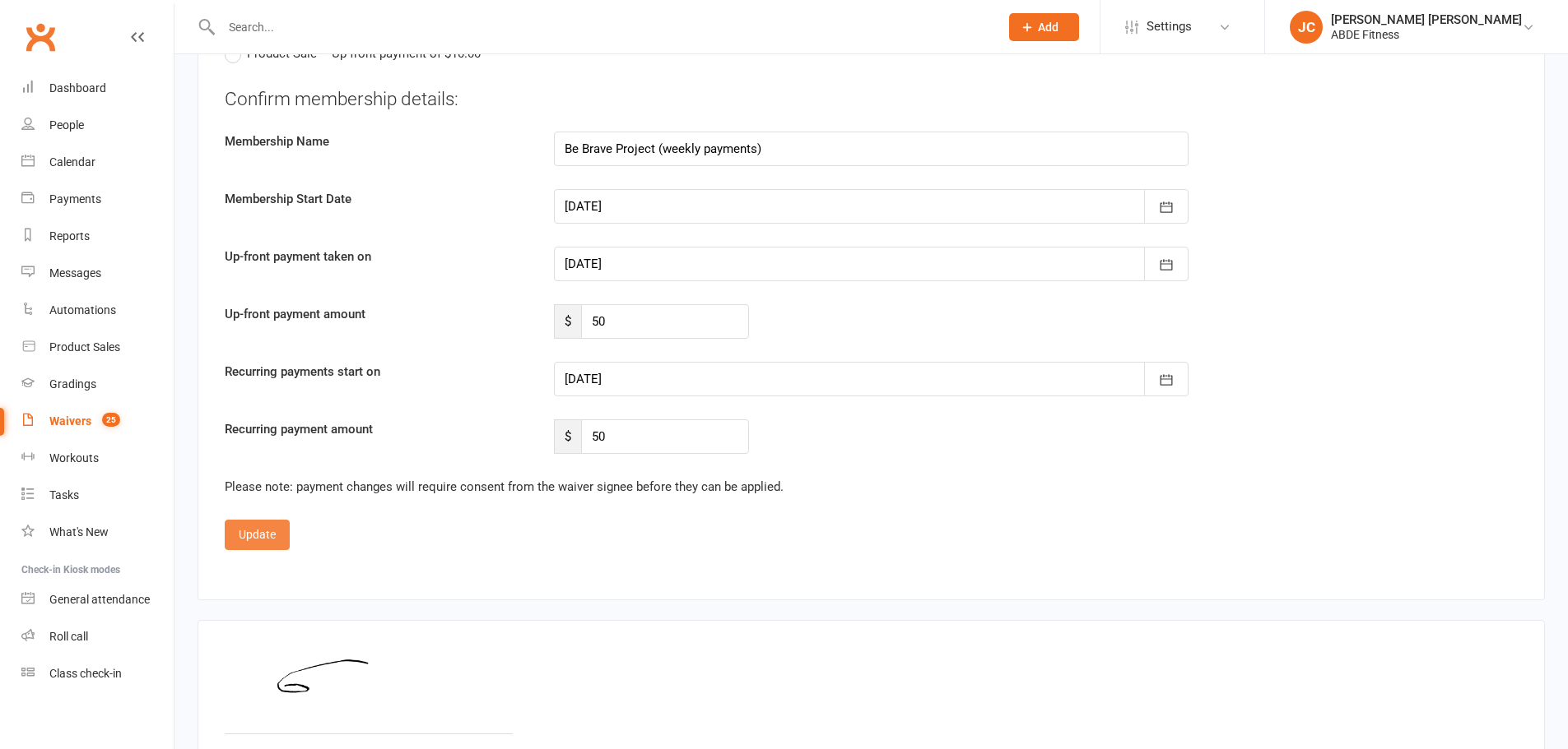
click at [264, 533] on button "Update" at bounding box center [257, 534] width 65 height 30
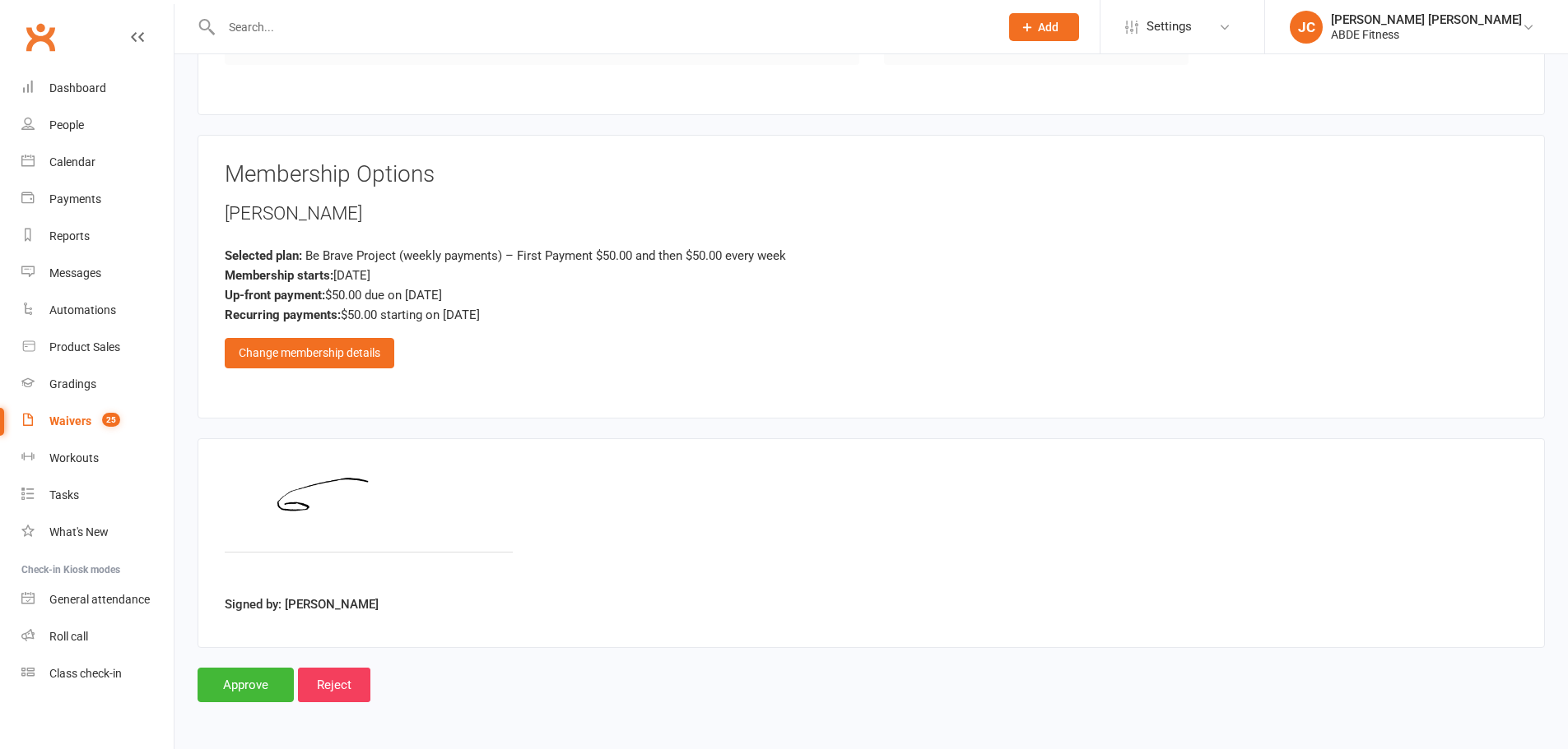
scroll to position [774, 0]
click at [244, 679] on input "Approve" at bounding box center [245, 685] width 96 height 34
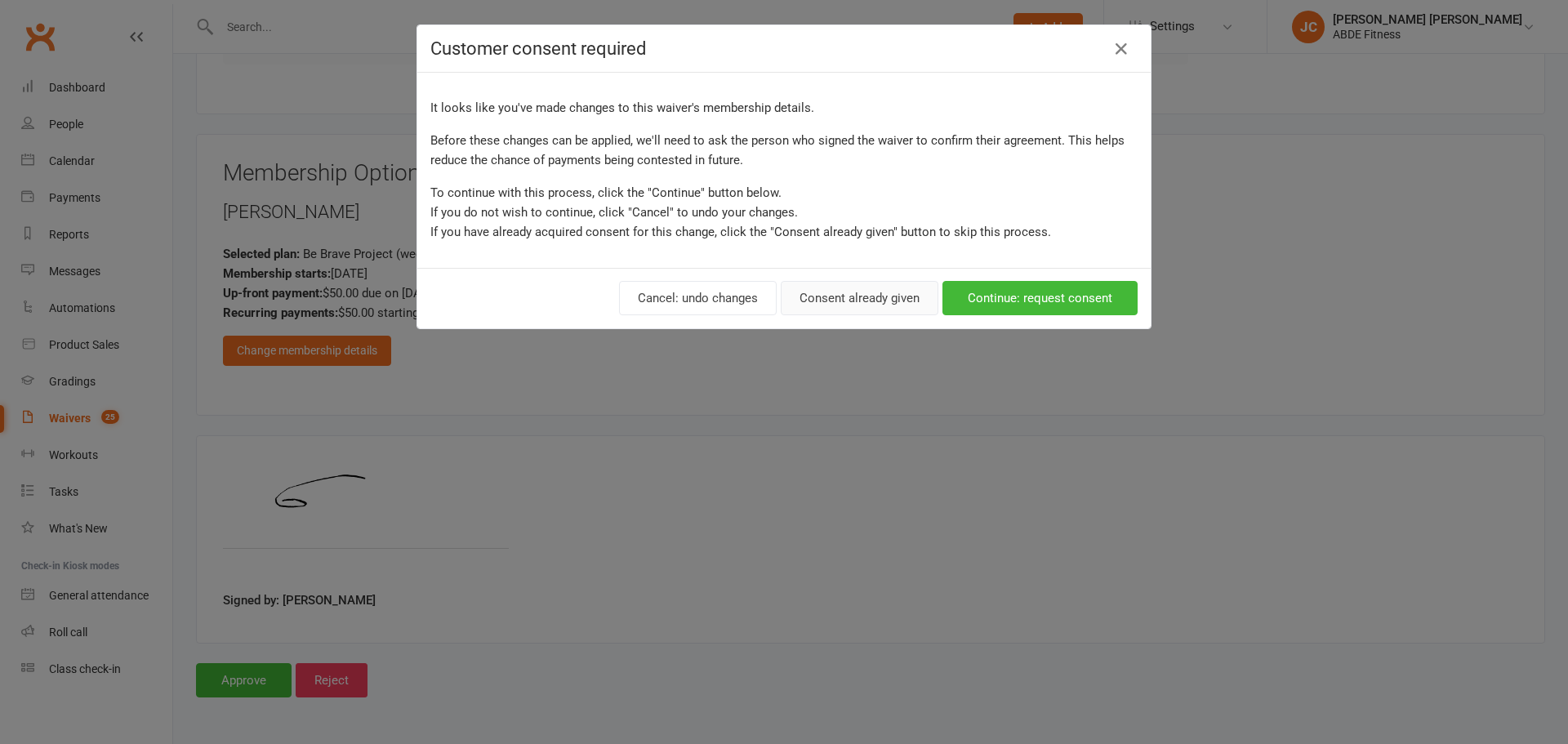
click at [851, 297] on button "Consent already given" at bounding box center [859, 299] width 157 height 34
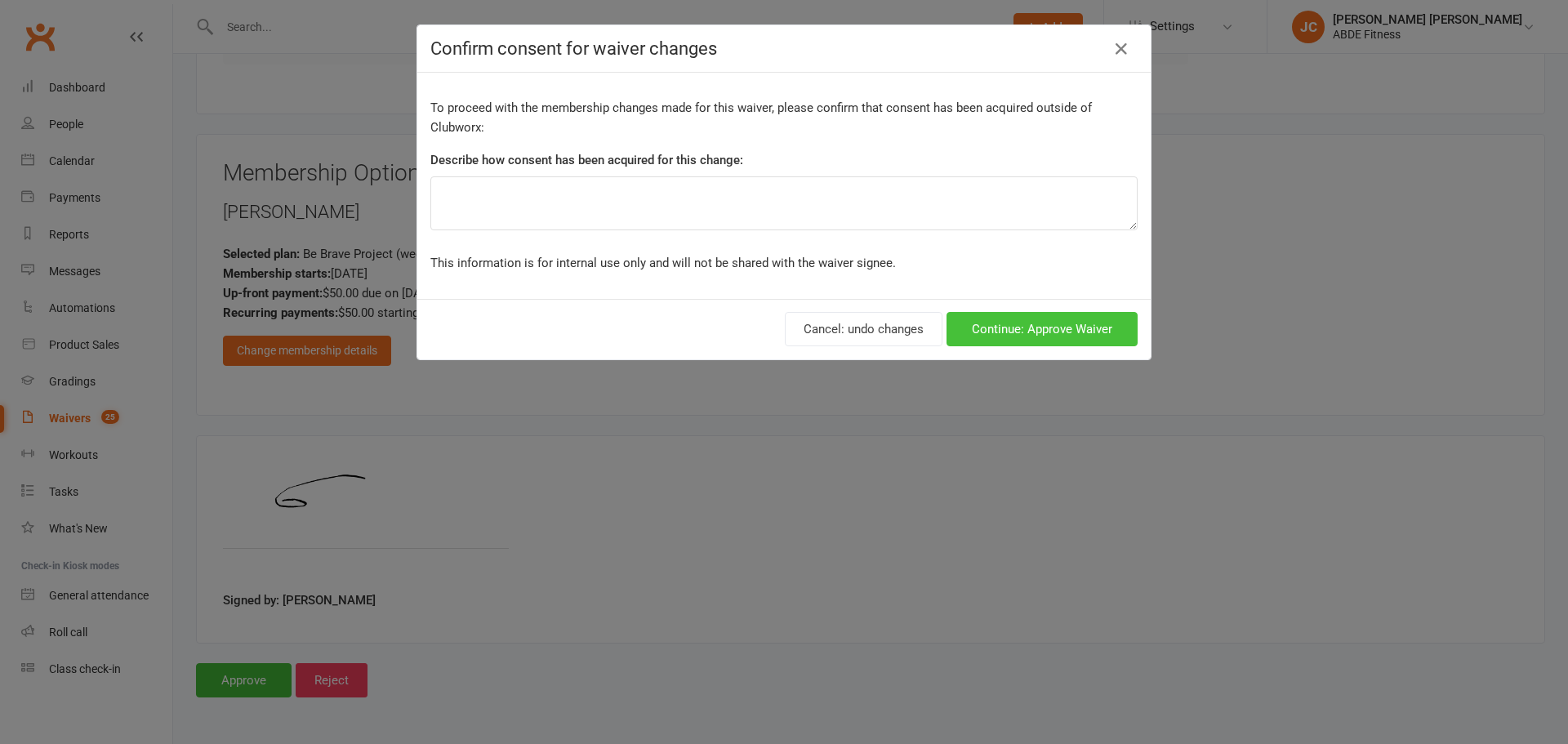
click at [979, 318] on button "Continue: Approve Waiver" at bounding box center [1042, 329] width 191 height 34
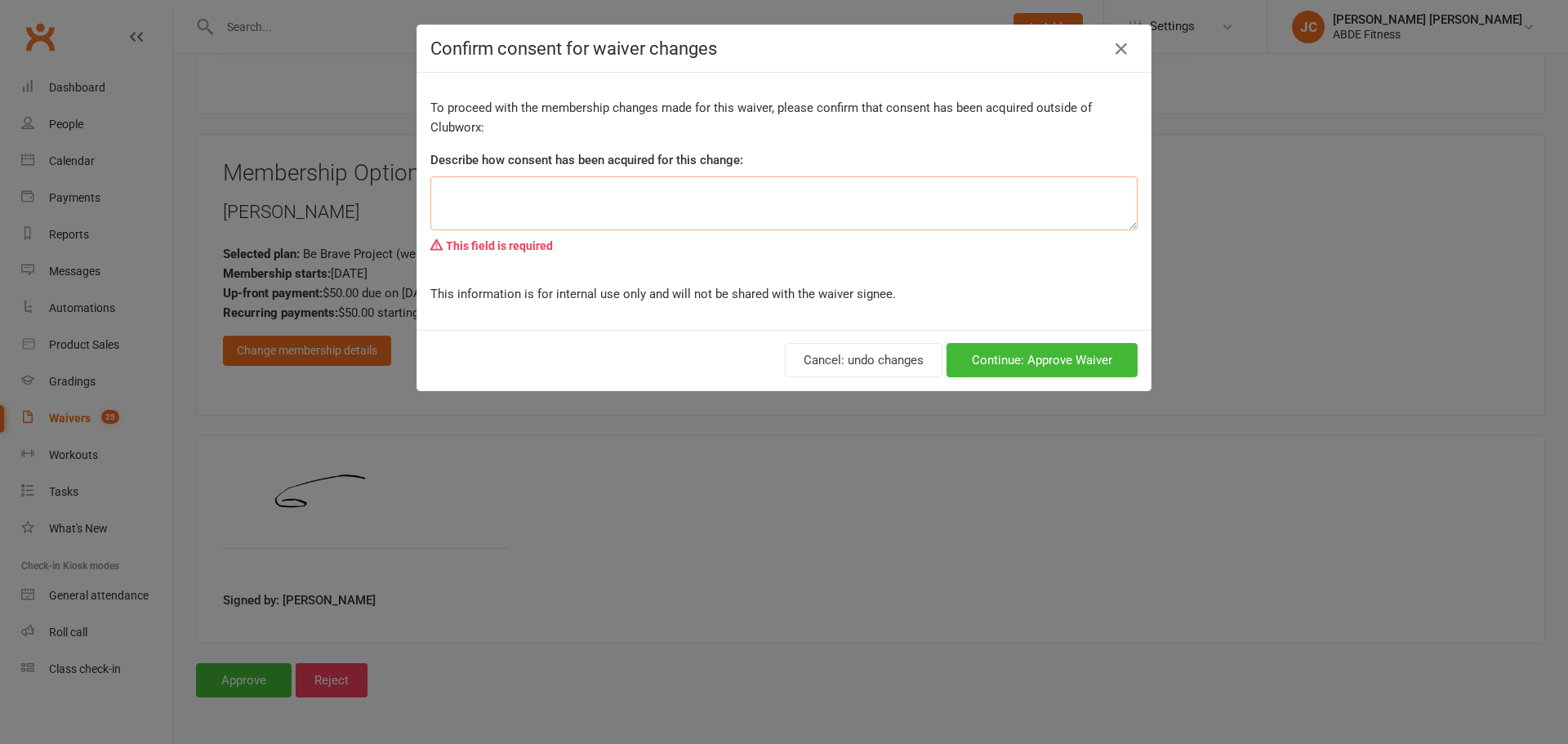
click at [649, 187] on textarea at bounding box center [784, 203] width 708 height 54
type textarea "test"
click at [997, 354] on button "Continue: Approve Waiver" at bounding box center [1042, 360] width 191 height 34
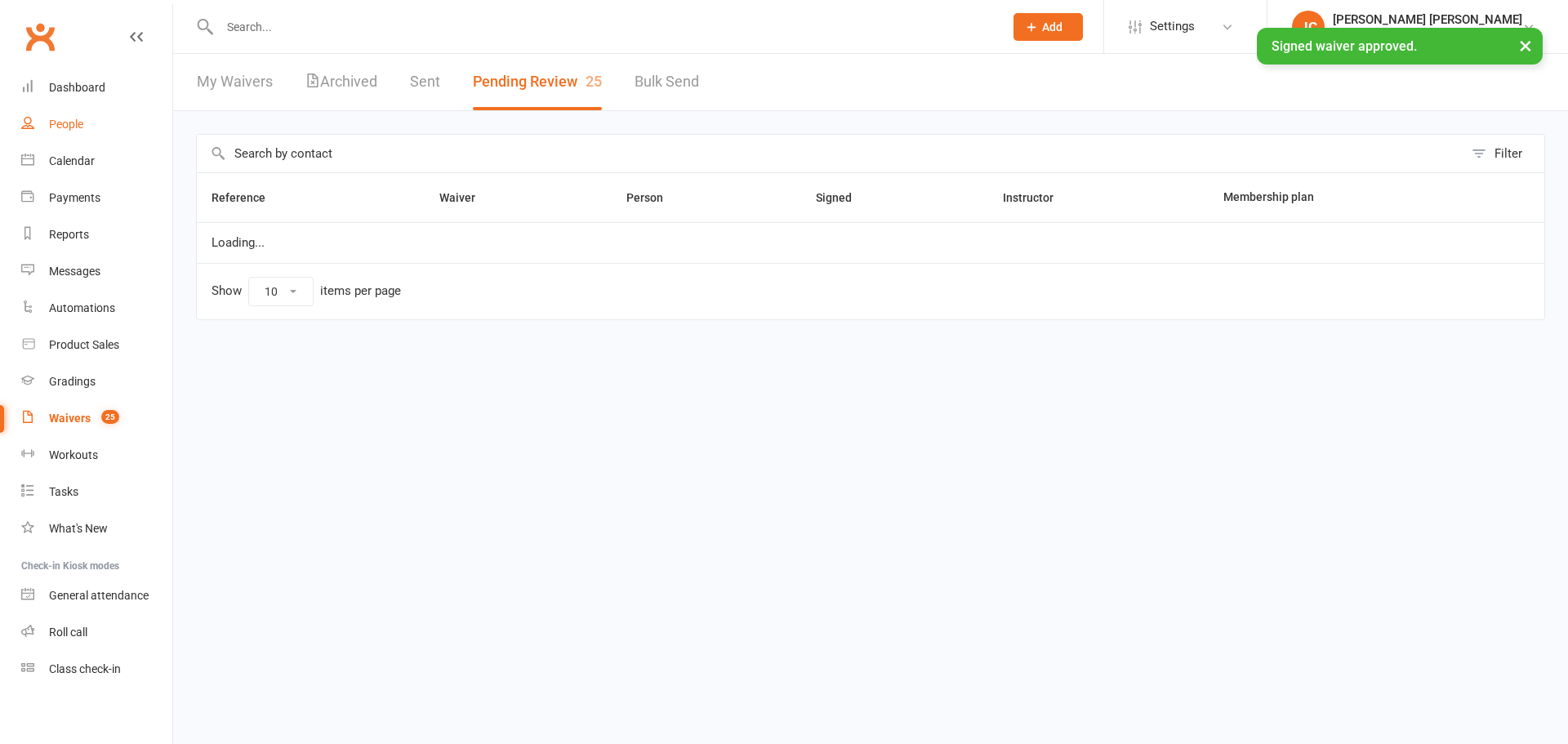
click at [79, 118] on div "People" at bounding box center [66, 124] width 34 height 13
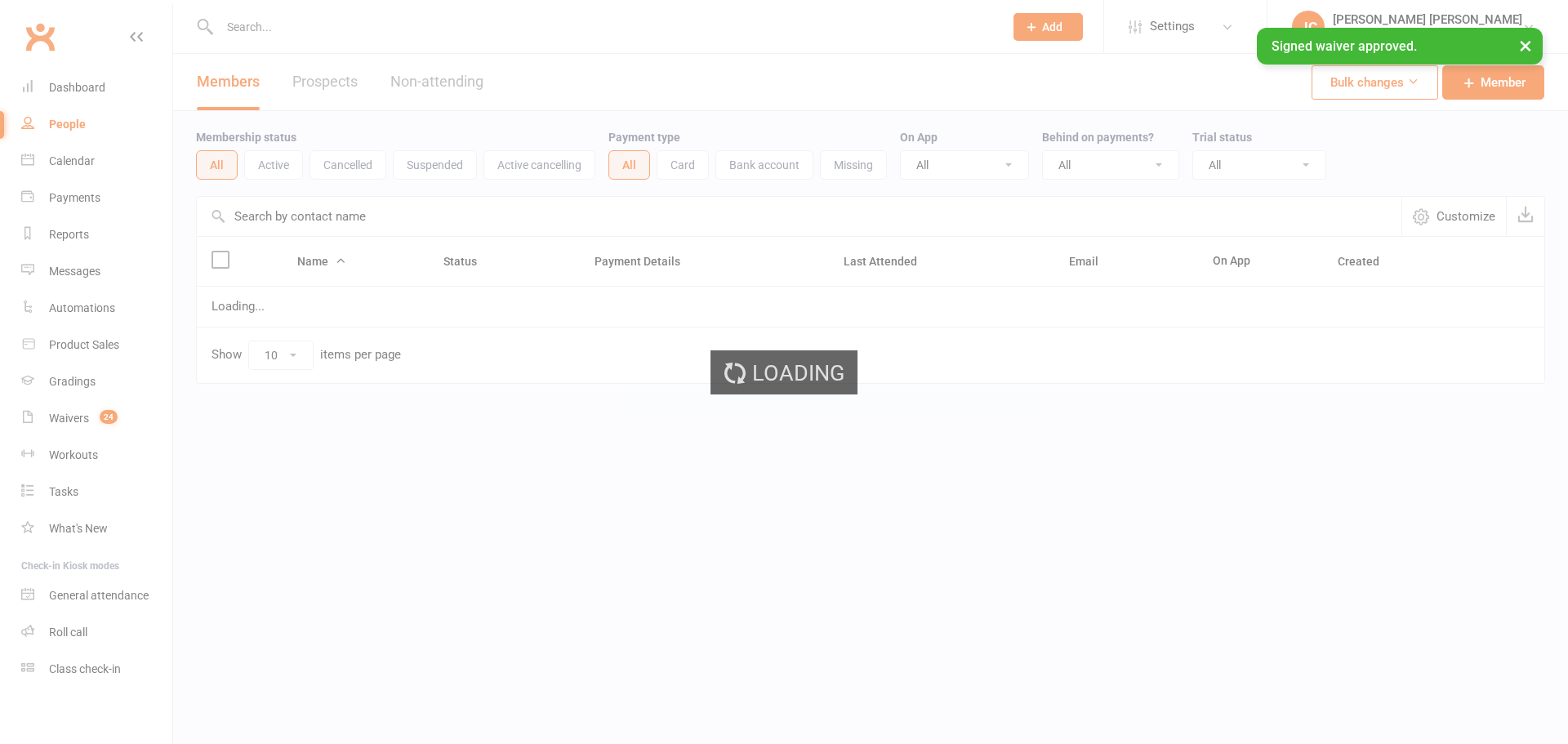
click at [340, 27] on div "× Signed waiver approved." at bounding box center [773, 27] width 1547 height 0
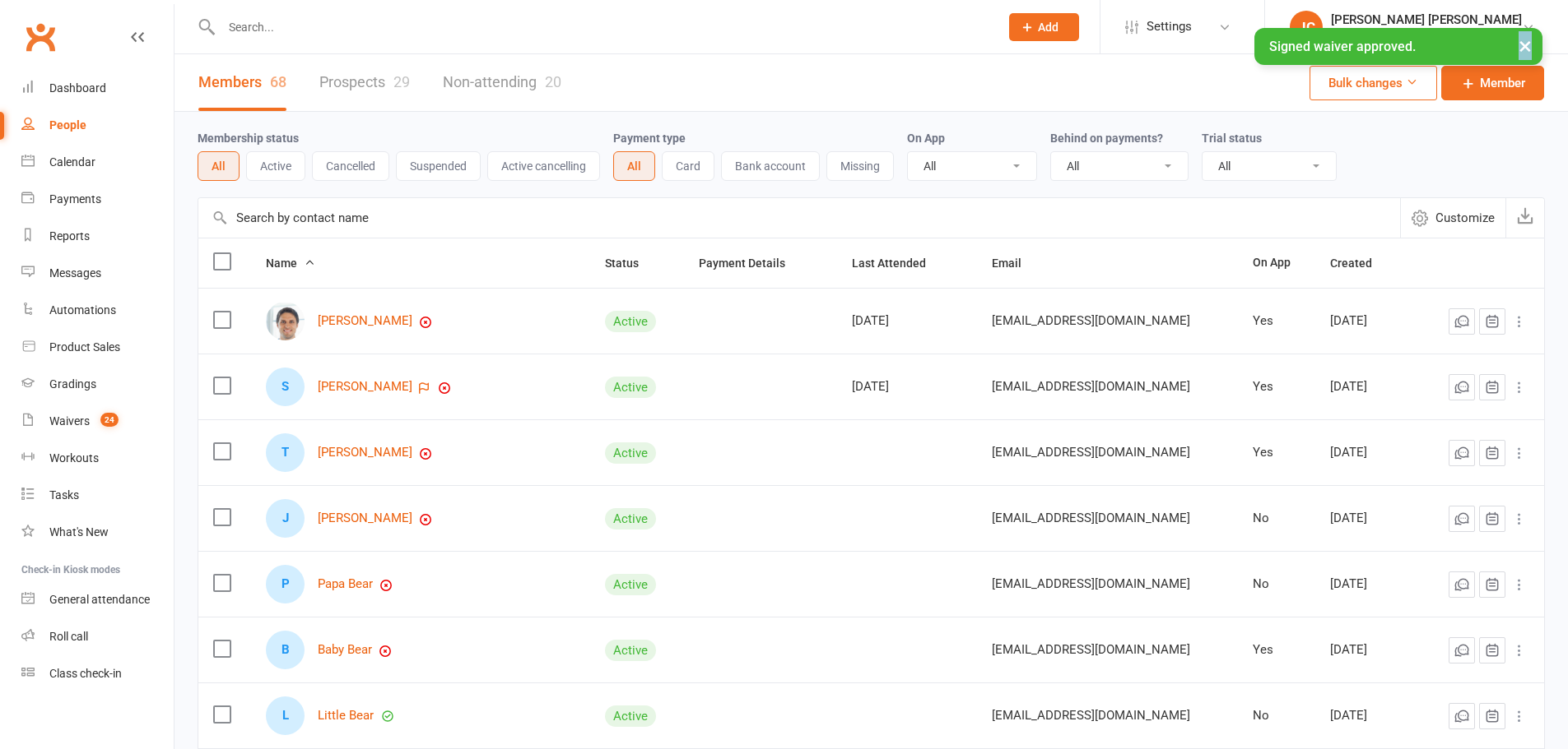
click at [343, 28] on div "× Signed waiver approved." at bounding box center [773, 28] width 1546 height 0
click at [344, 28] on div "× Signed waiver approved." at bounding box center [773, 28] width 1546 height 0
drag, startPoint x: 316, startPoint y: 39, endPoint x: 348, endPoint y: 26, distance: 34.5
click at [317, 28] on div "× Signed waiver approved." at bounding box center [773, 28] width 1546 height 0
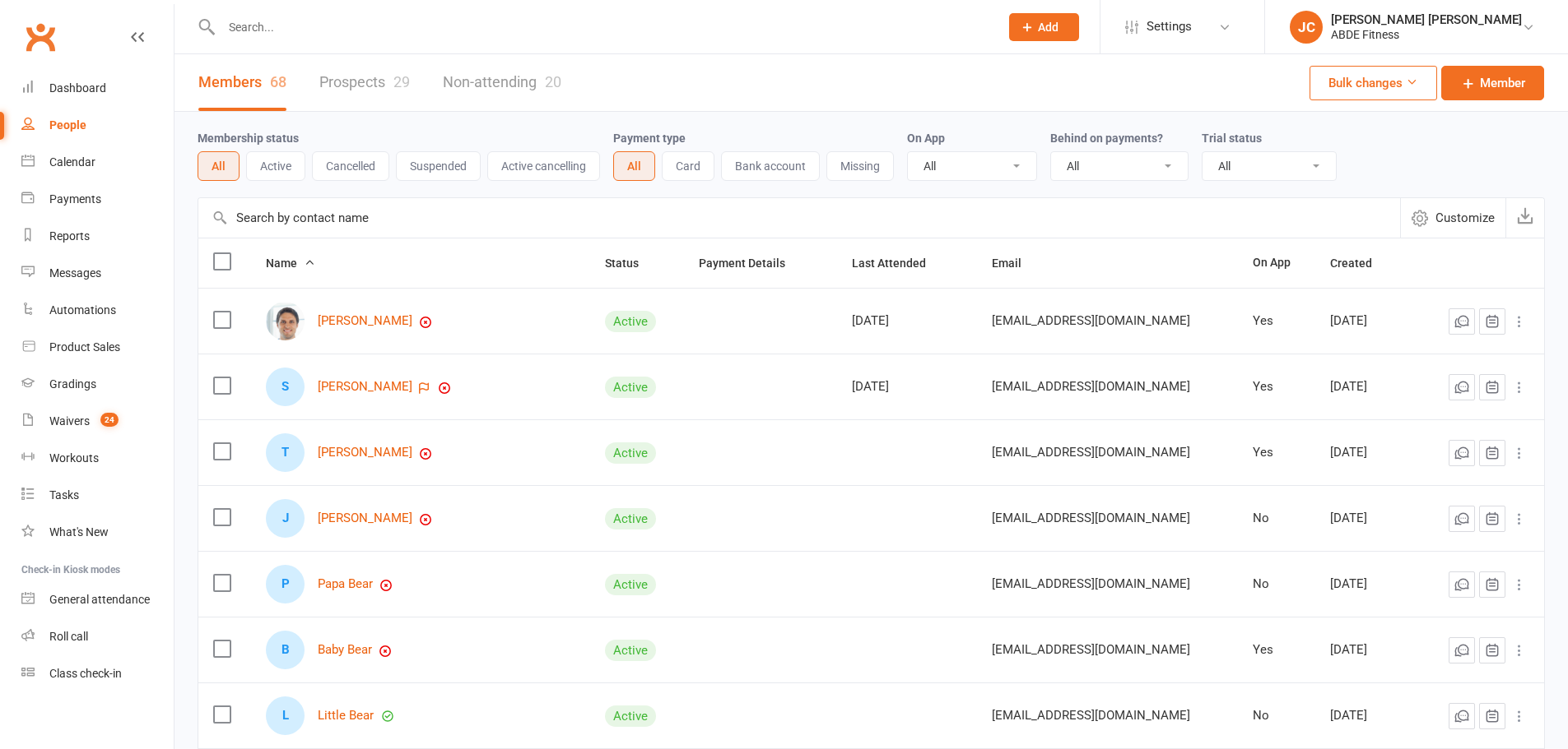
click at [348, 26] on input "text" at bounding box center [602, 27] width 771 height 23
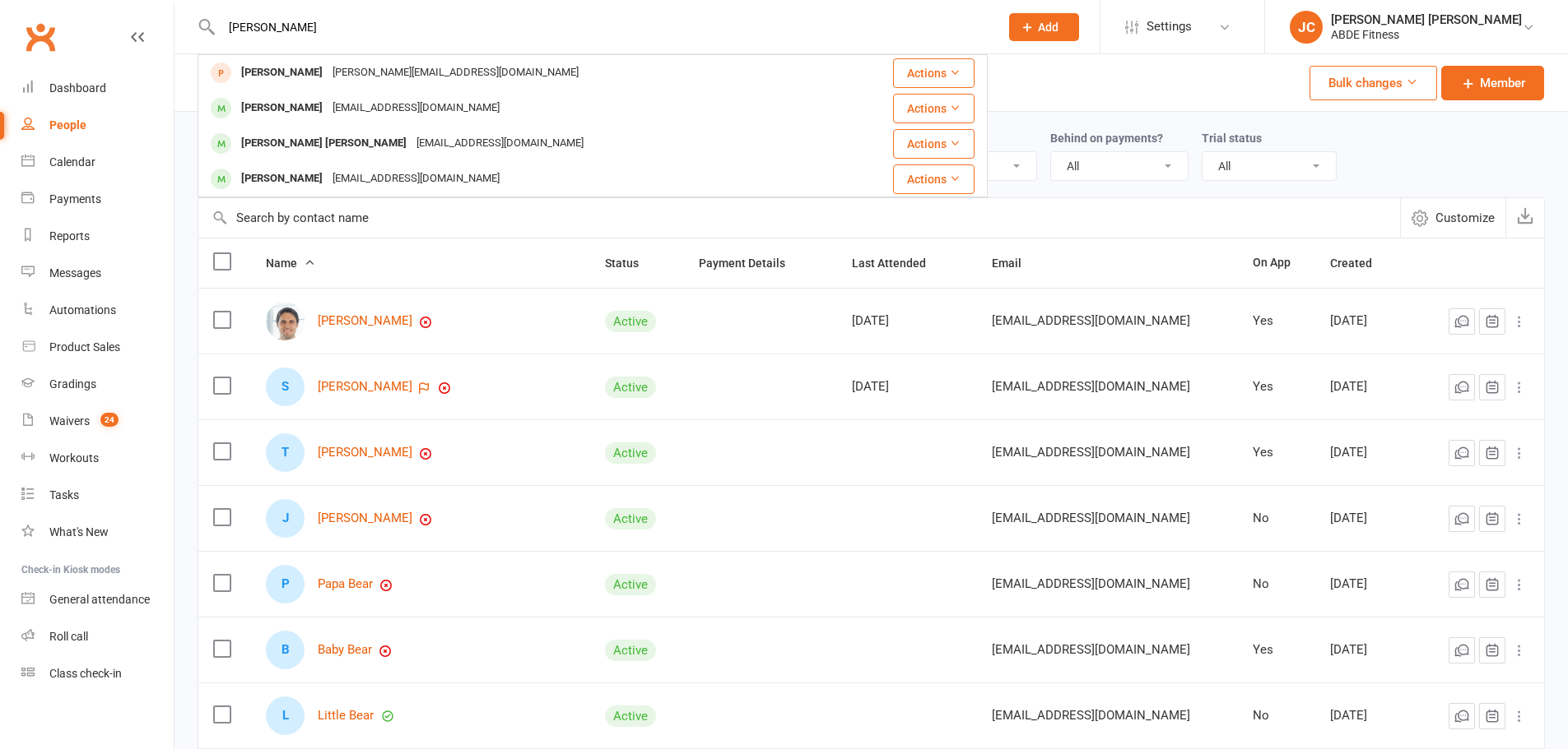
type input "bobby"
click at [331, 107] on div "[EMAIL_ADDRESS][DOMAIN_NAME]" at bounding box center [415, 108] width 177 height 24
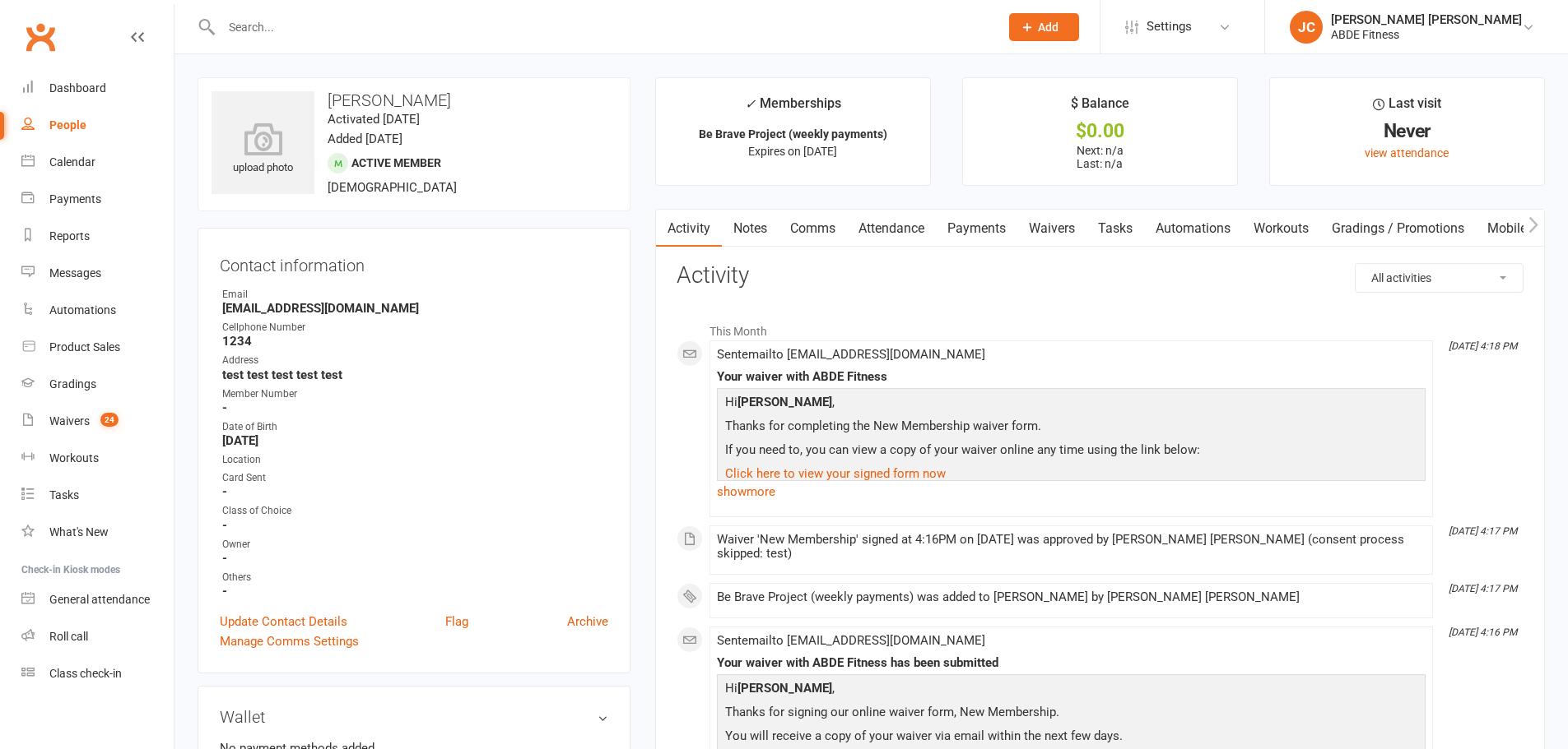
click at [981, 220] on link "Payments" at bounding box center [975, 229] width 81 height 38
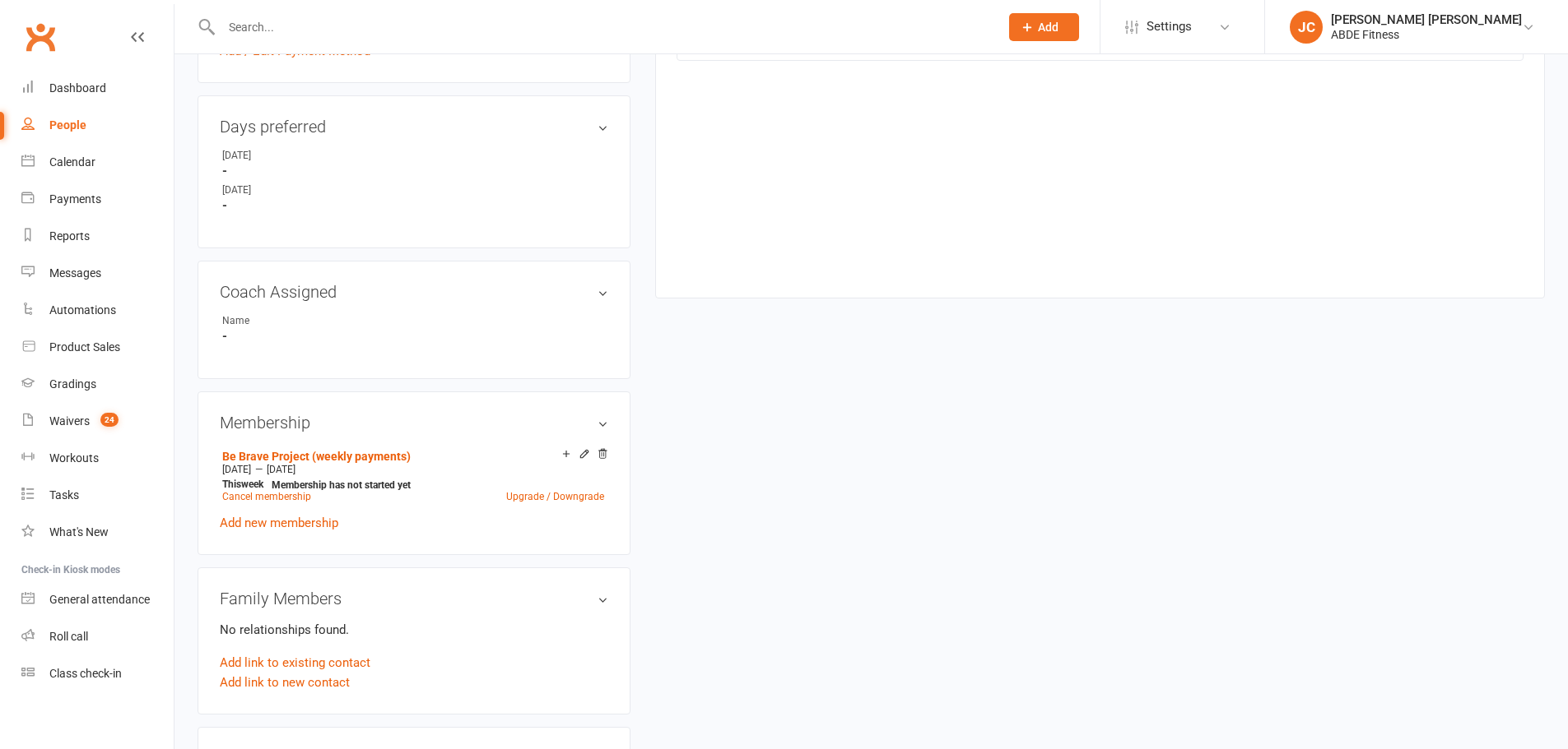
scroll to position [796, 0]
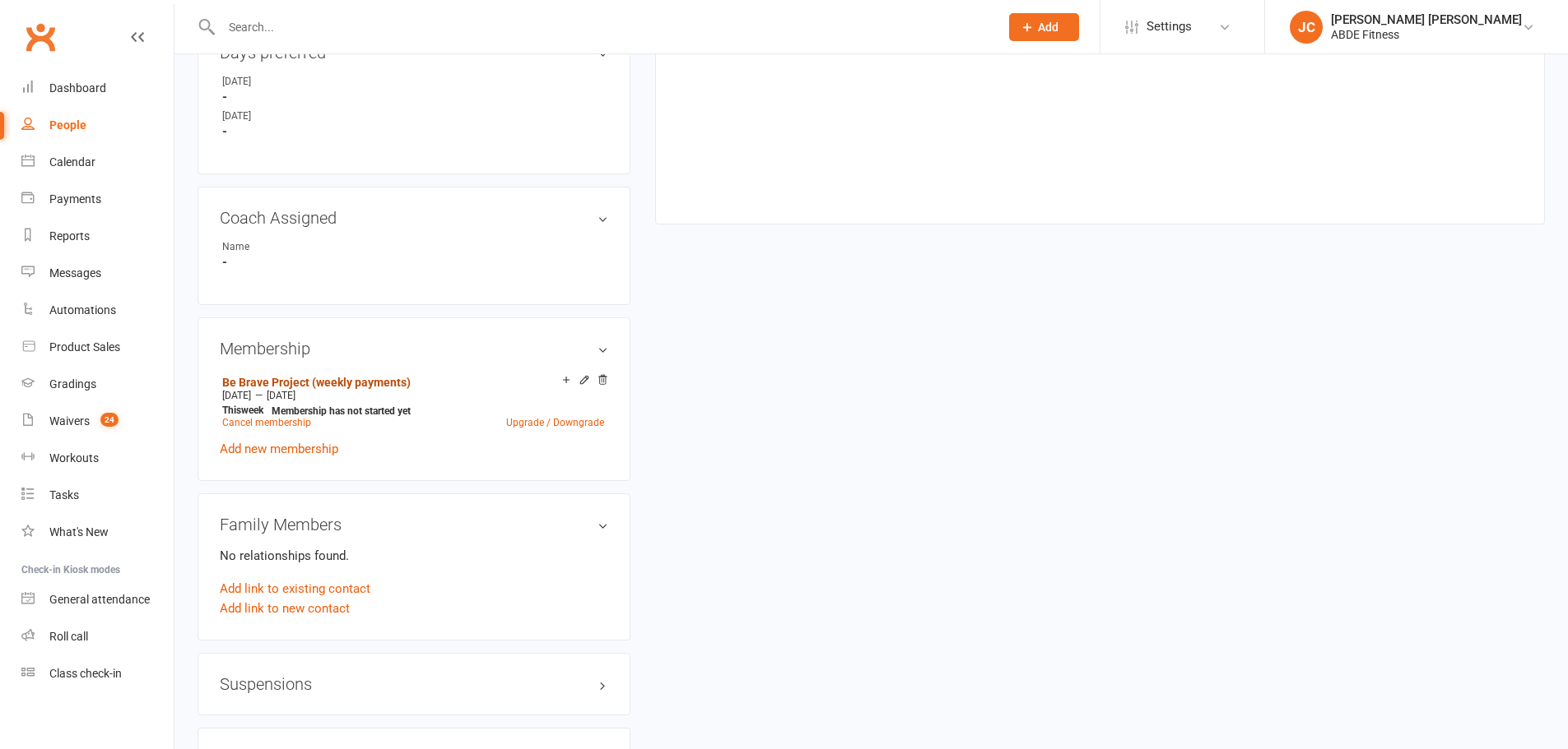
click at [394, 383] on link "Be Brave Project (weekly payments)" at bounding box center [316, 383] width 188 height 13
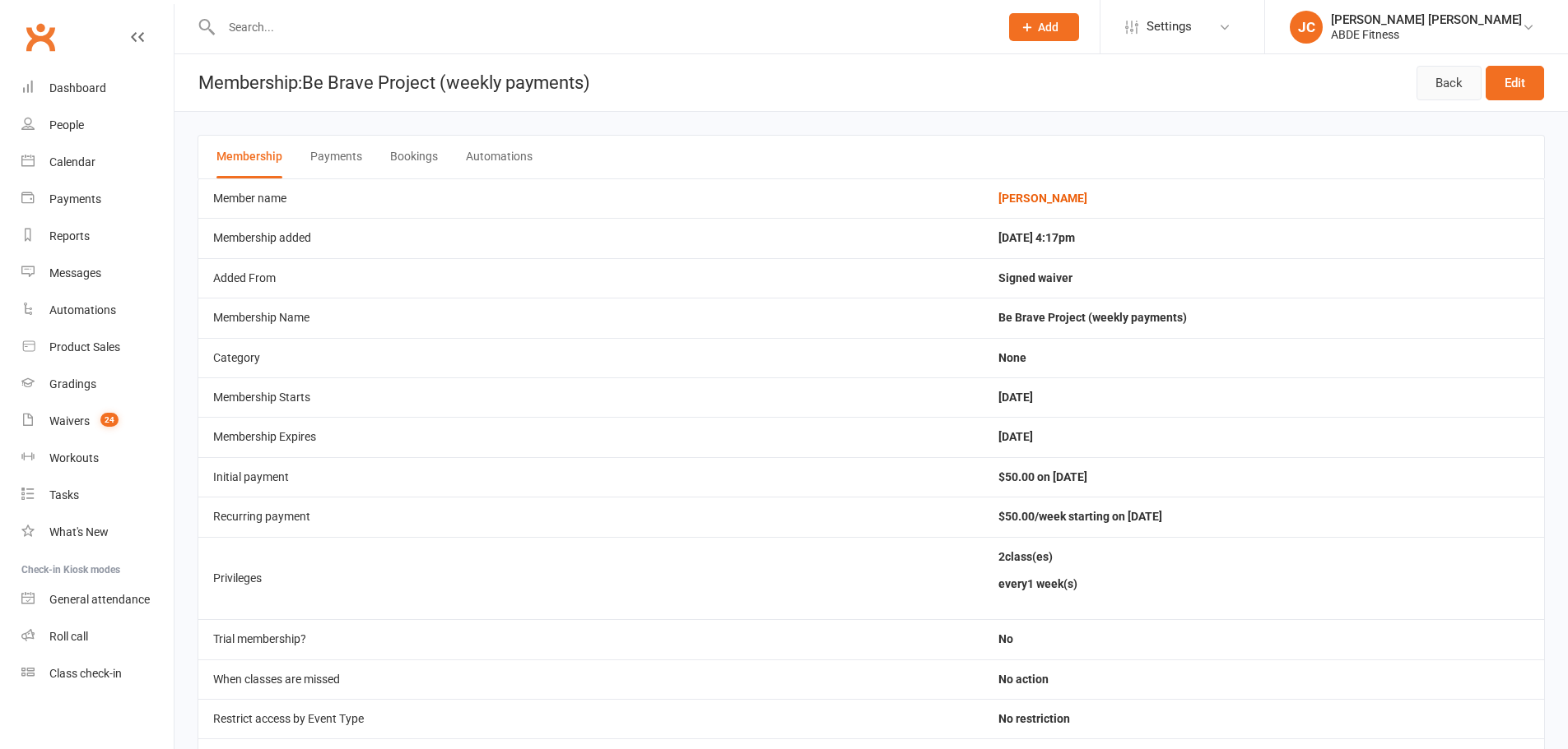
click at [1452, 84] on link "Back" at bounding box center [1449, 83] width 65 height 34
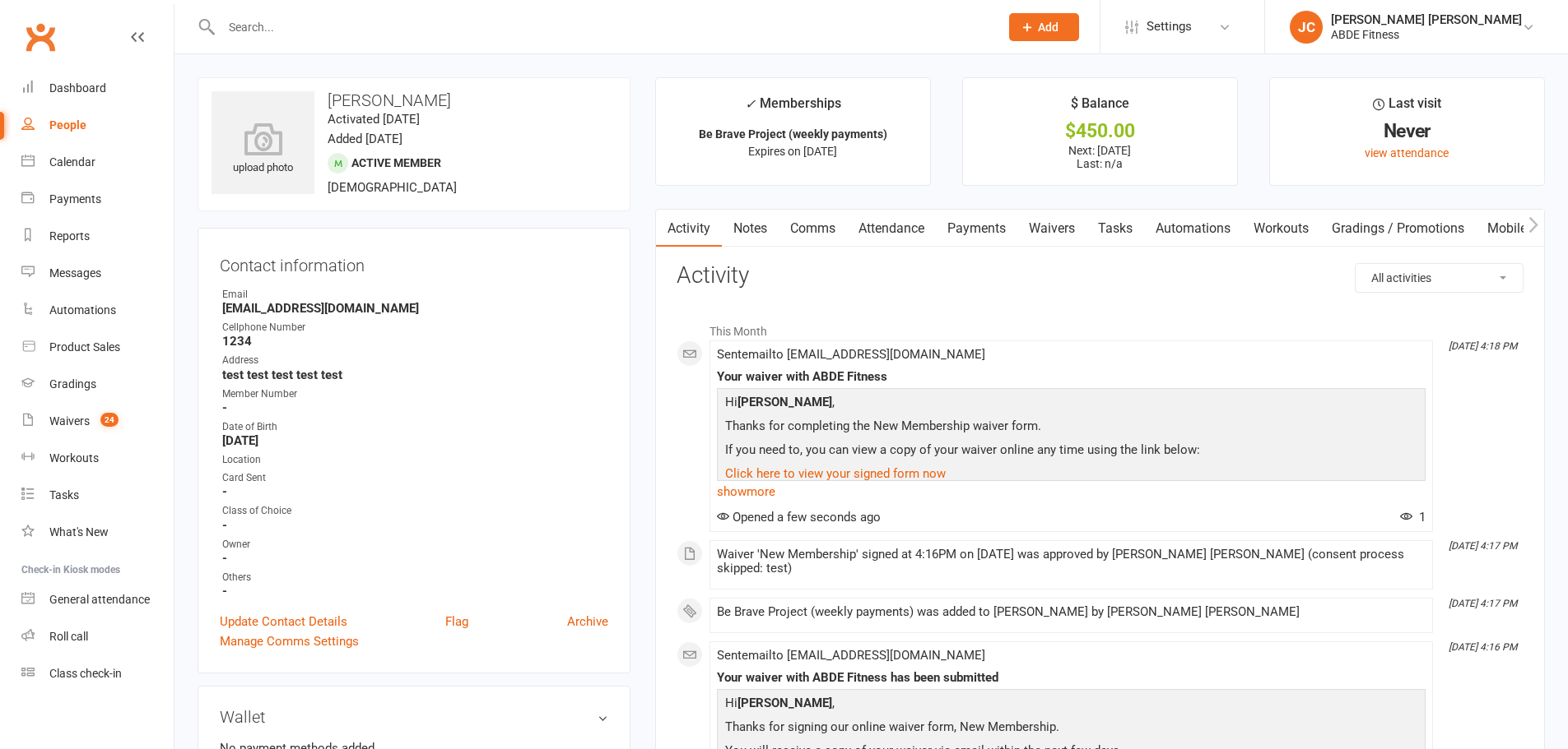
click at [984, 229] on link "Payments" at bounding box center [975, 229] width 81 height 38
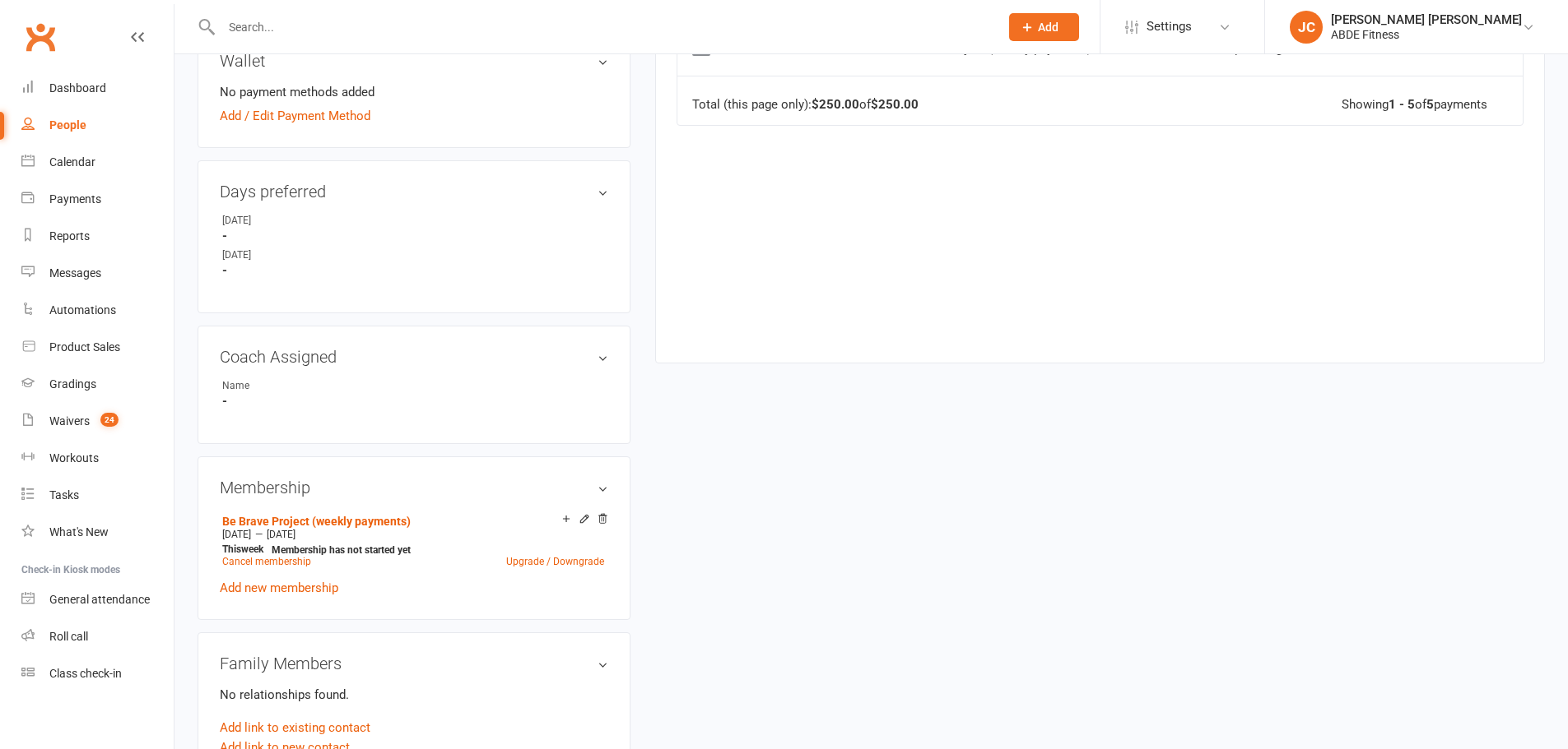
scroll to position [767, 0]
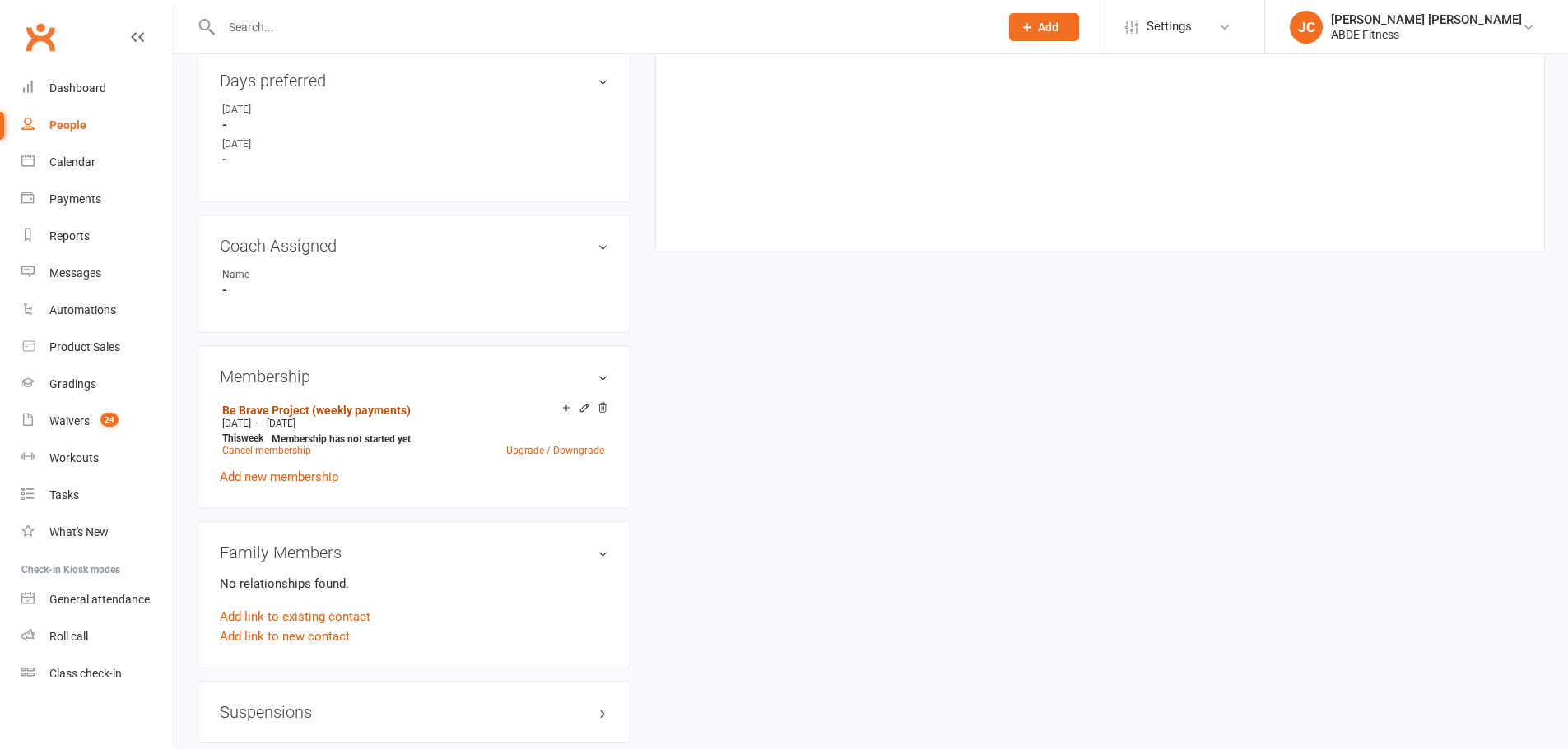
click at [355, 405] on link "Be Brave Project (weekly payments)" at bounding box center [316, 410] width 188 height 13
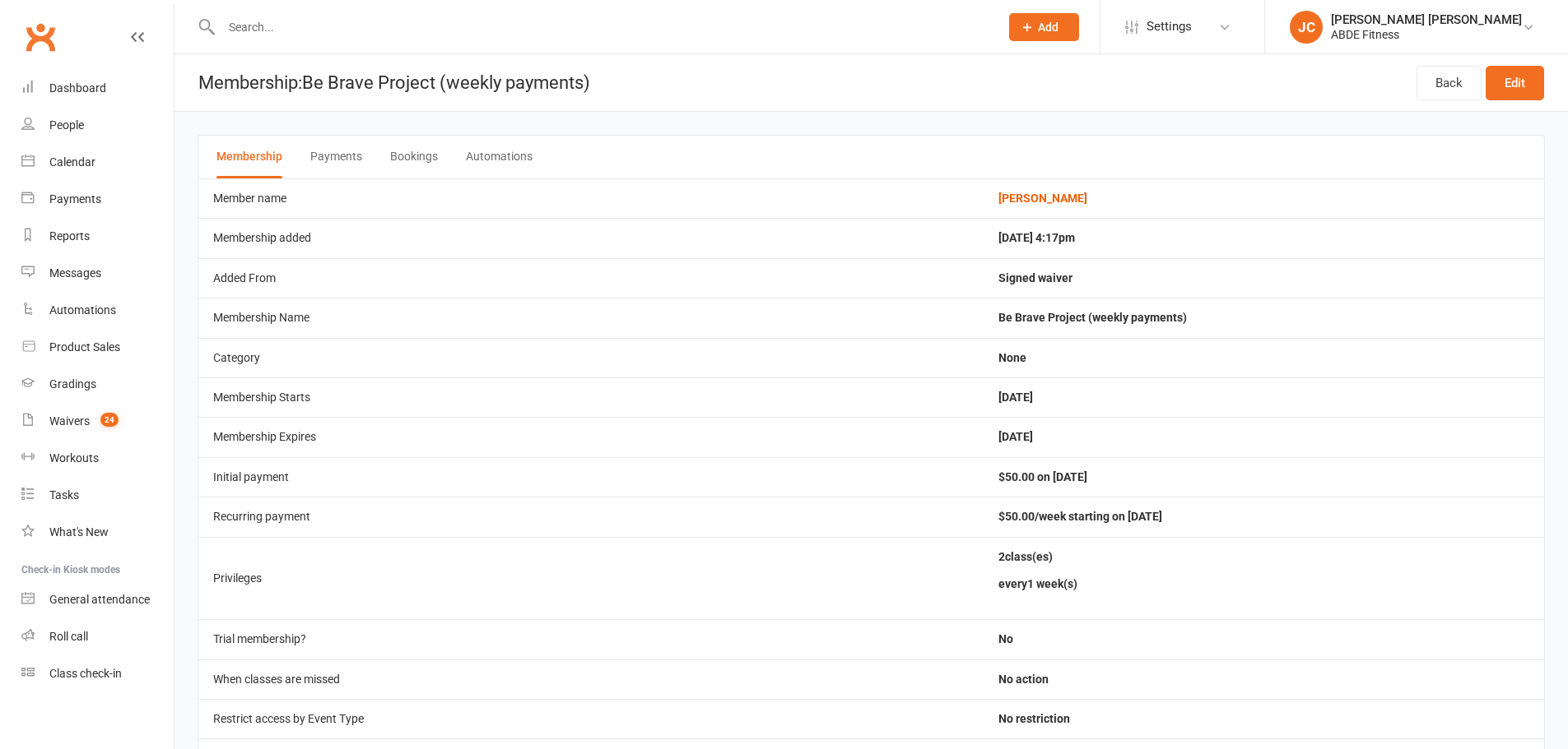
click at [1192, 18] on span "Settings" at bounding box center [1168, 27] width 45 height 37
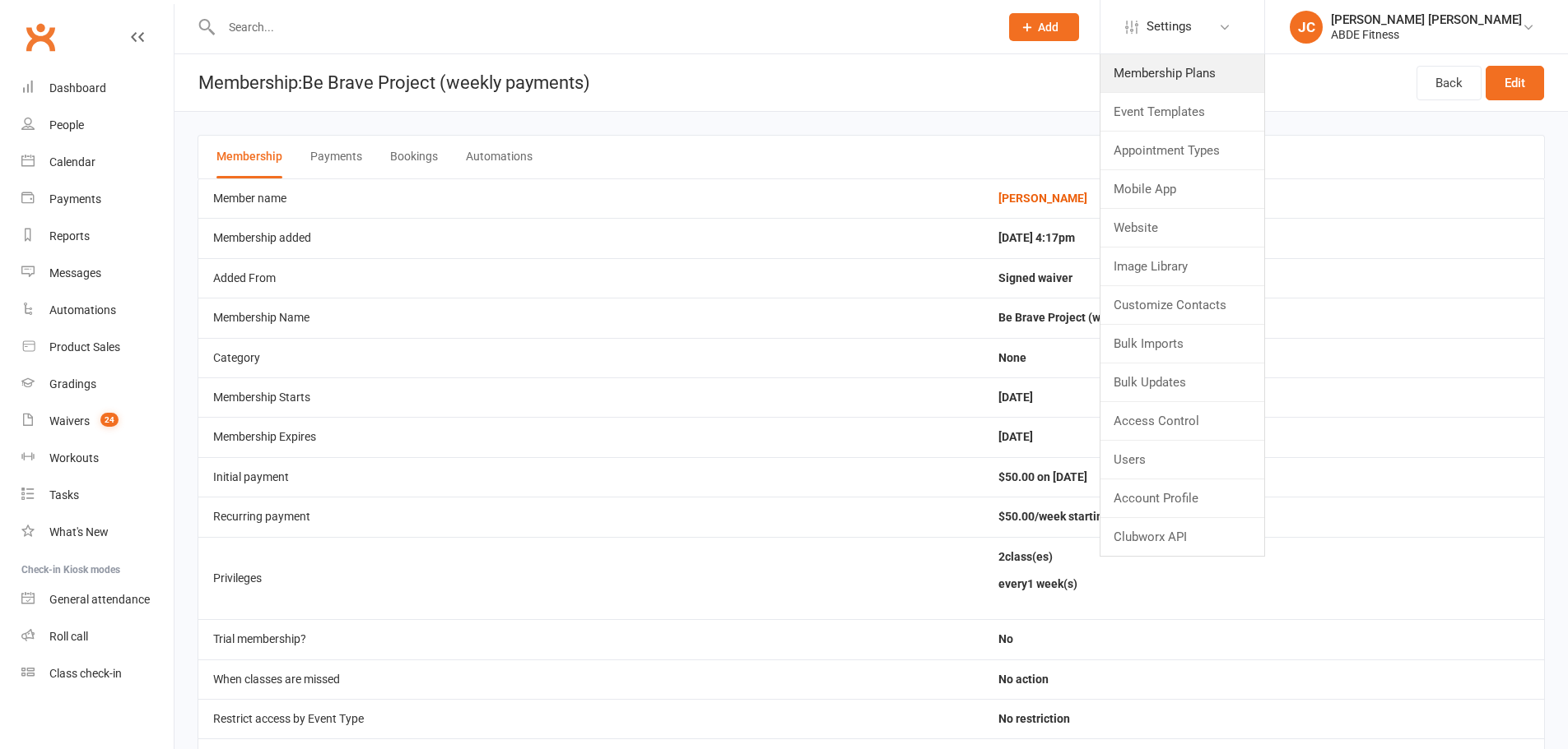
click at [1216, 74] on link "Membership Plans" at bounding box center [1182, 73] width 164 height 38
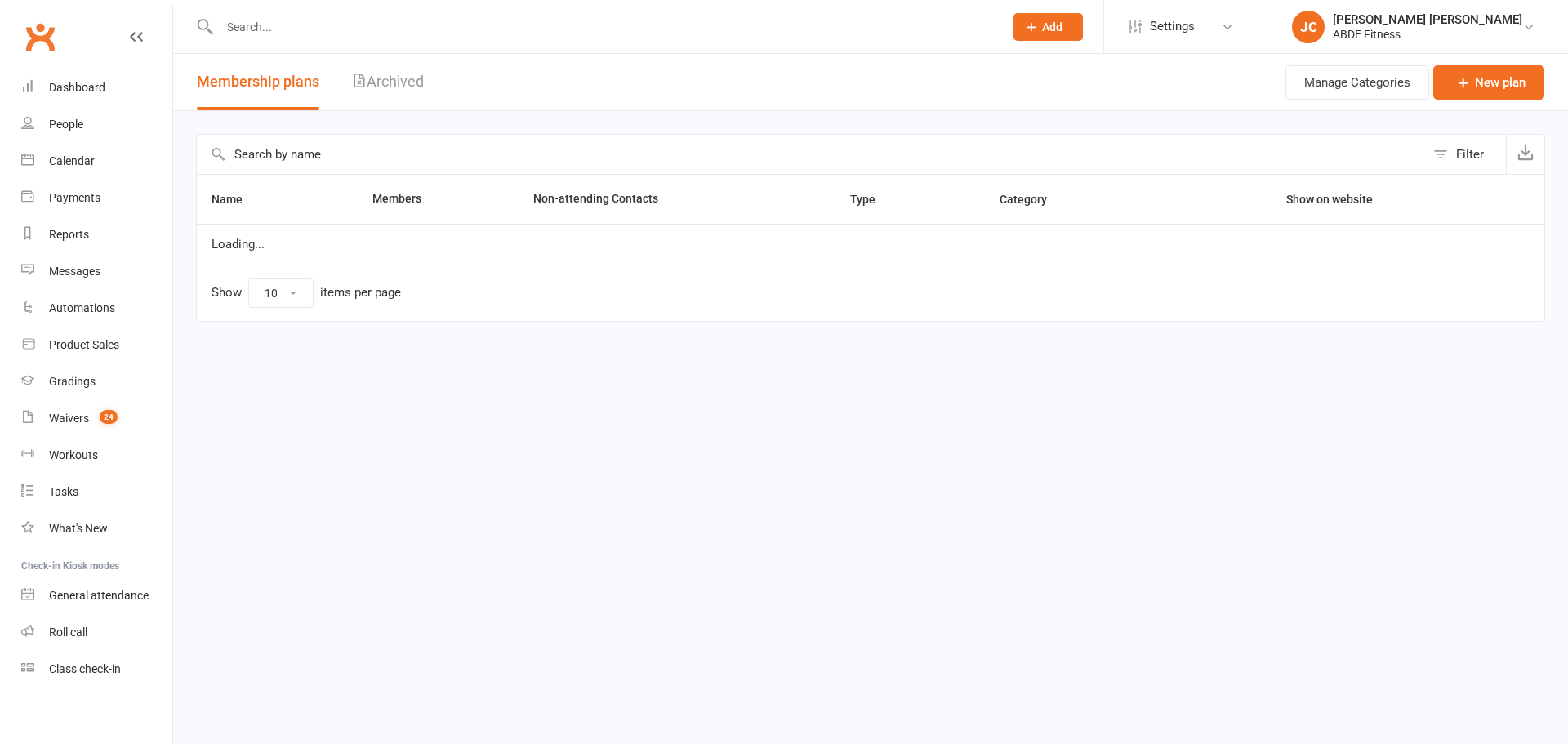
click at [441, 170] on input "text" at bounding box center [811, 154] width 1229 height 39
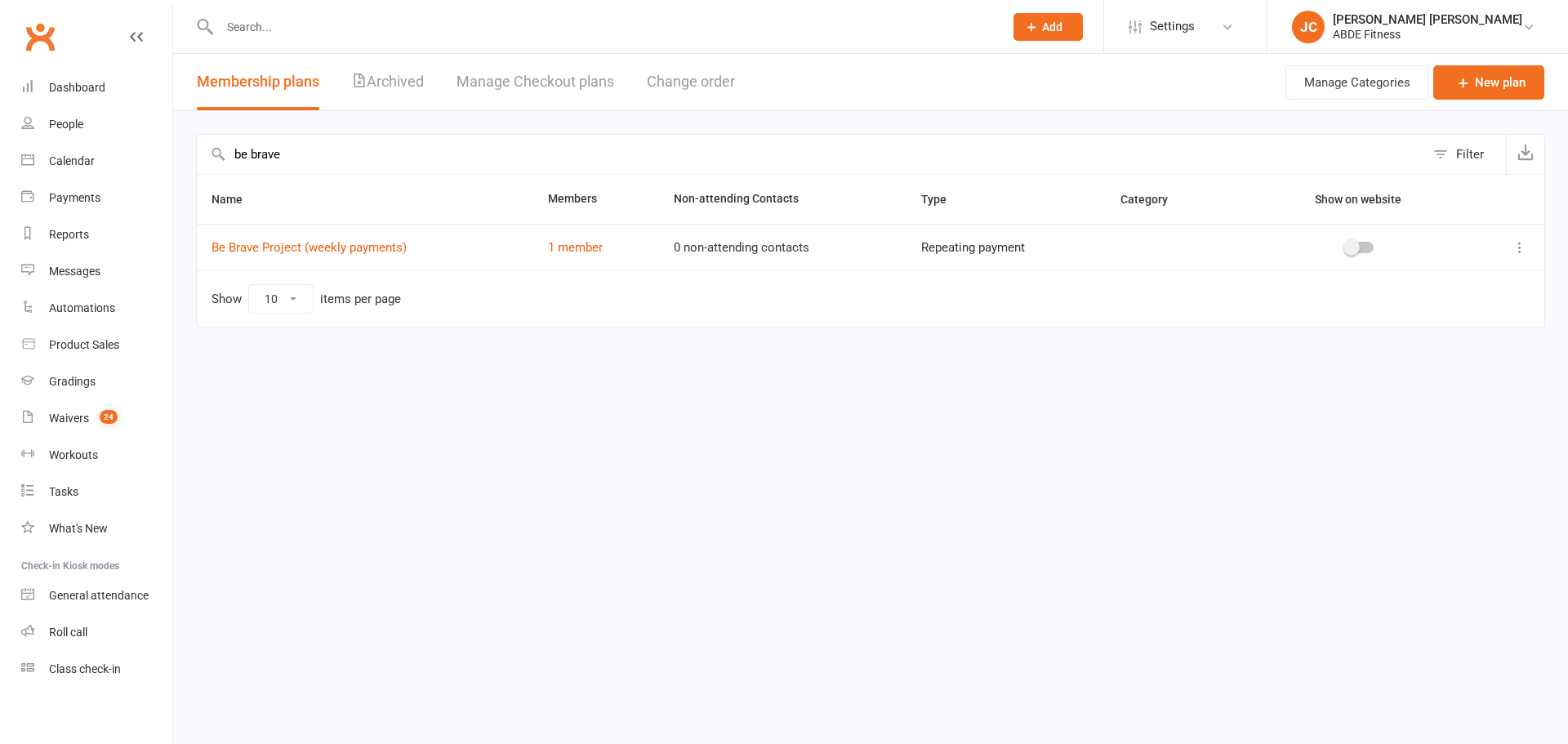
type input "be brave"
click at [363, 246] on link "Be Brave Project (weekly payments)" at bounding box center [309, 247] width 195 height 15
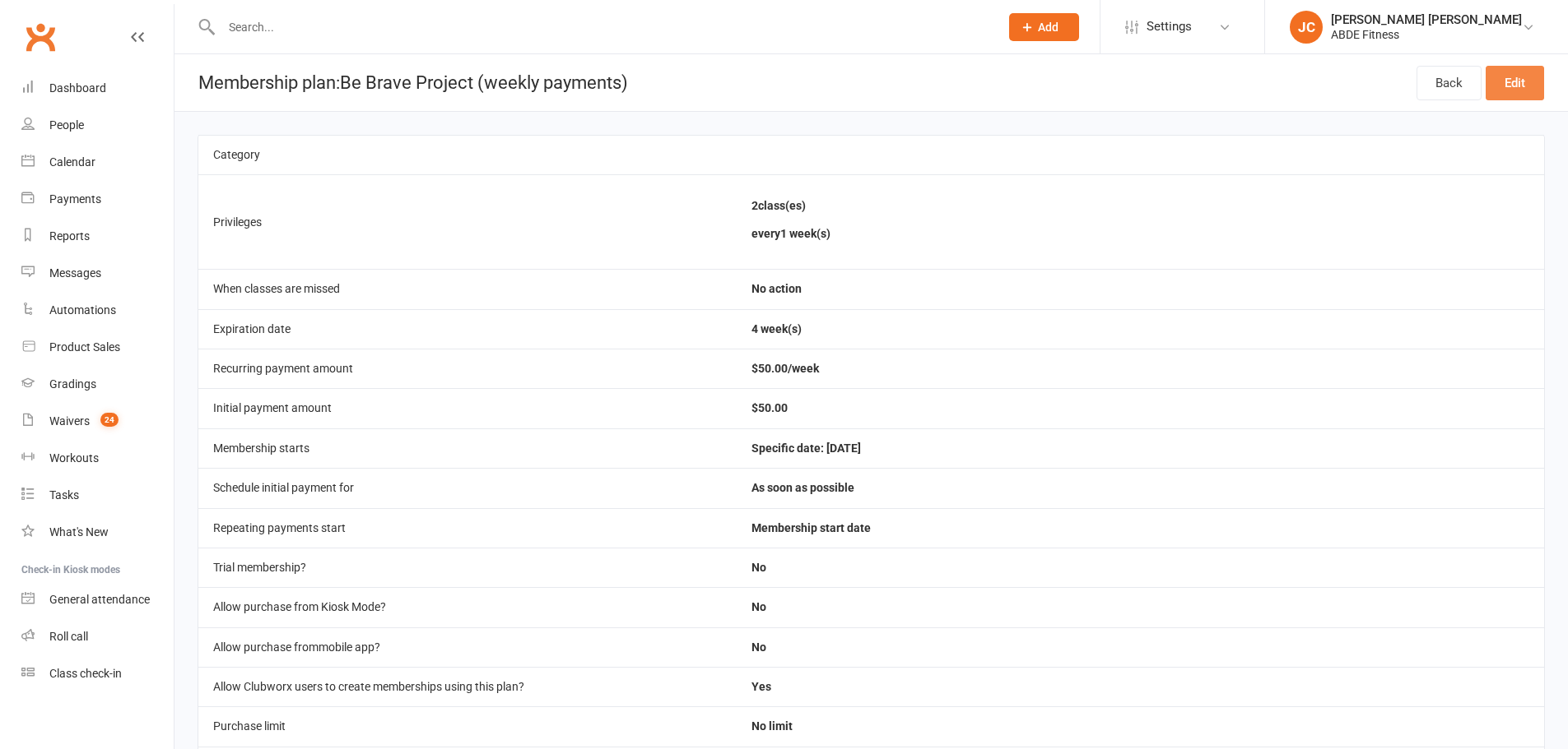
click at [1512, 86] on link "Edit" at bounding box center [1514, 83] width 58 height 34
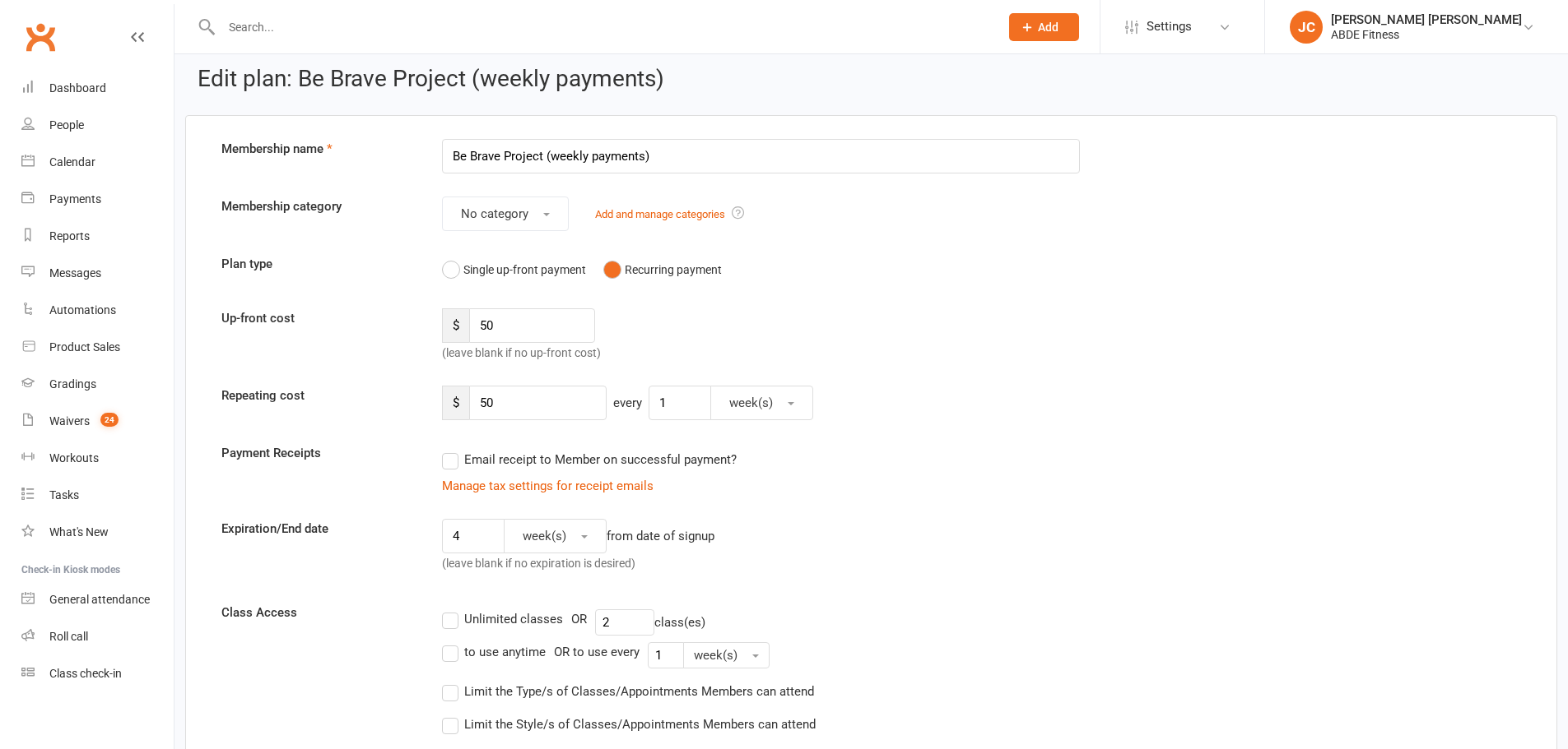
scroll to position [55, 0]
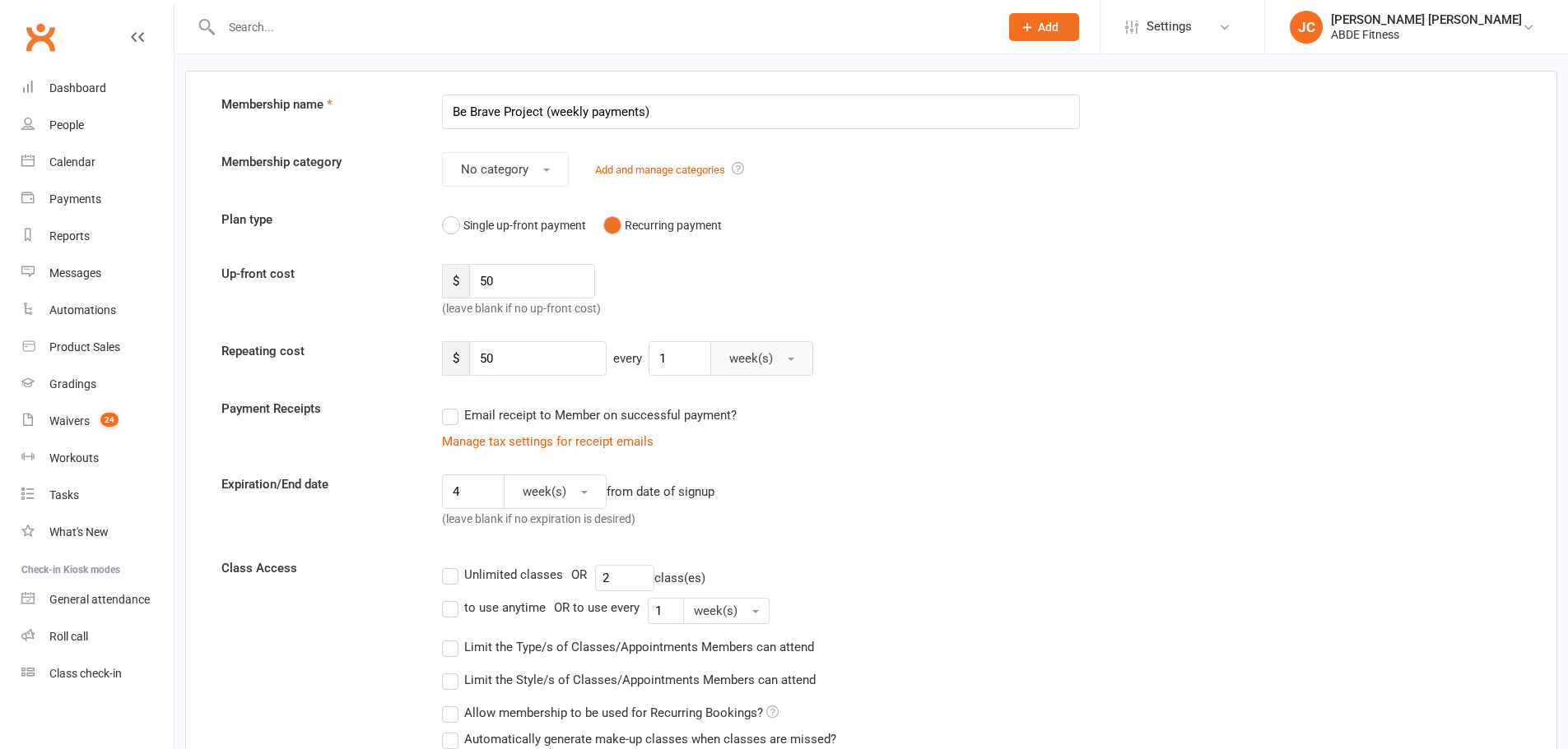
click at [779, 351] on button "week(s)" at bounding box center [762, 359] width 103 height 34
click at [756, 396] on span "day(s)" at bounding box center [741, 399] width 33 height 15
drag, startPoint x: 692, startPoint y: 360, endPoint x: 623, endPoint y: 356, distance: 69.1
click at [623, 356] on div "$ 50 every 1 day(s)" at bounding box center [926, 359] width 993 height 34
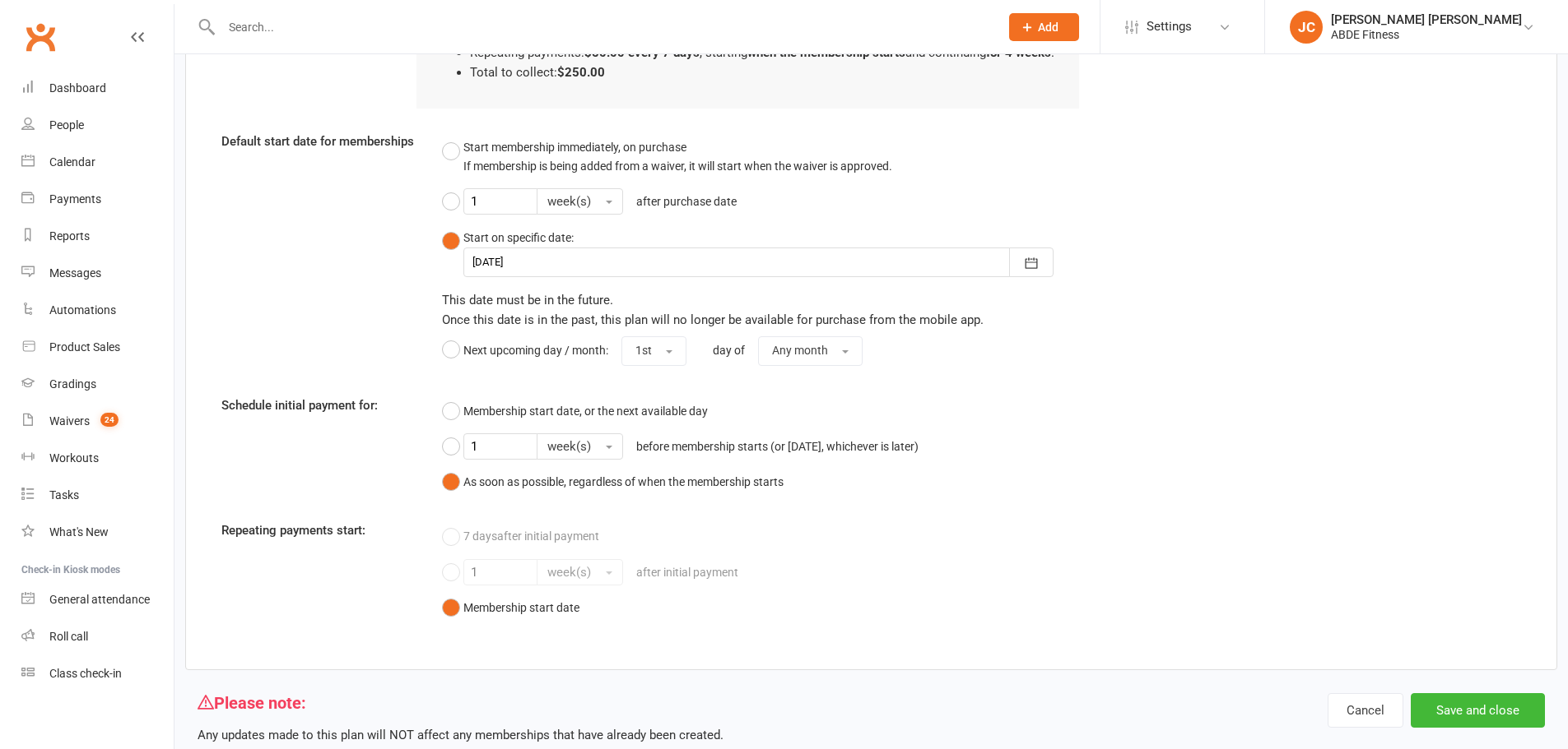
scroll to position [1352, 0]
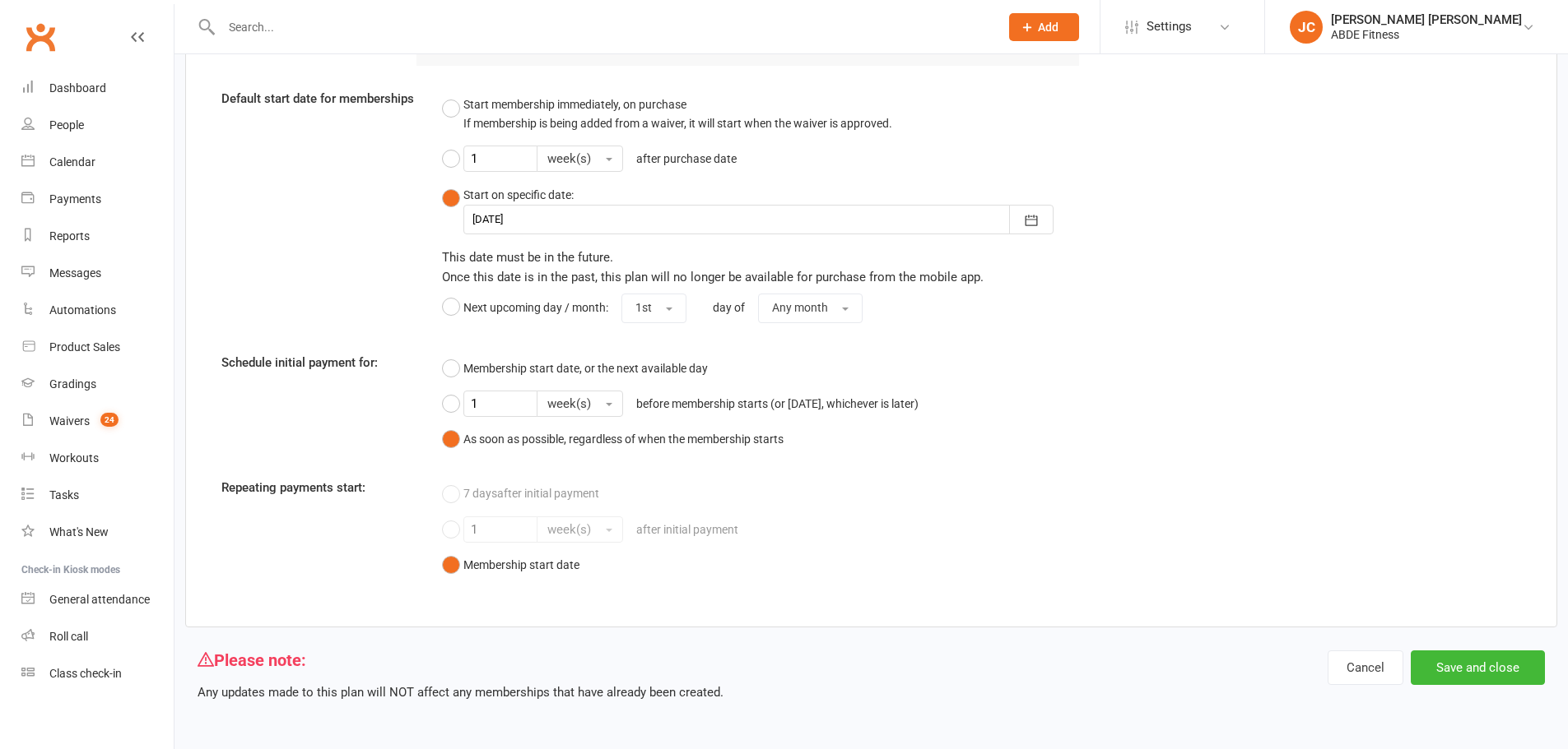
type input "7"
click at [1454, 657] on button "Save and close" at bounding box center [1477, 668] width 135 height 34
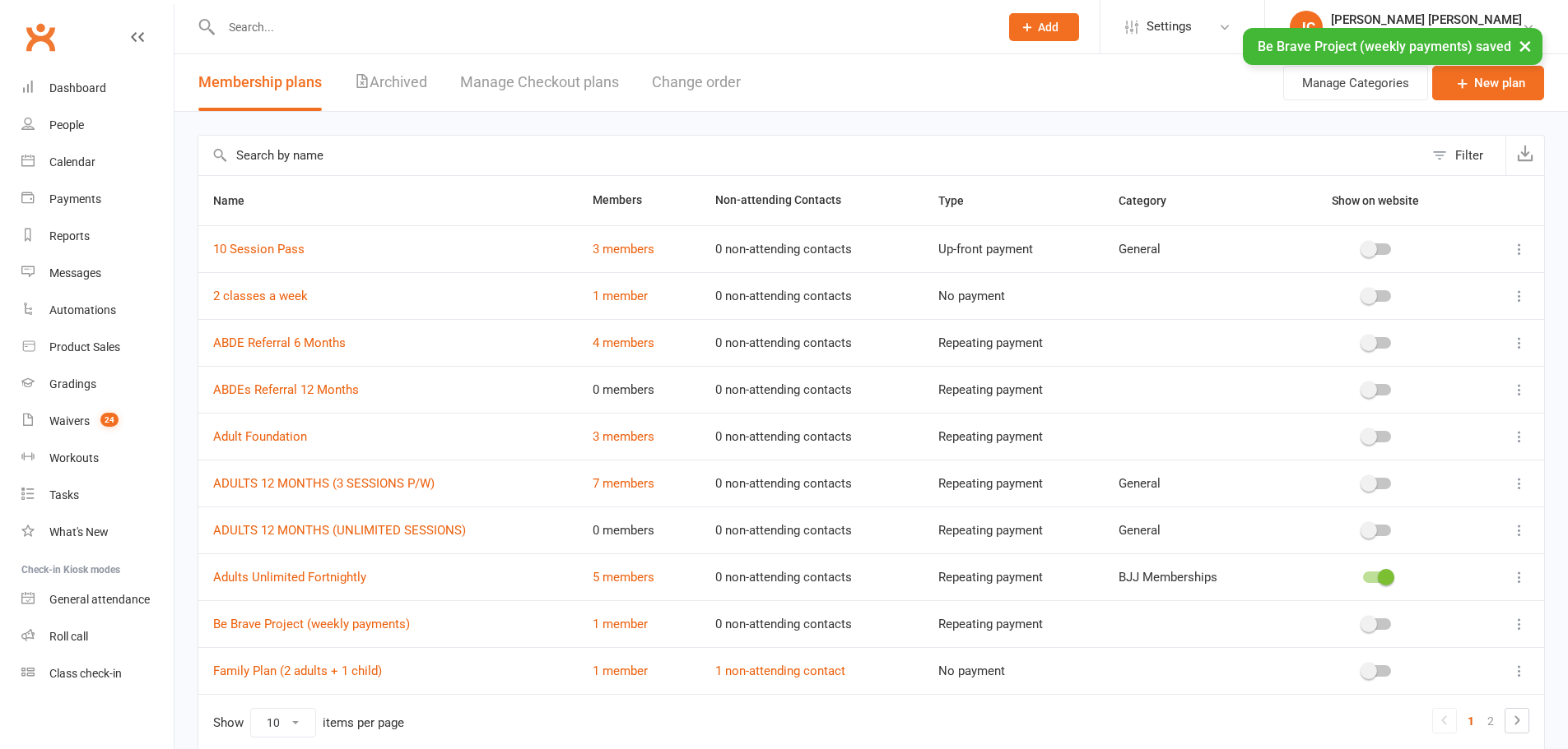
click at [403, 166] on input "text" at bounding box center [811, 155] width 1225 height 39
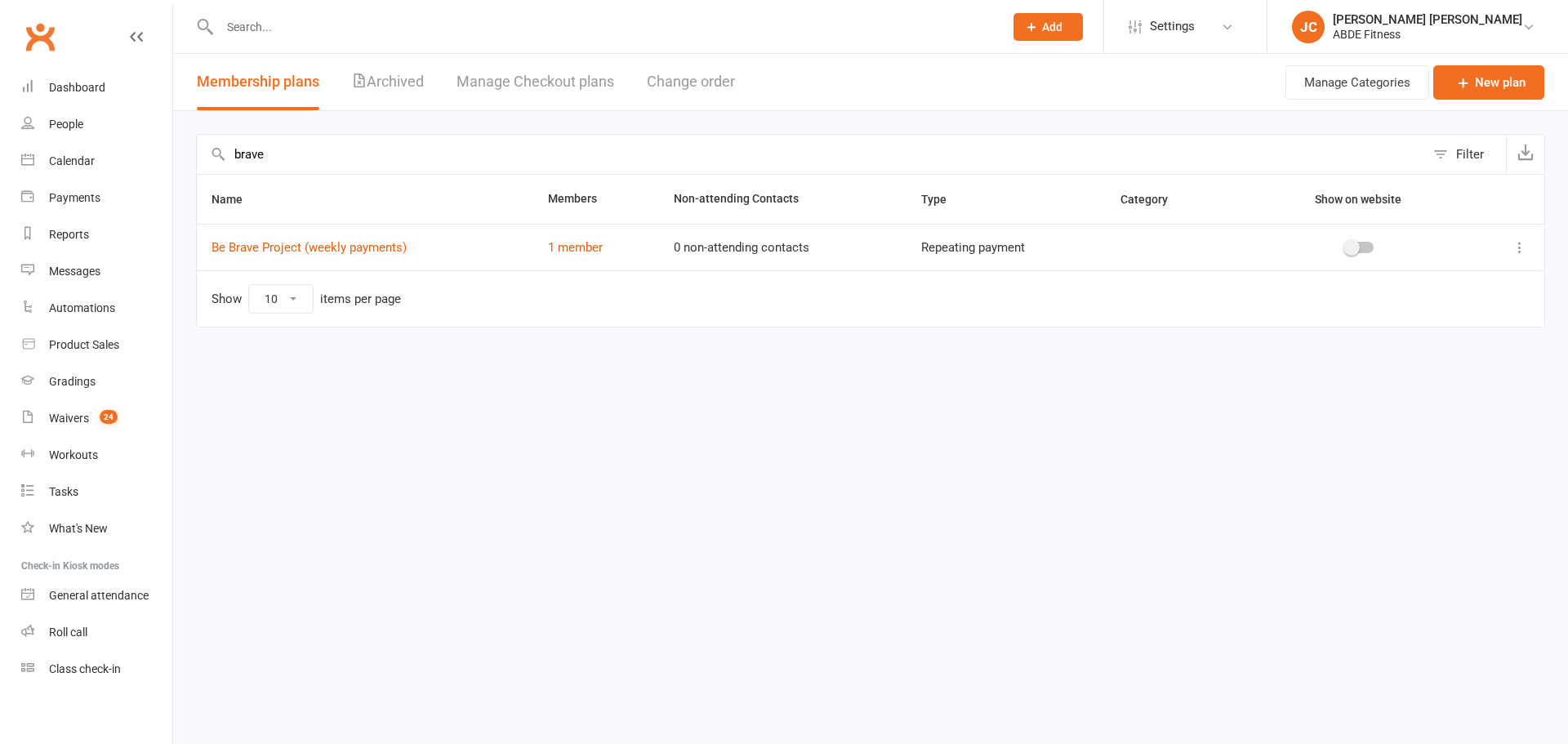
type input "brave"
click at [332, 241] on link "Be Brave Project (weekly payments)" at bounding box center [309, 247] width 195 height 15
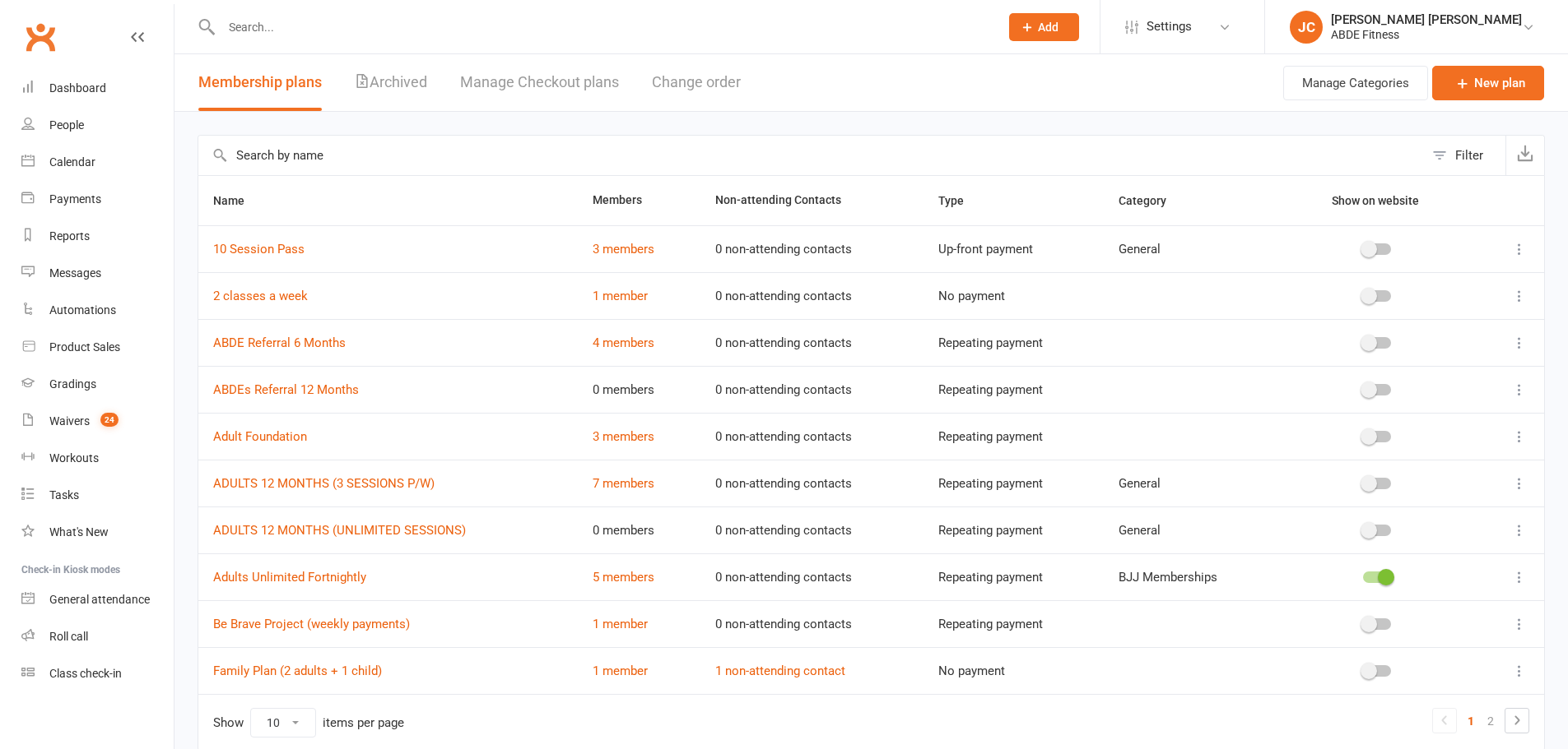
click at [534, 165] on input "text" at bounding box center [811, 155] width 1225 height 39
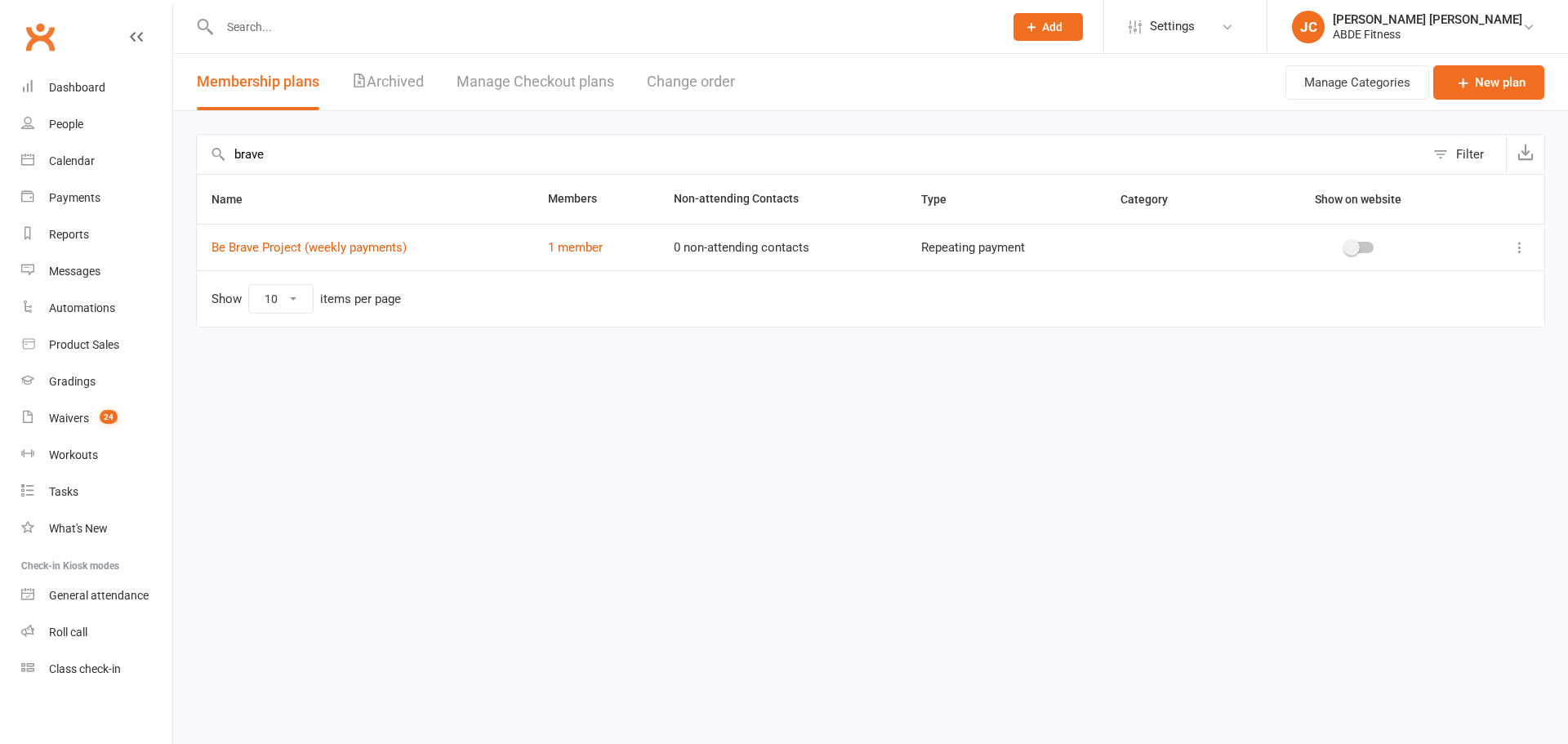
type input "brave"
click at [559, 242] on link "1 member" at bounding box center [576, 247] width 55 height 15
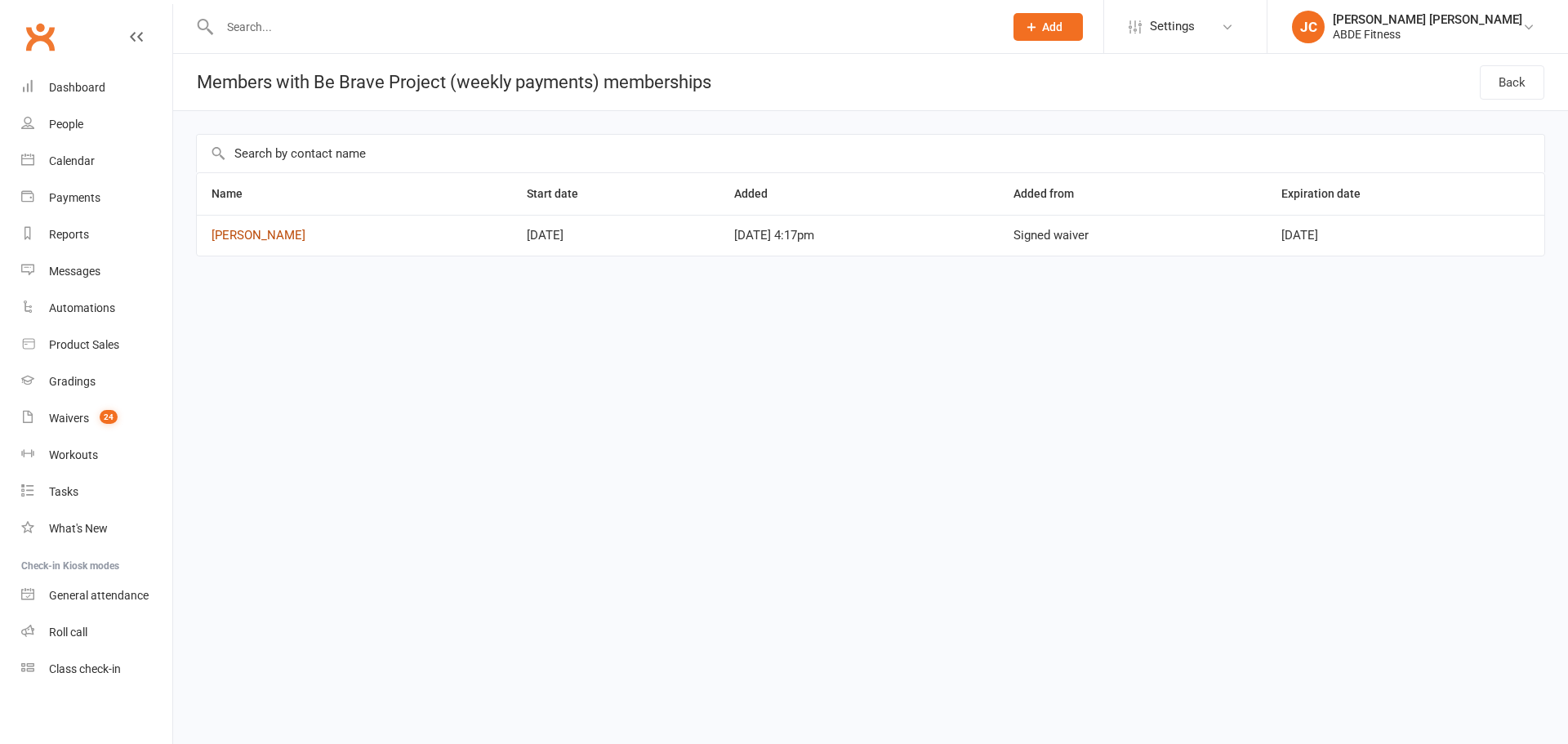
click at [277, 231] on link "[PERSON_NAME]" at bounding box center [258, 236] width 94 height 15
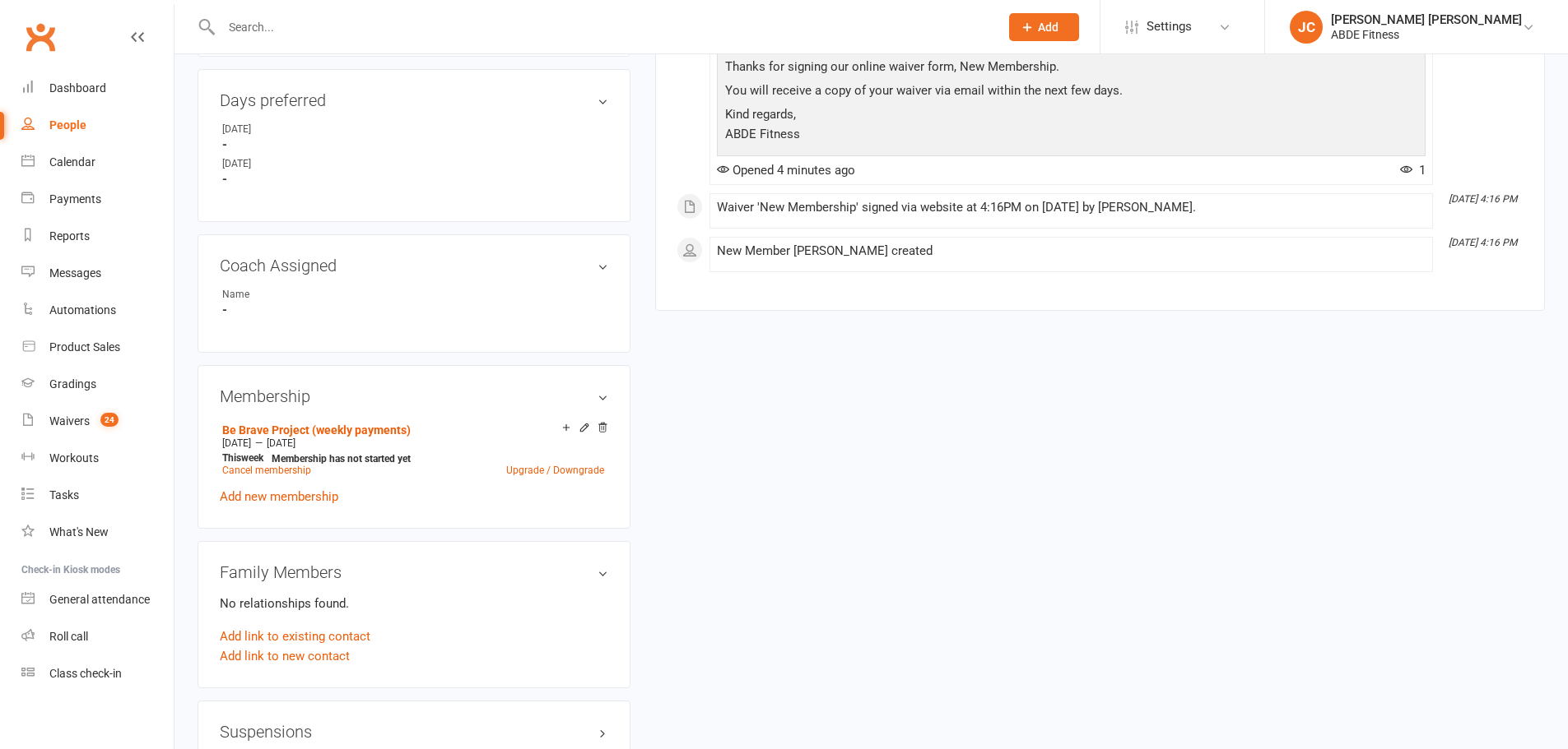
scroll to position [767, 0]
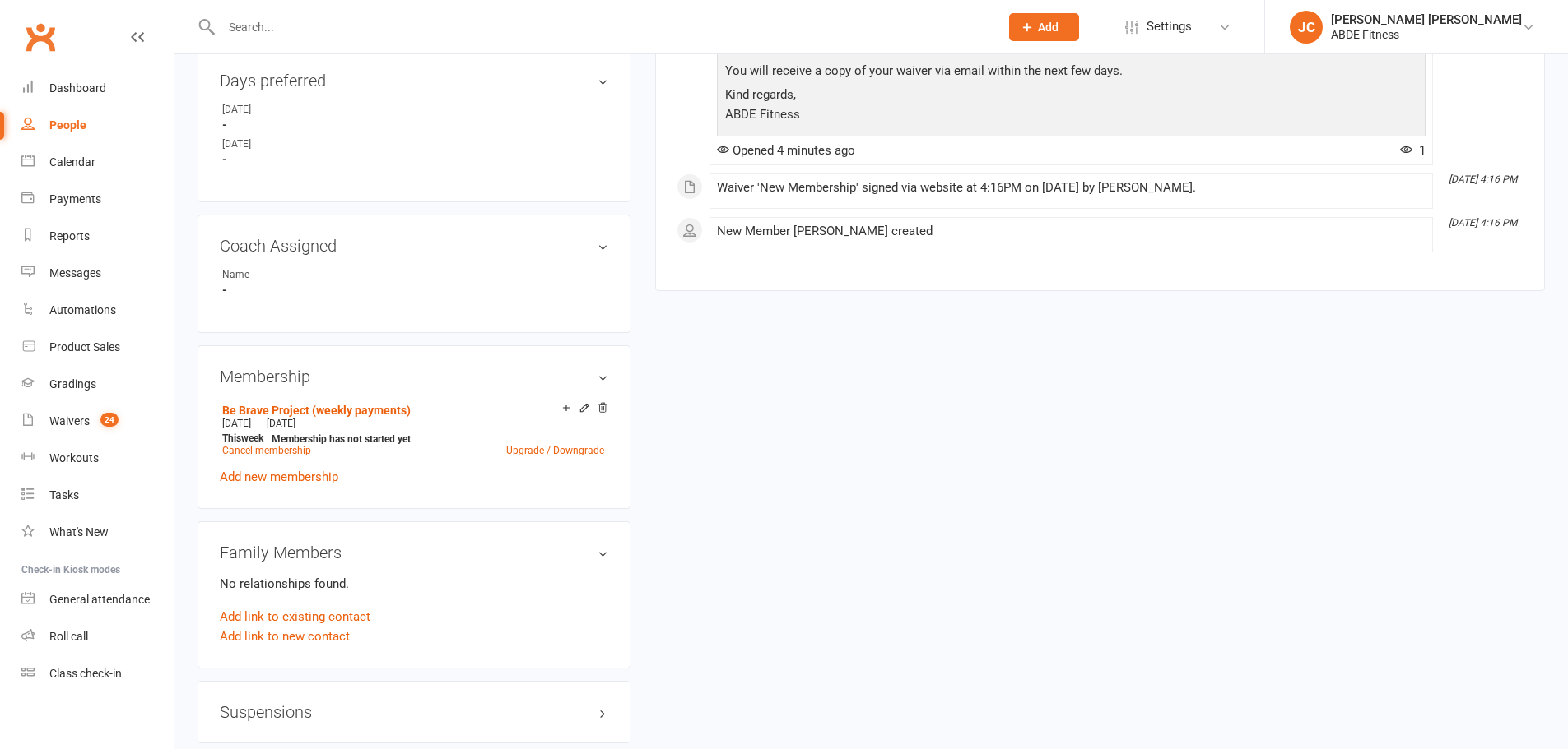
click at [606, 408] on icon at bounding box center [602, 408] width 11 height 11
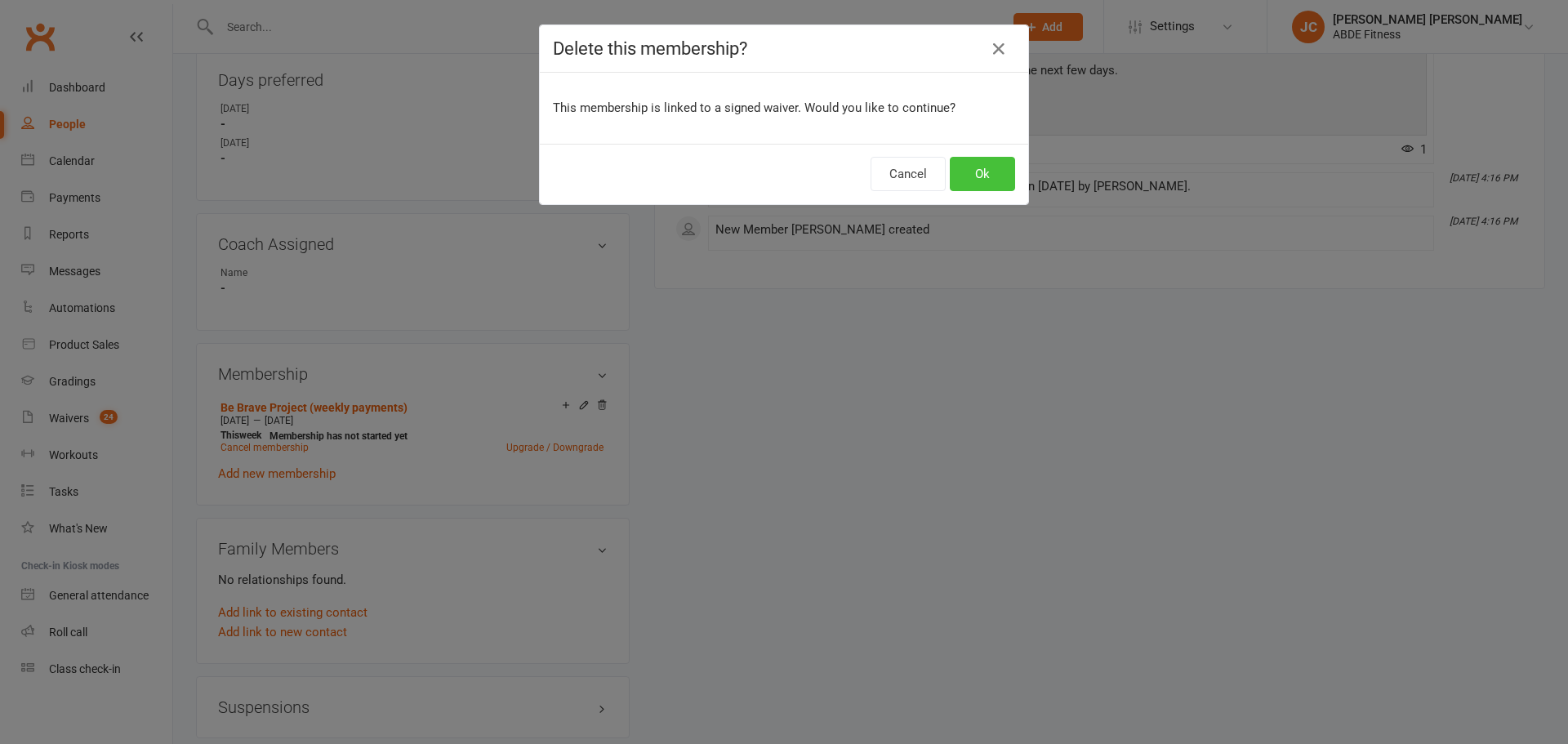
click at [964, 169] on button "Ok" at bounding box center [982, 174] width 65 height 34
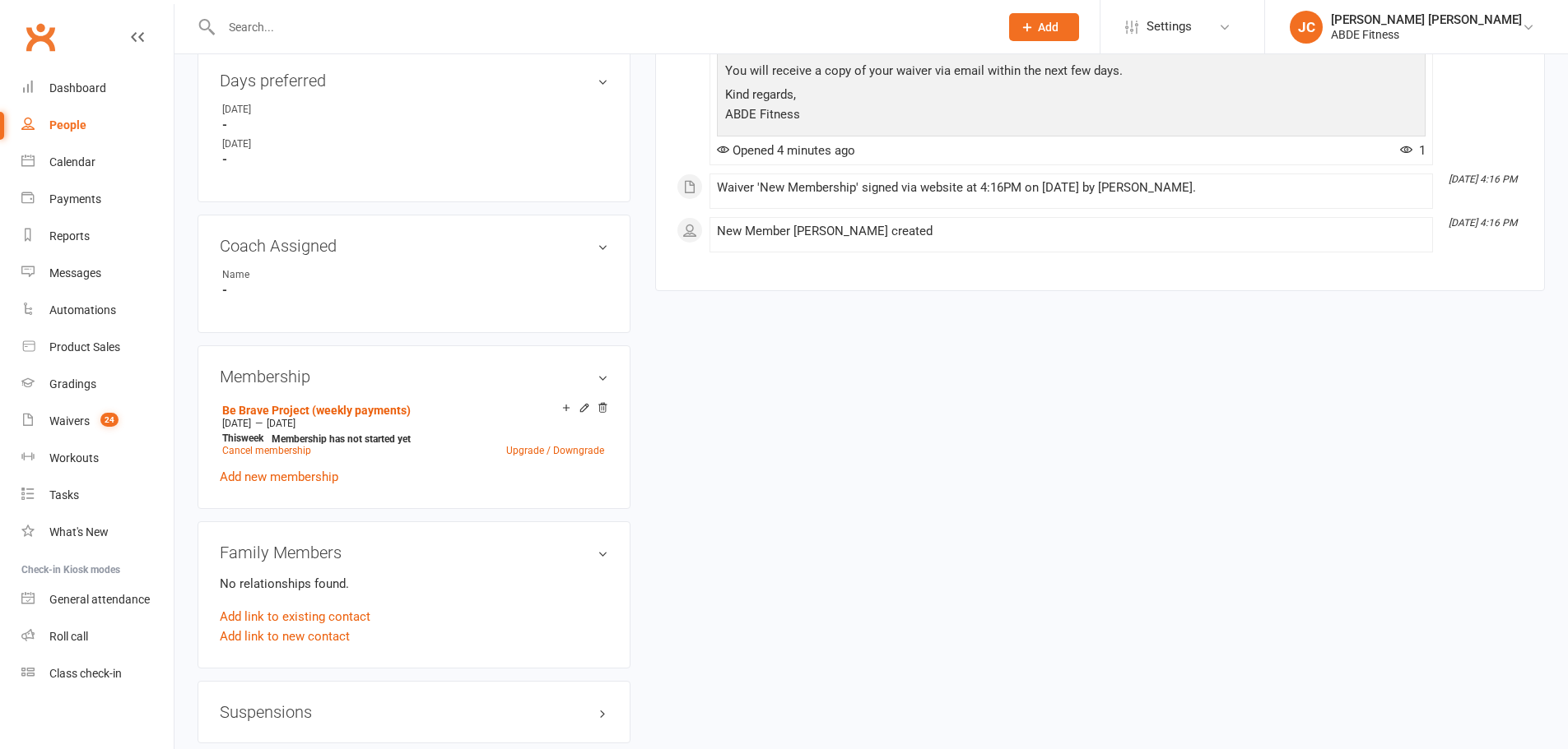
scroll to position [764, 0]
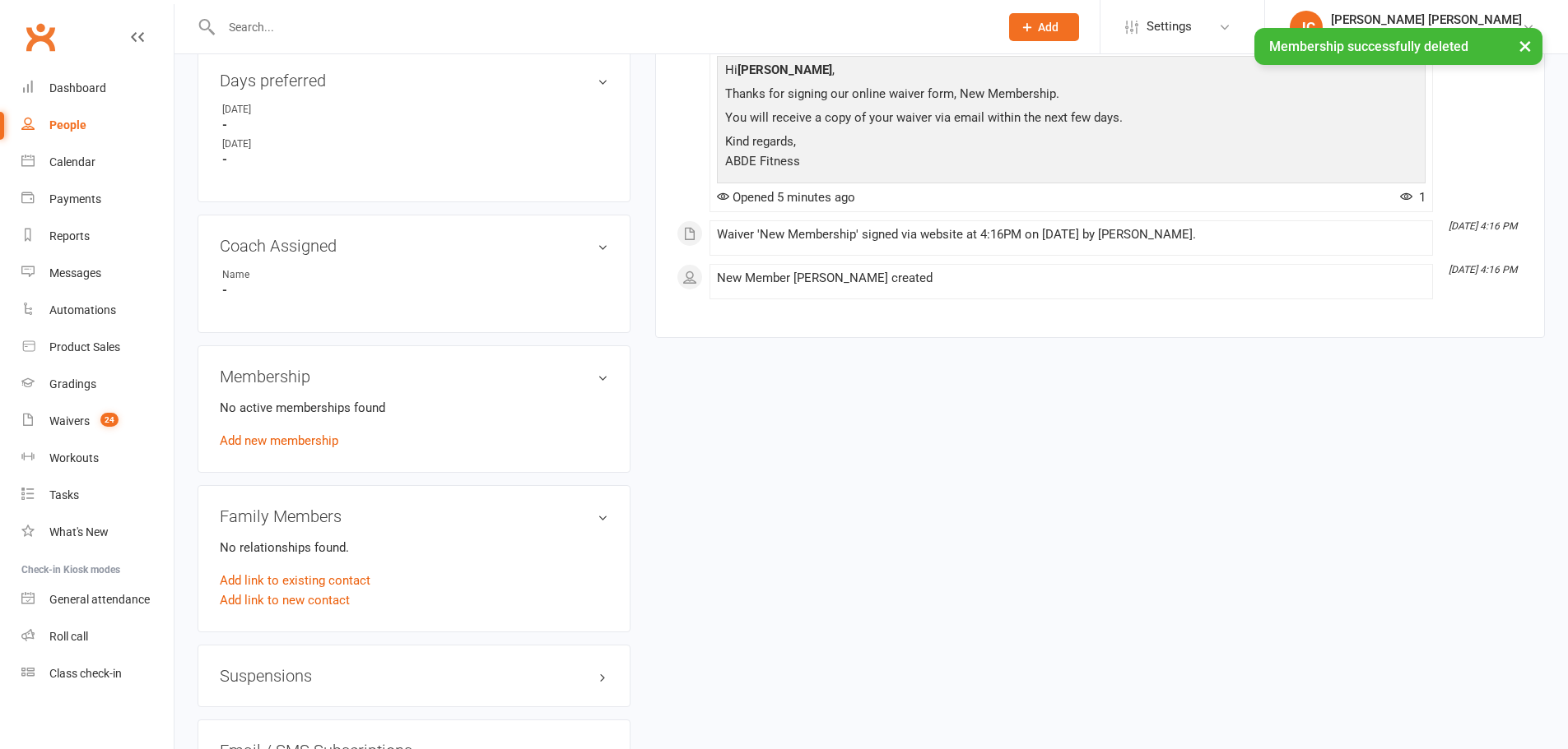
click at [303, 439] on link "Add new membership" at bounding box center [279, 441] width 118 height 15
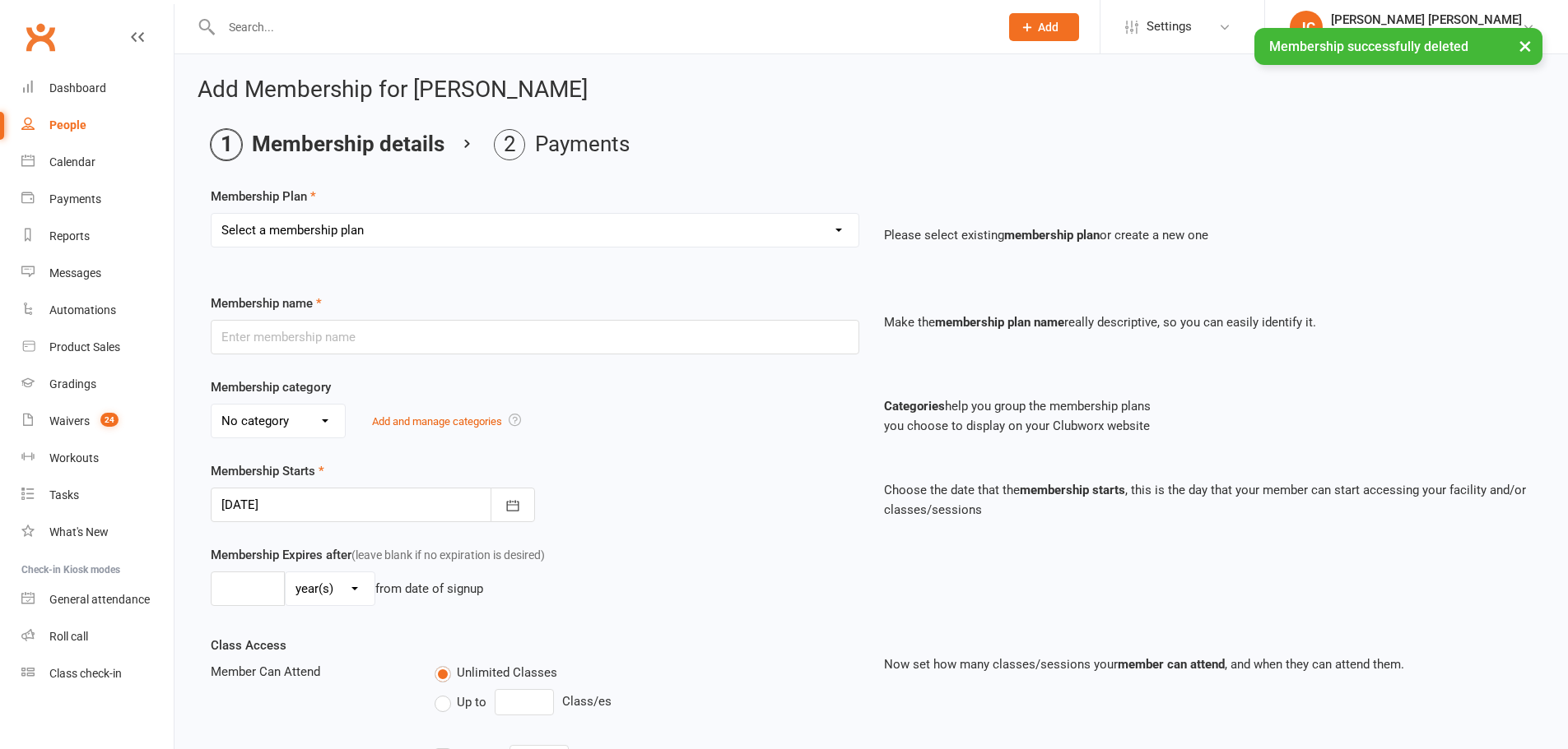
click at [319, 241] on select "Select a membership plan Create new Membership Plan Be Brave Project (weekly pa…" at bounding box center [535, 230] width 647 height 32
select select "1"
click at [212, 214] on select "Select a membership plan Create new Membership Plan Be Brave Project (weekly pa…" at bounding box center [535, 230] width 647 height 32
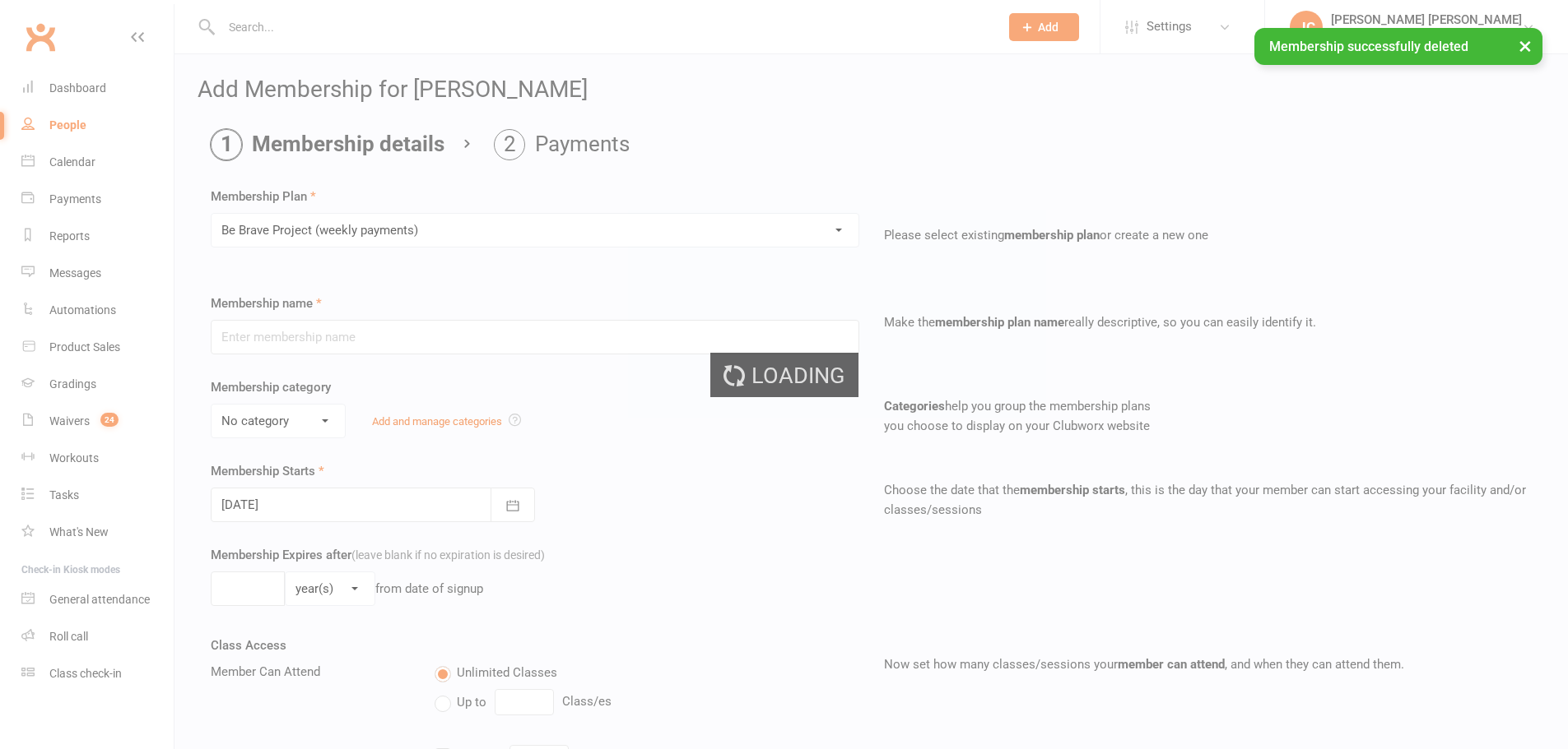
type input "Be Brave Project (weekly payments)"
type input "[DATE]"
type input "4"
select select "1"
type input "2"
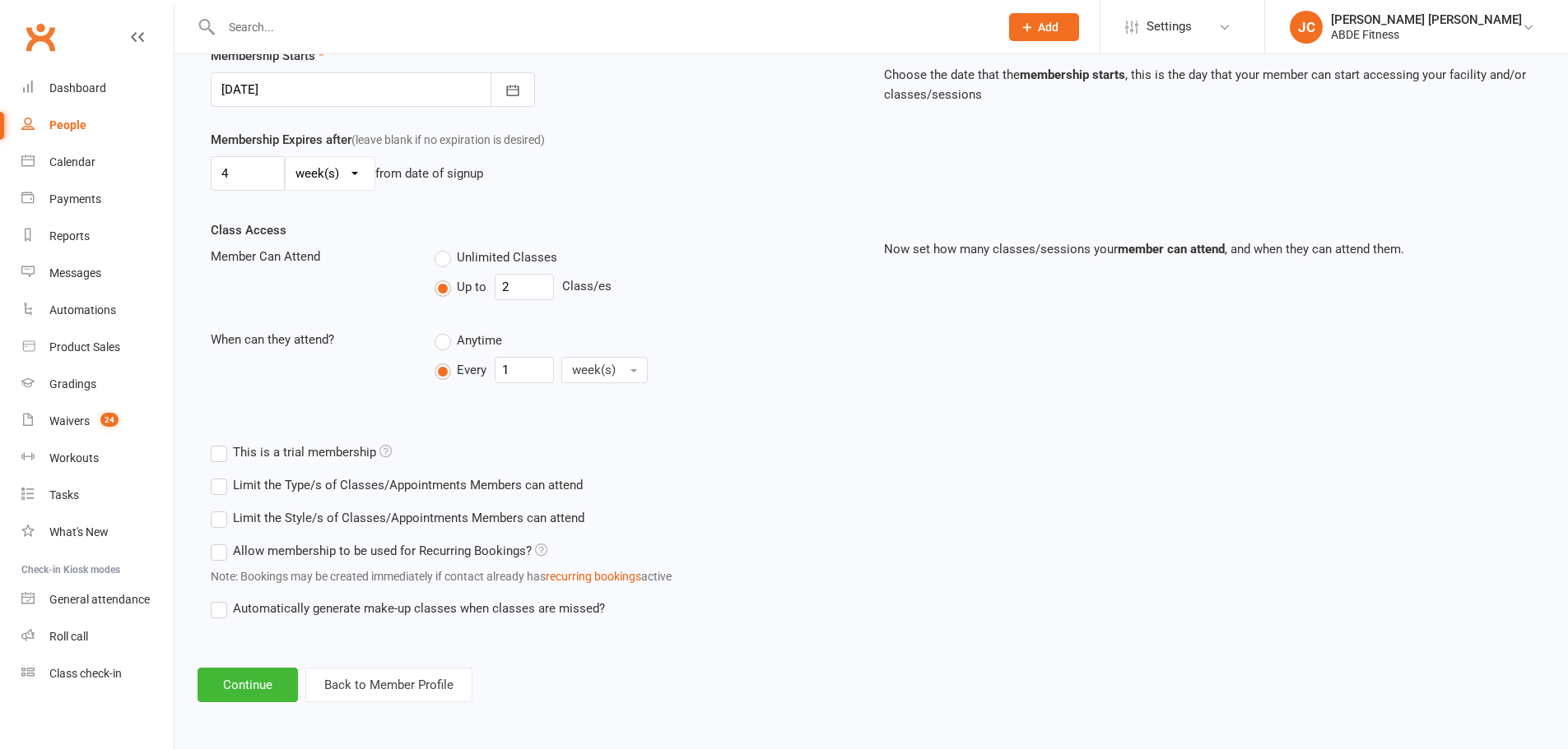
scroll to position [416, 0]
click at [254, 680] on button "Continue" at bounding box center [247, 685] width 100 height 34
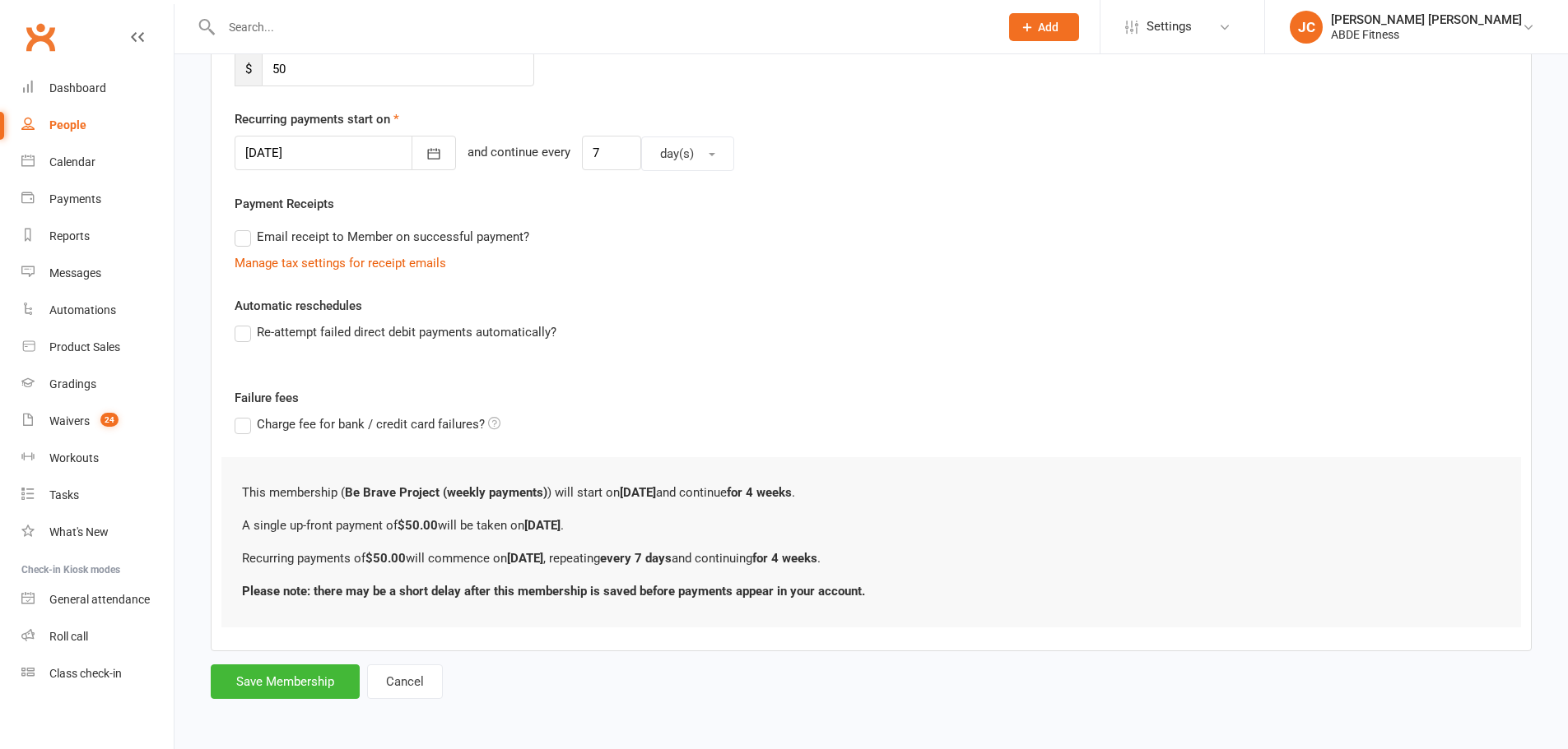
scroll to position [0, 0]
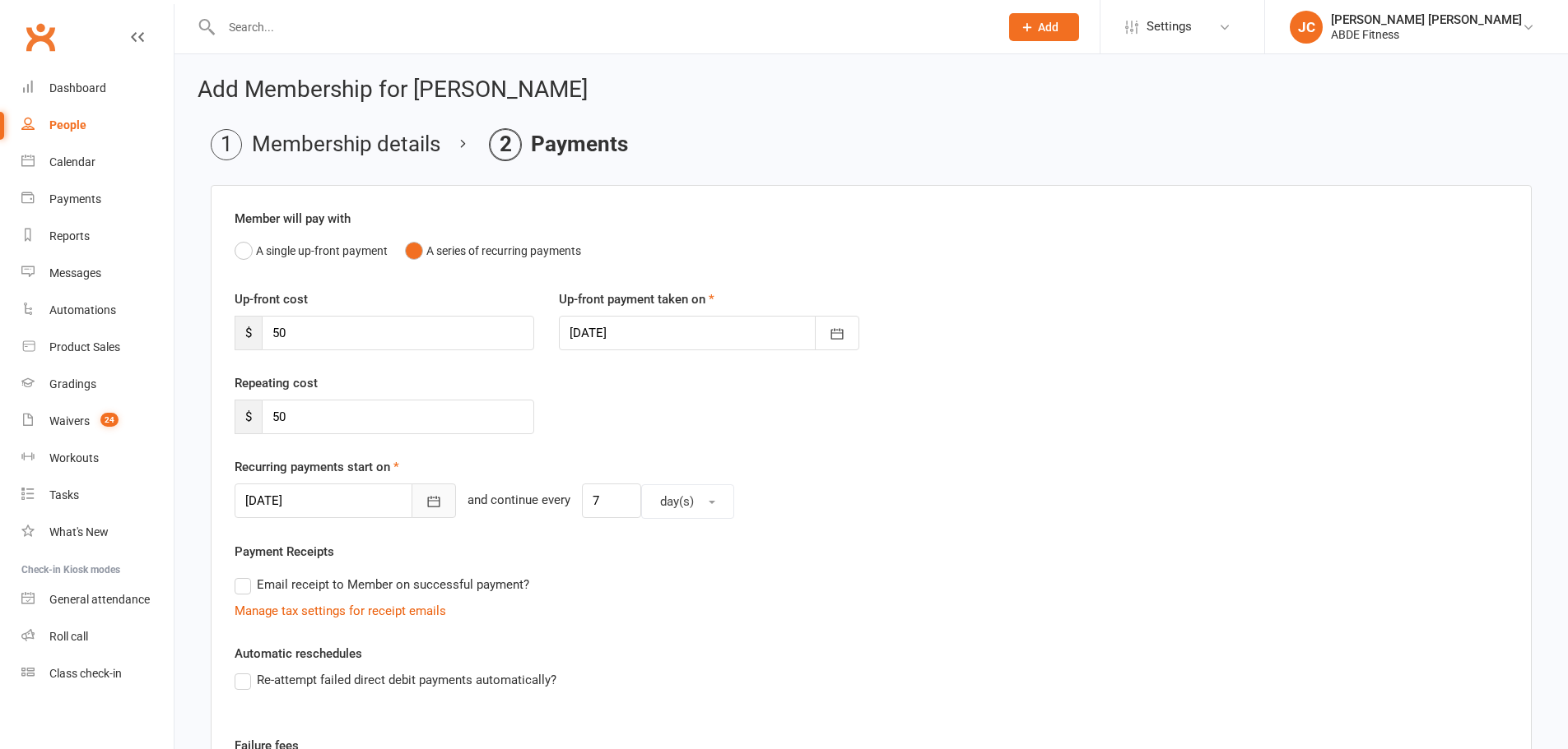
click at [426, 496] on icon "button" at bounding box center [433, 501] width 16 height 16
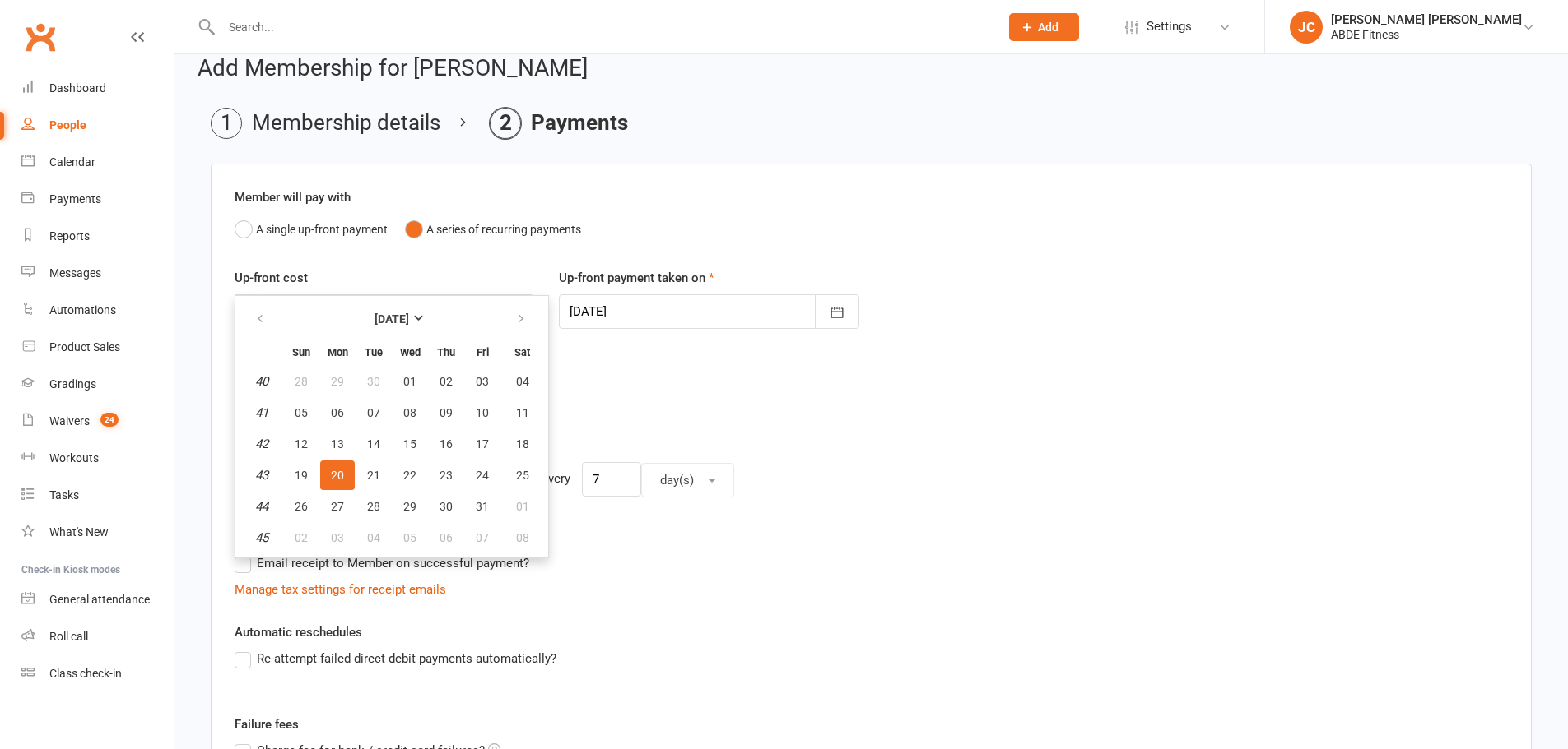
scroll to position [27, 0]
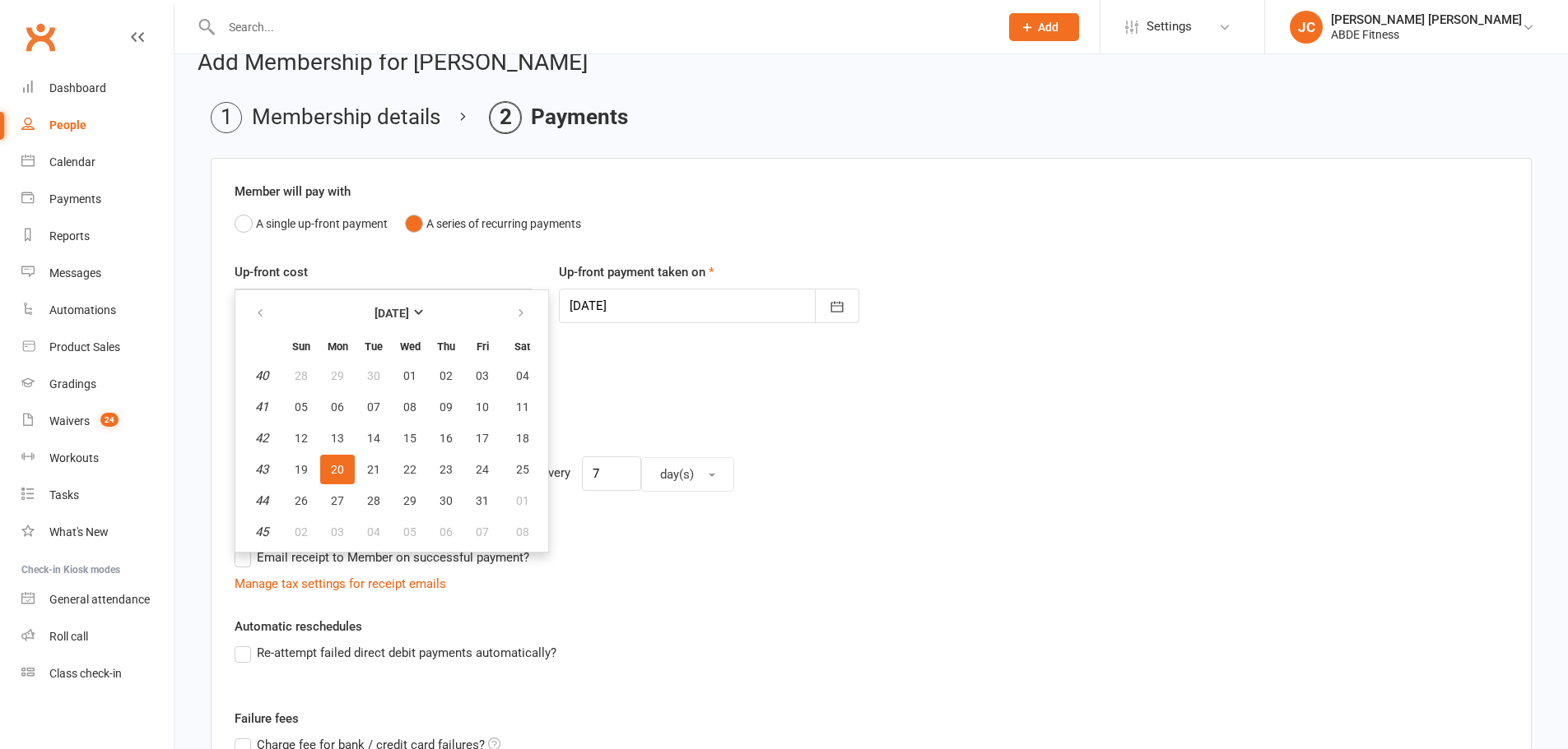
click at [642, 414] on div "Repeating cost $ 50" at bounding box center [871, 388] width 1298 height 84
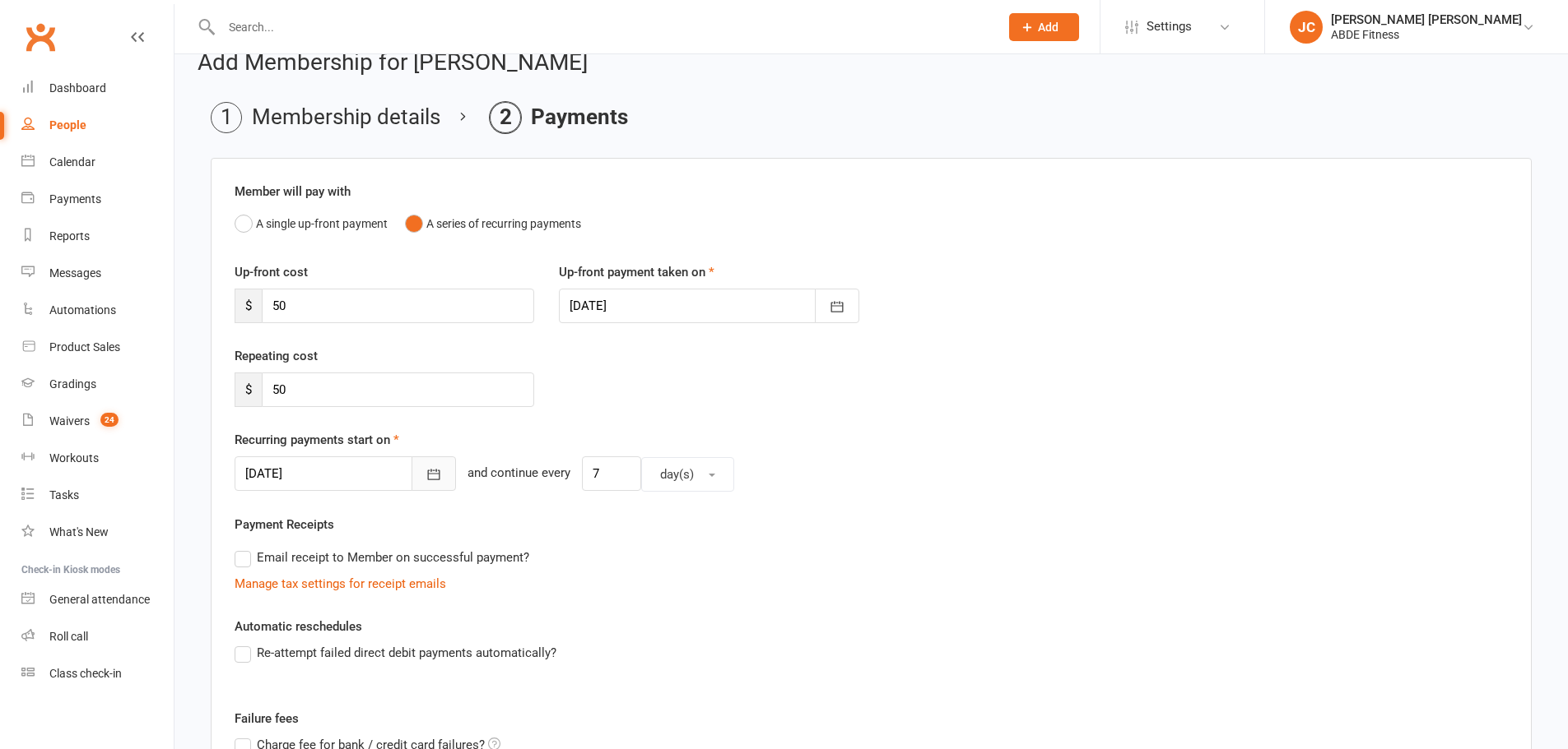
click at [420, 477] on button "button" at bounding box center [433, 474] width 45 height 34
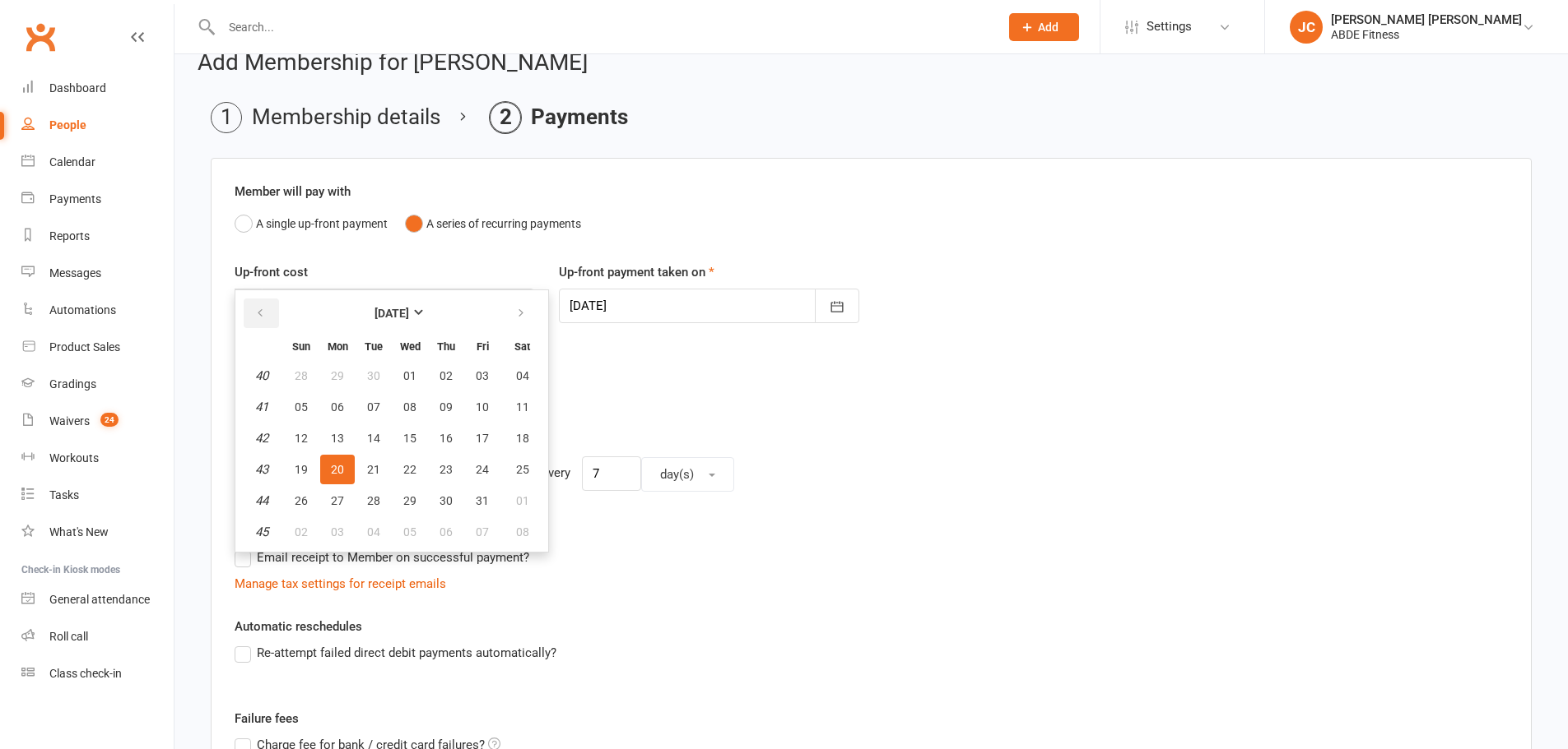
click at [265, 310] on button "button" at bounding box center [261, 313] width 35 height 30
click at [411, 463] on span "24" at bounding box center [409, 469] width 13 height 13
type input "[DATE]"
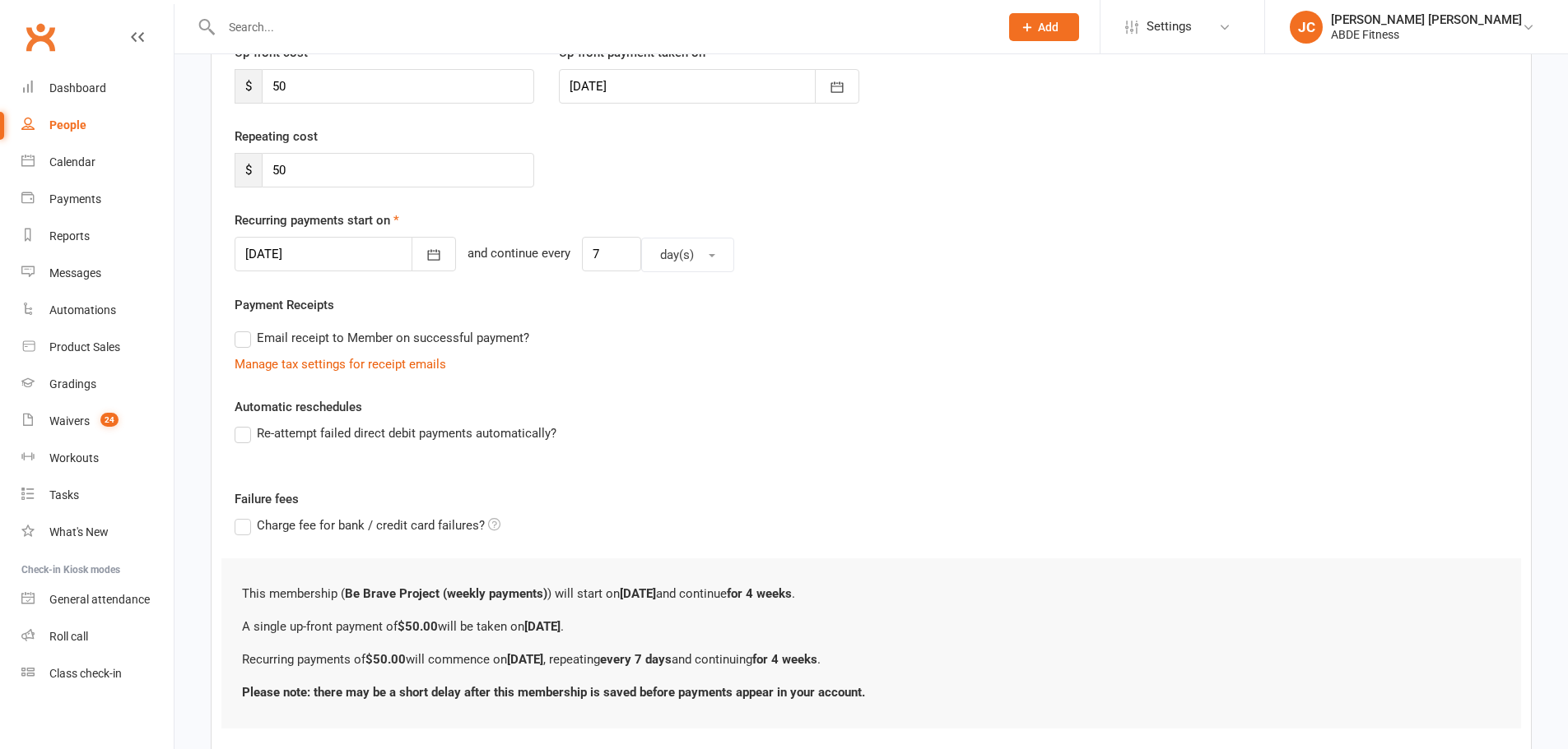
scroll to position [348, 0]
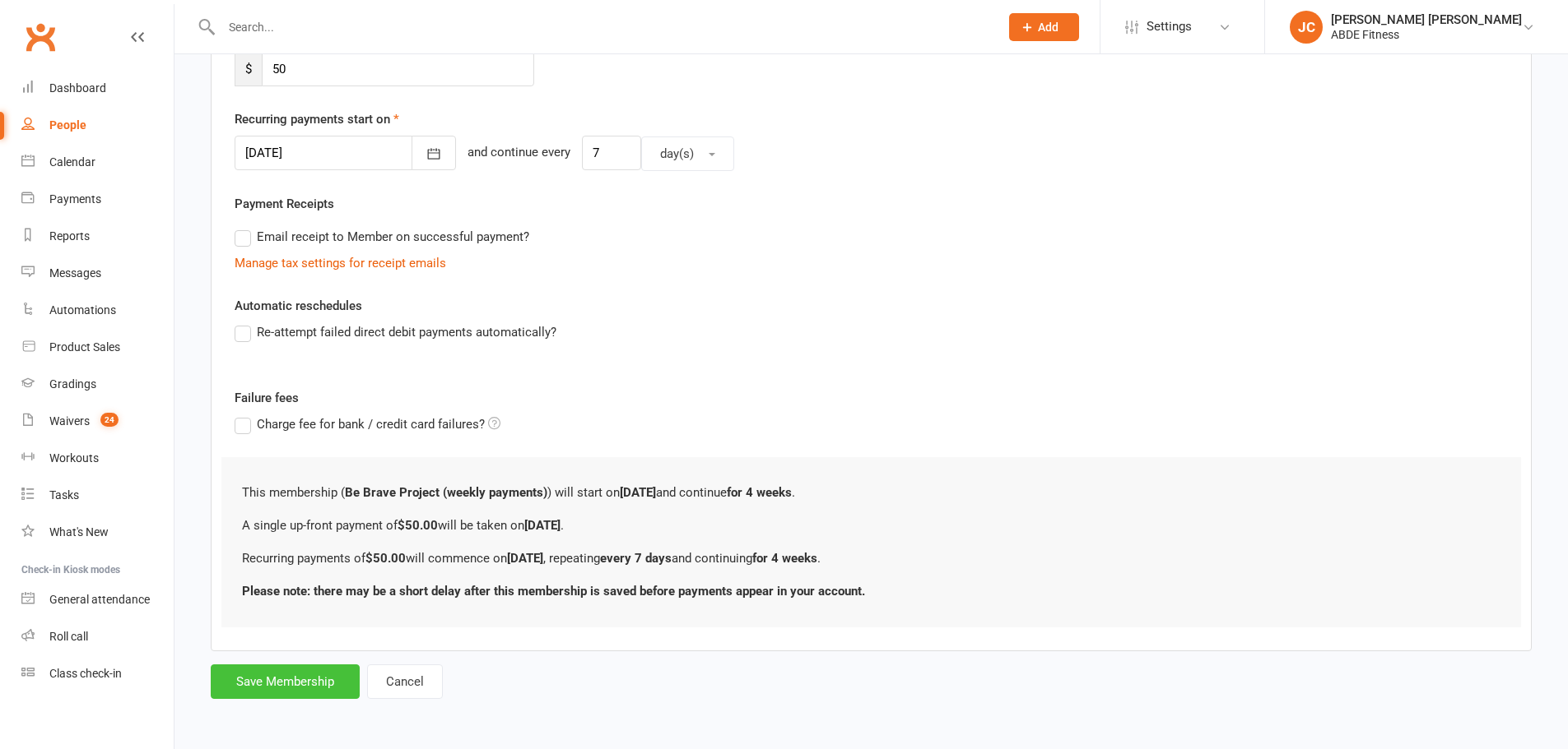
click at [313, 677] on button "Save Membership" at bounding box center [285, 682] width 149 height 34
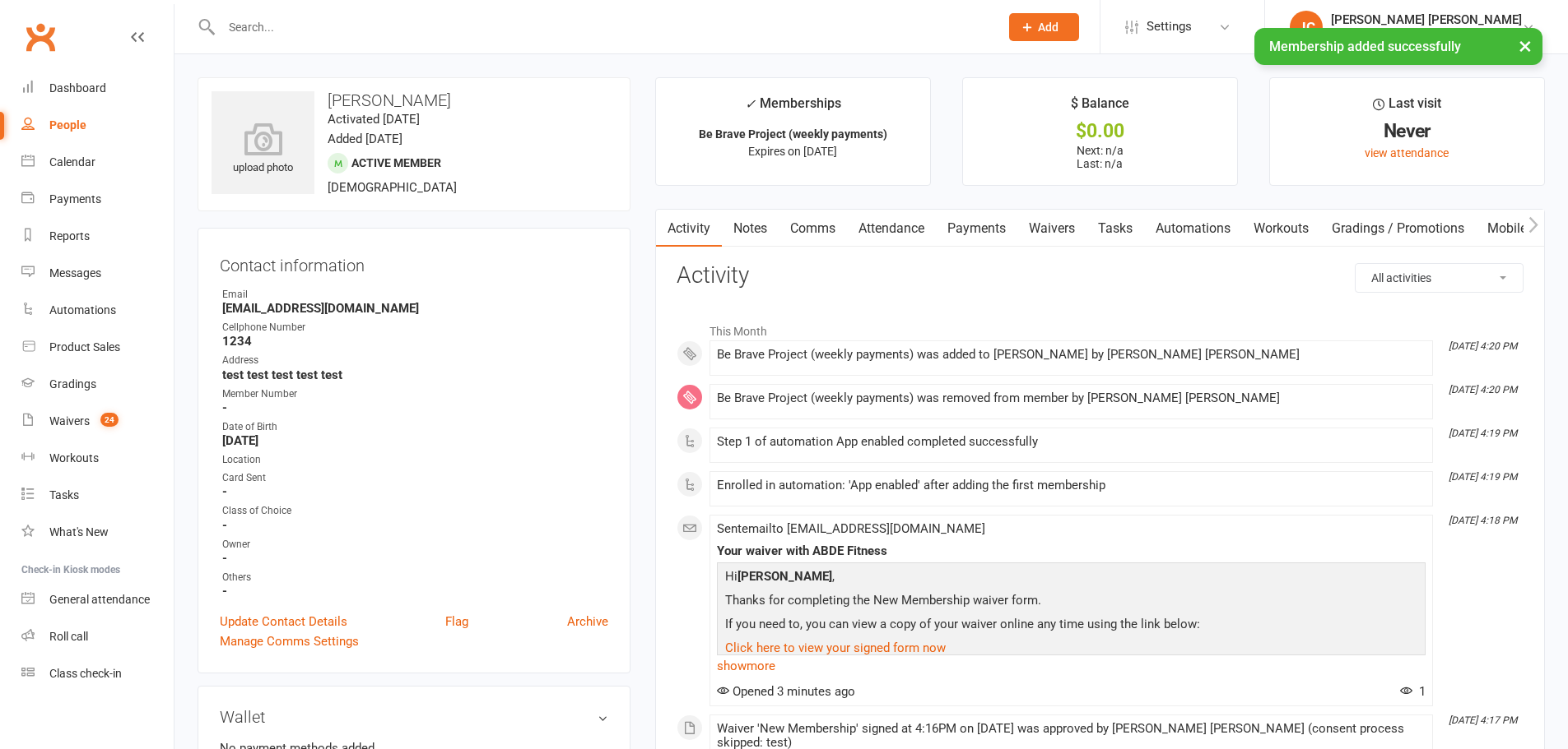
click at [976, 227] on link "Payments" at bounding box center [975, 229] width 81 height 38
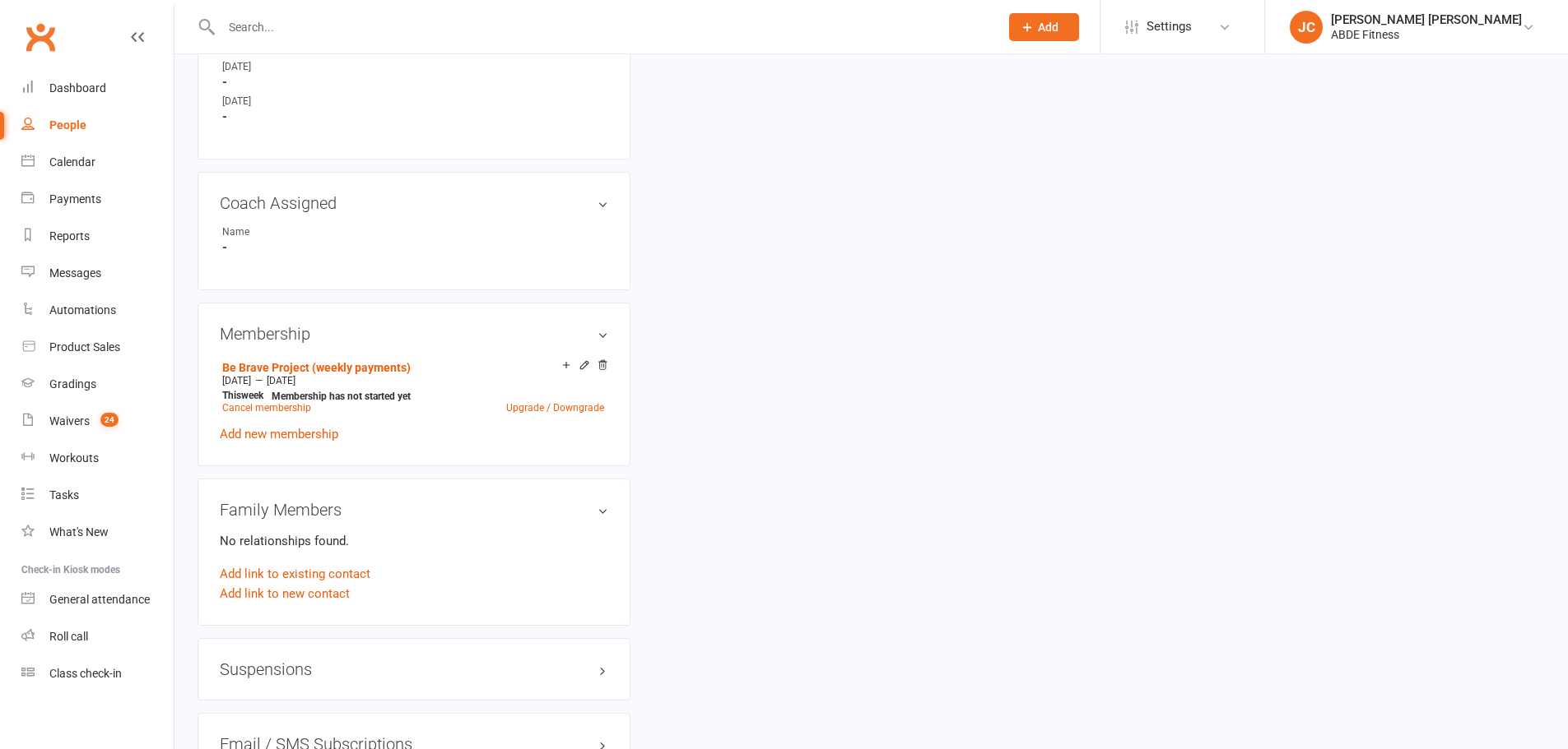
scroll to position [822, 0]
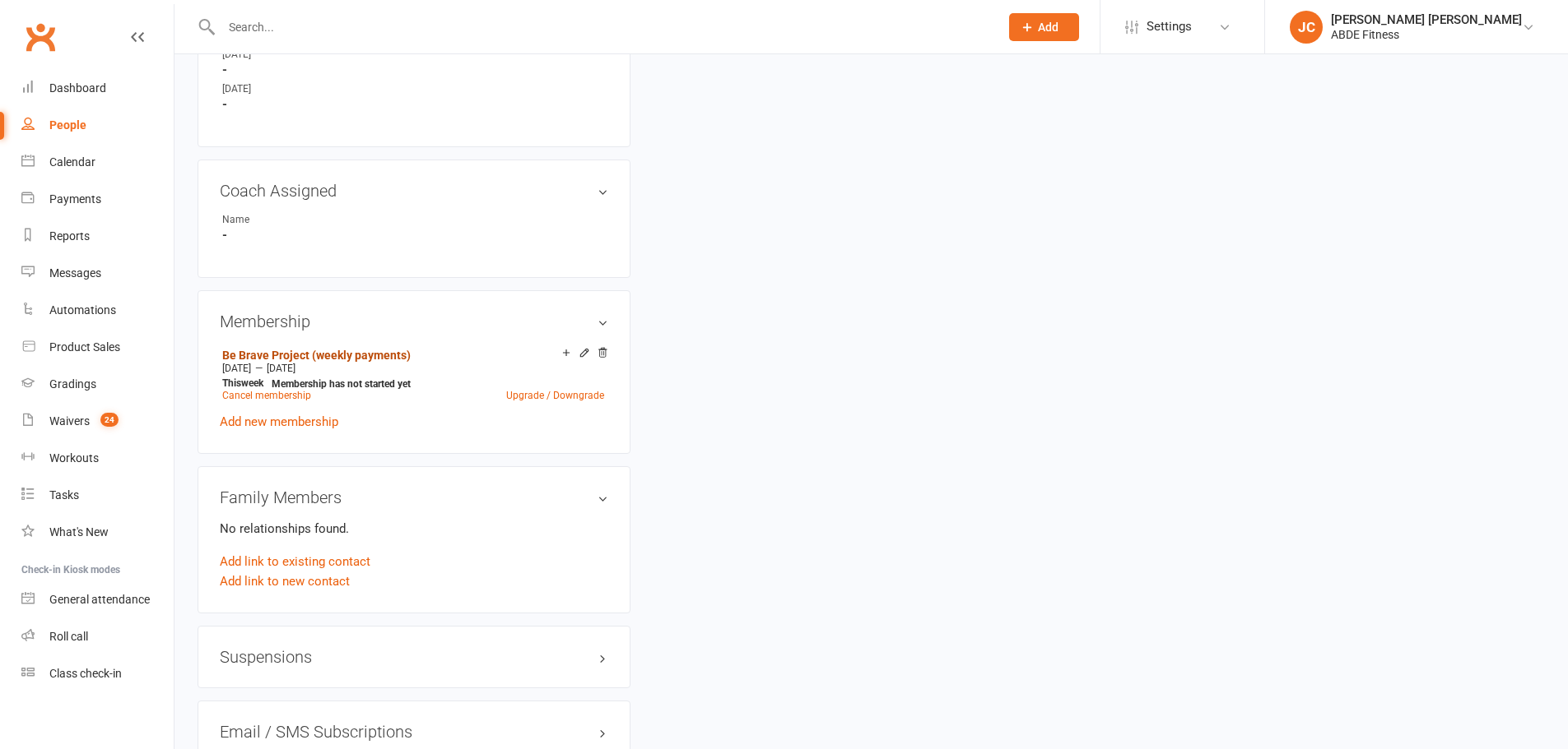
click at [344, 349] on link "Be Brave Project (weekly payments)" at bounding box center [316, 356] width 188 height 13
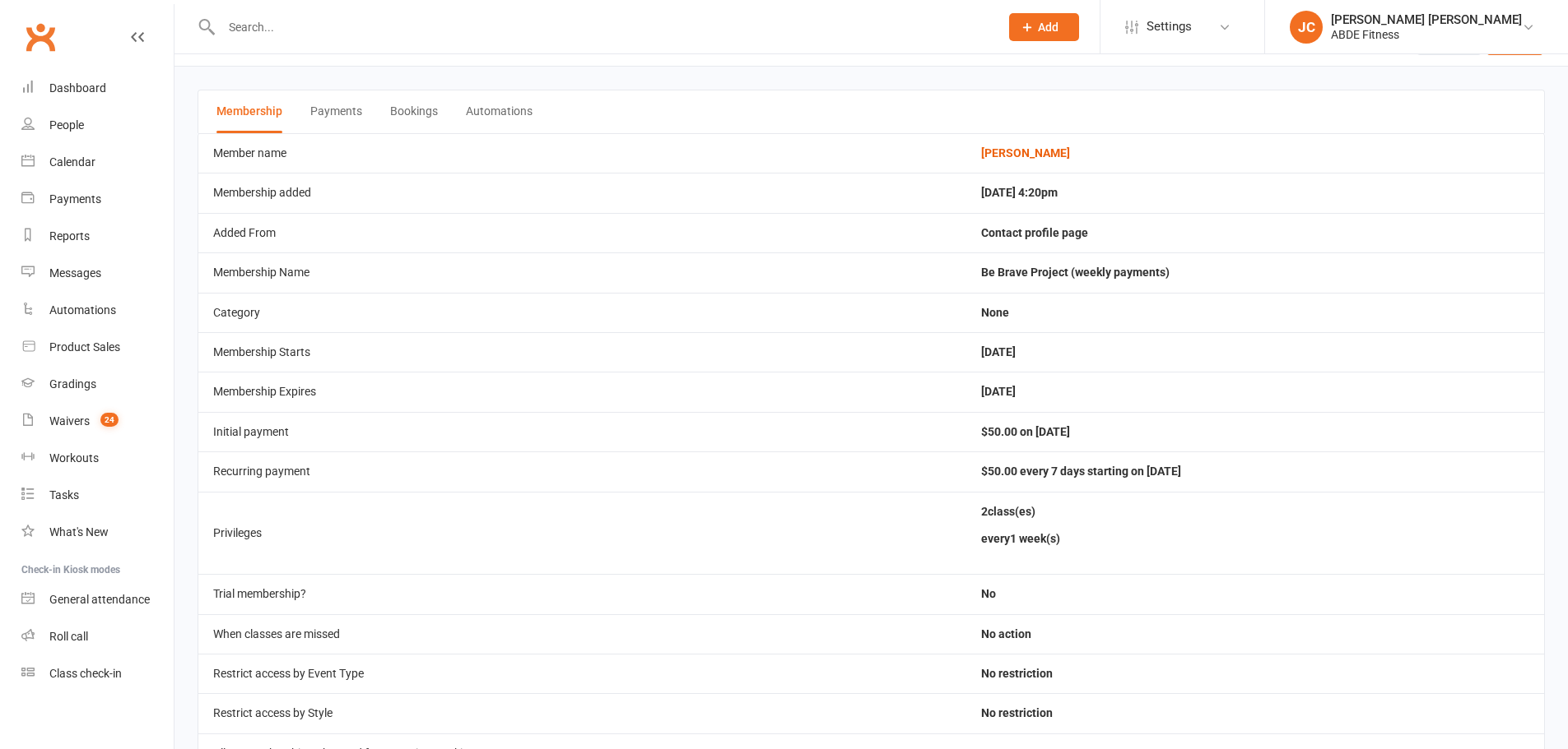
scroll to position [82, 0]
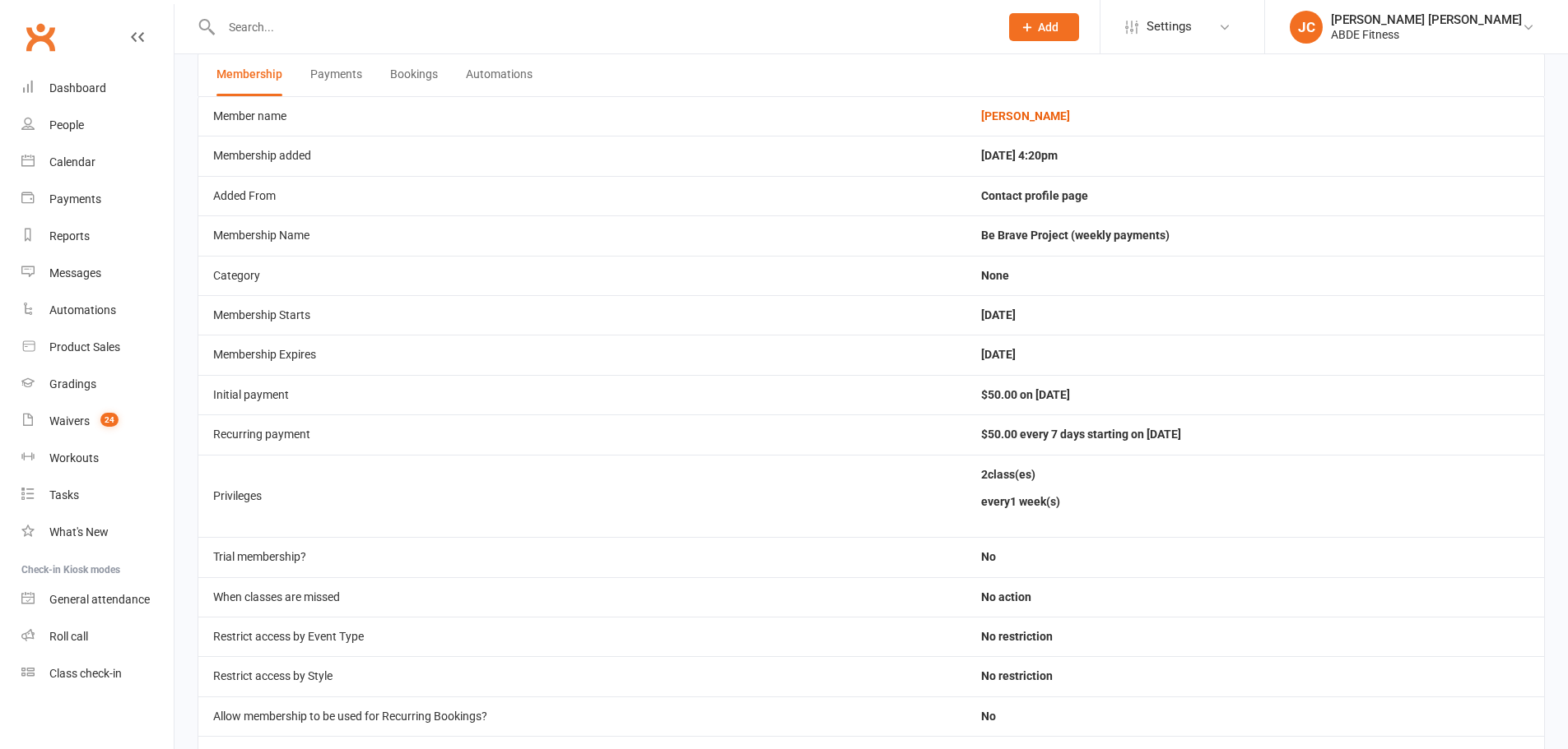
click at [346, 82] on button "Payments" at bounding box center [336, 74] width 52 height 43
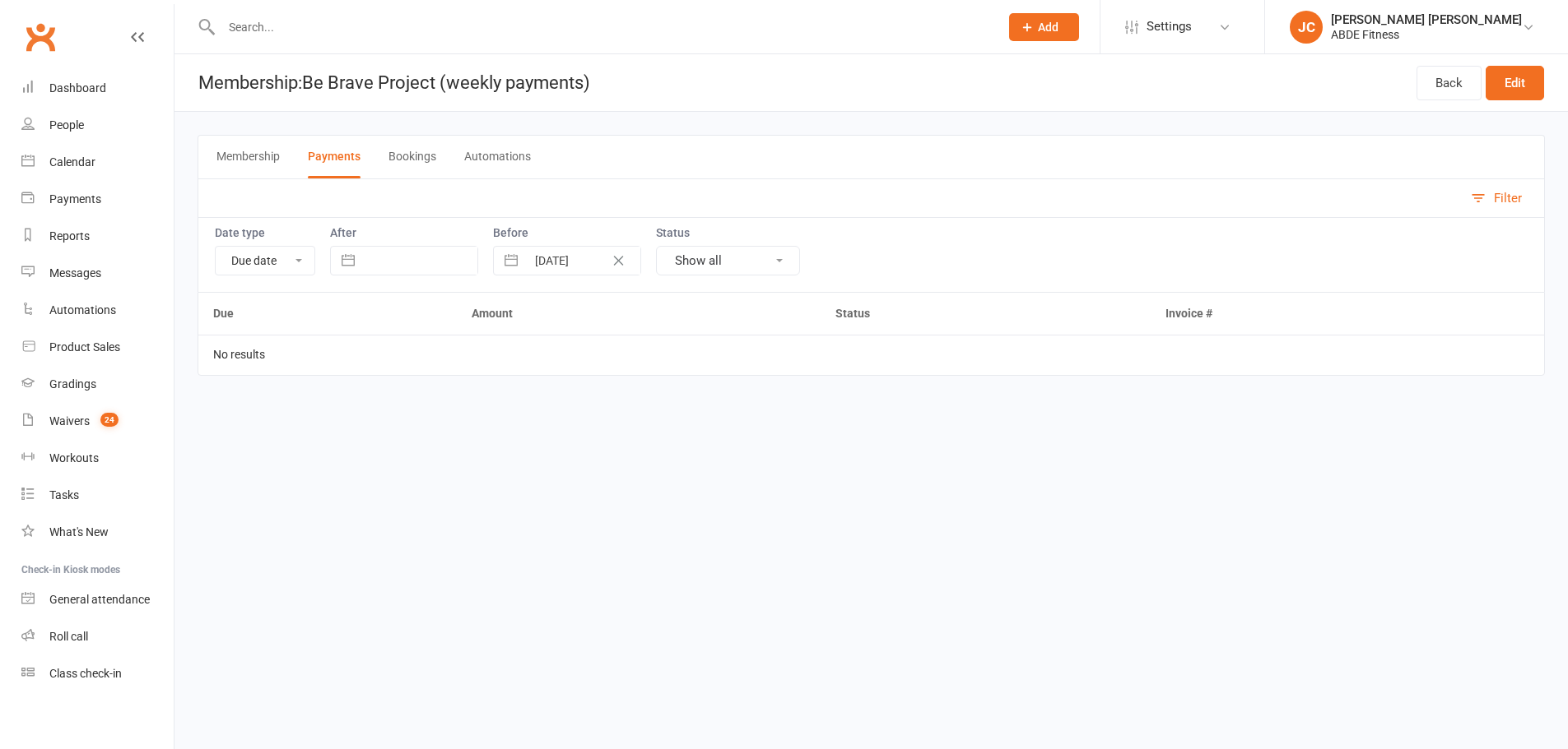
scroll to position [0, 0]
click at [1450, 91] on link "Back" at bounding box center [1461, 83] width 65 height 34
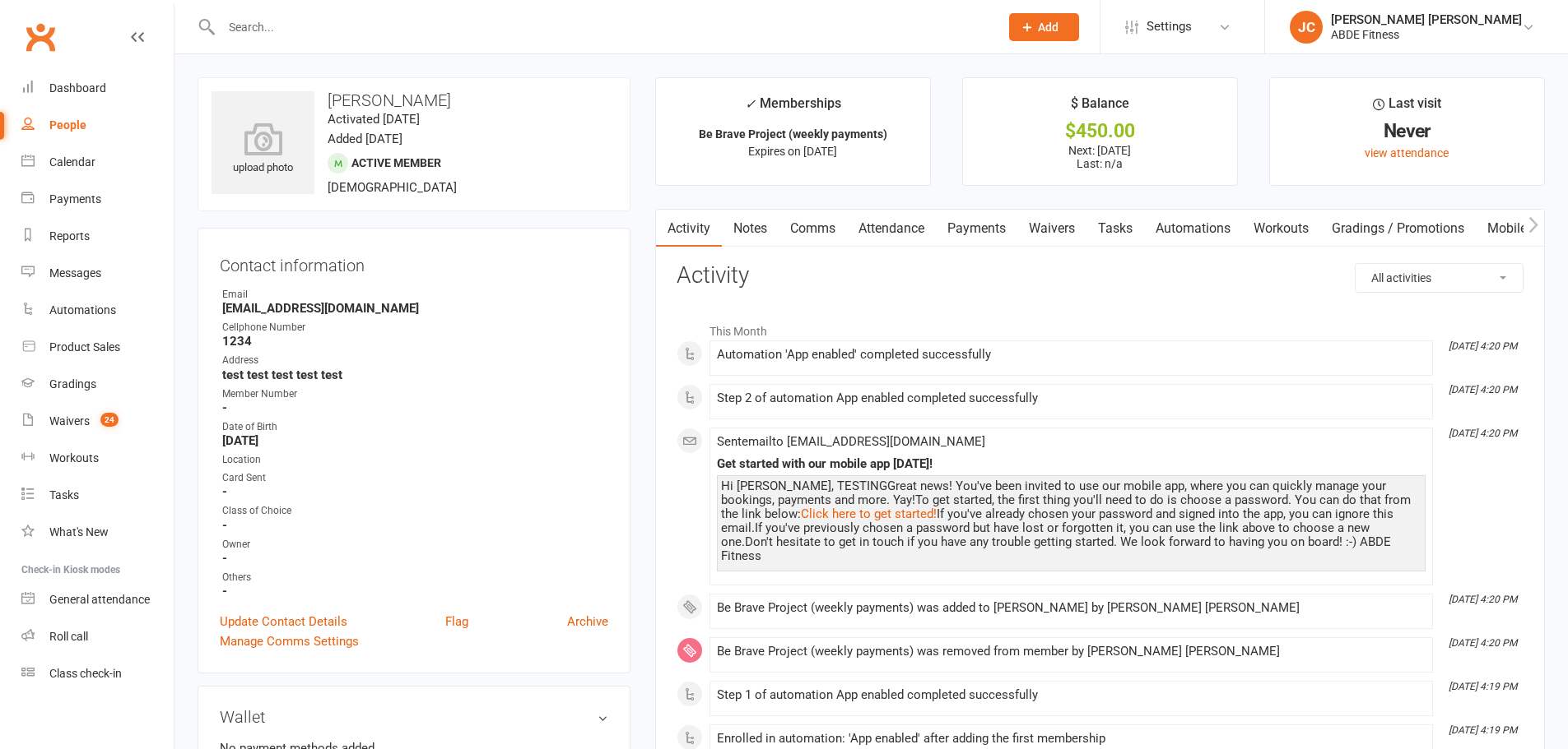
click at [956, 227] on link "Payments" at bounding box center [975, 229] width 81 height 38
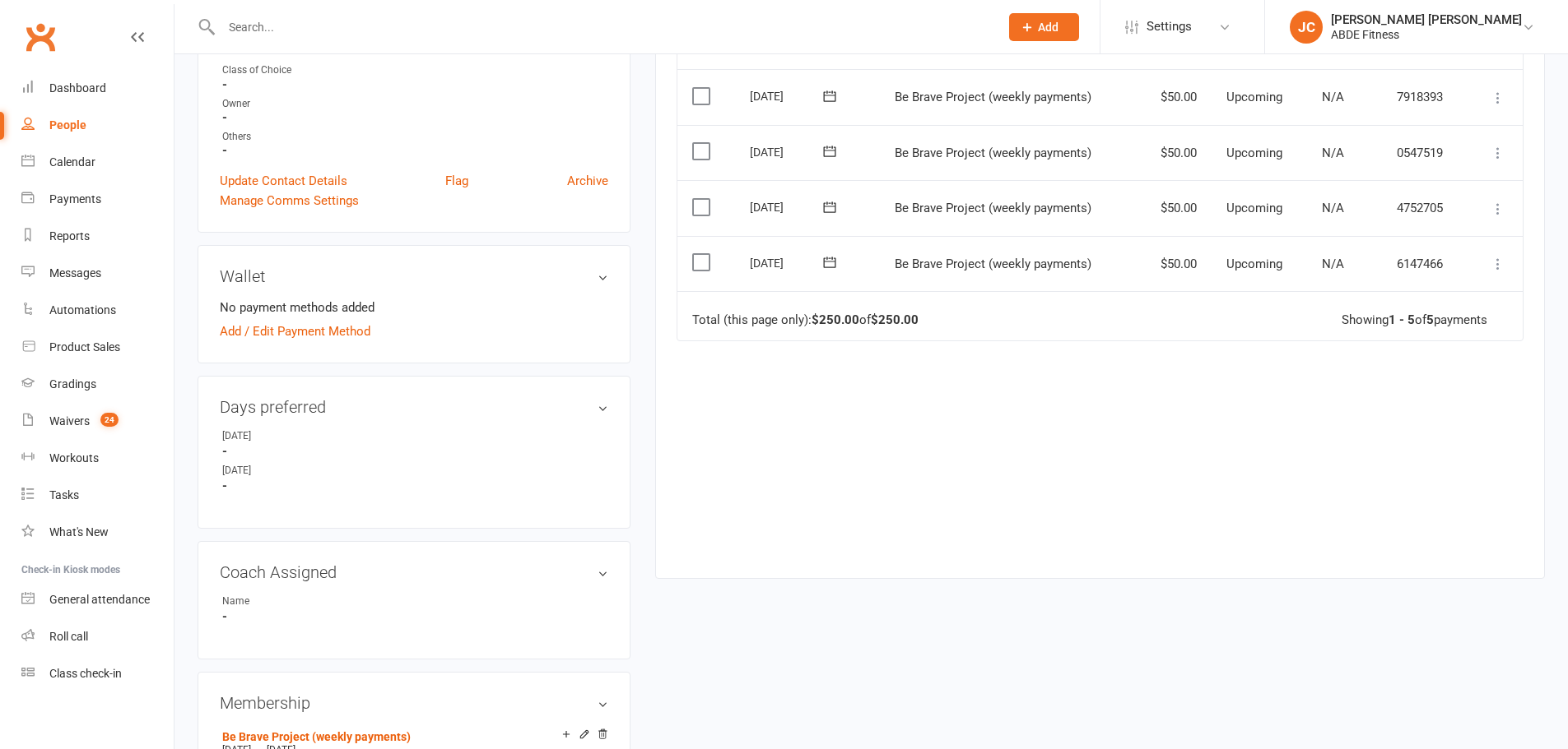
scroll to position [439, 0]
drag, startPoint x: 1517, startPoint y: 271, endPoint x: 750, endPoint y: 270, distance: 767.0
click at [750, 270] on tr "Select this 17 Sep 2025 Bobby Shanks Be Brave Project (weekly payments) $50.00 …" at bounding box center [1100, 266] width 846 height 56
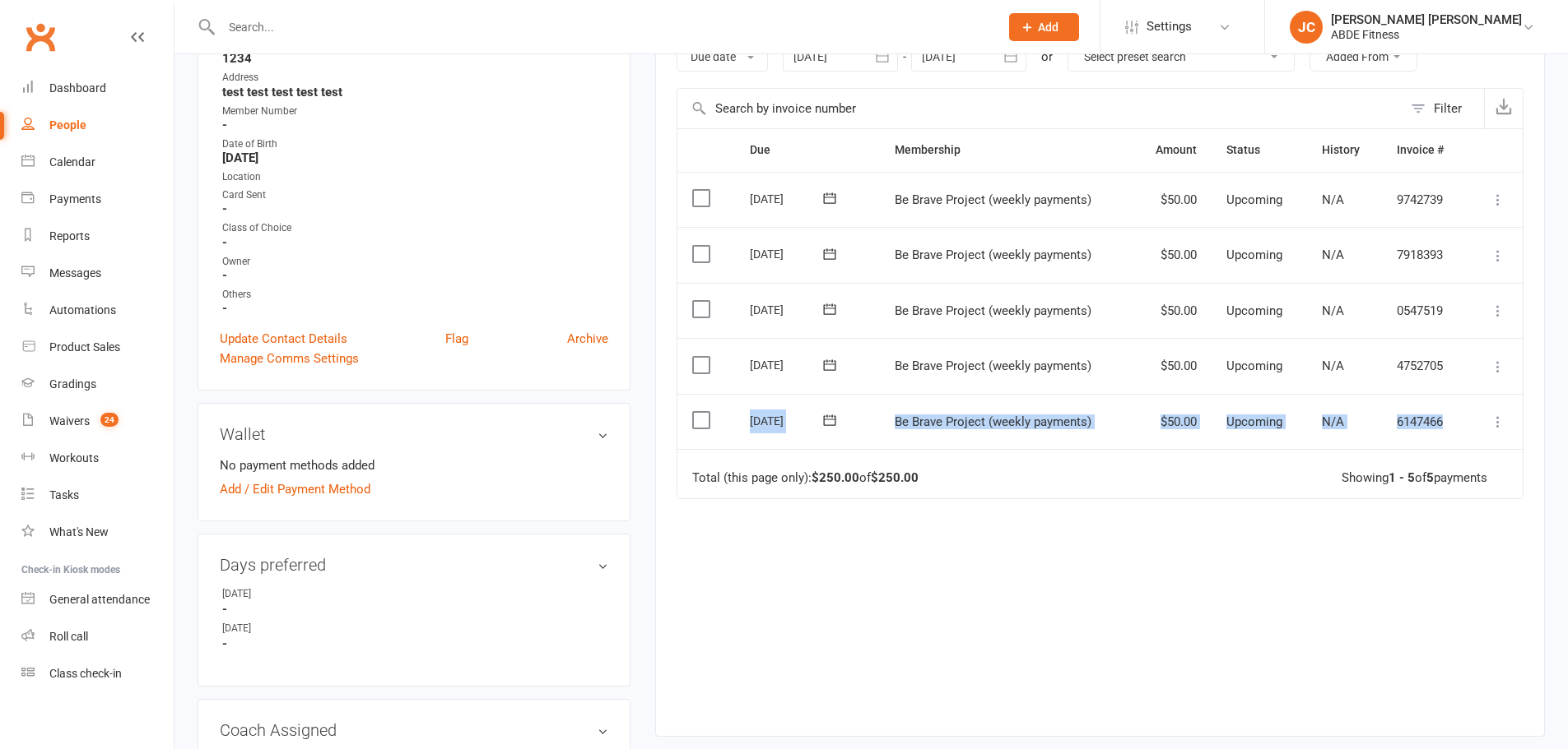
scroll to position [219, 0]
